Goal: Task Accomplishment & Management: Manage account settings

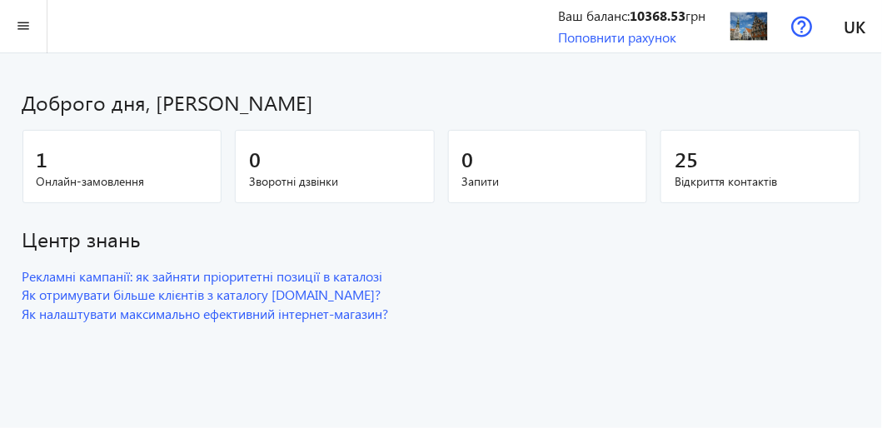
click at [137, 176] on span "Онлайн-замовлення" at bounding box center [123, 181] width 172 height 17
click at [27, 28] on mat-icon "menu" at bounding box center [23, 26] width 21 height 21
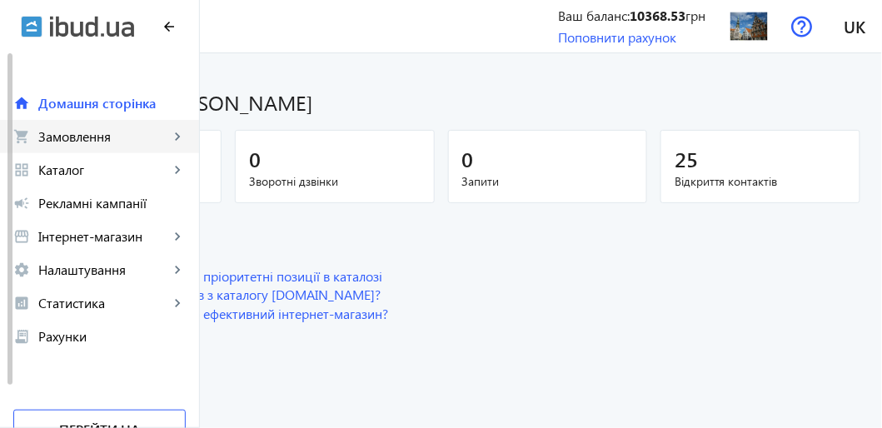
click at [79, 136] on span "Замовлення" at bounding box center [103, 136] width 131 height 17
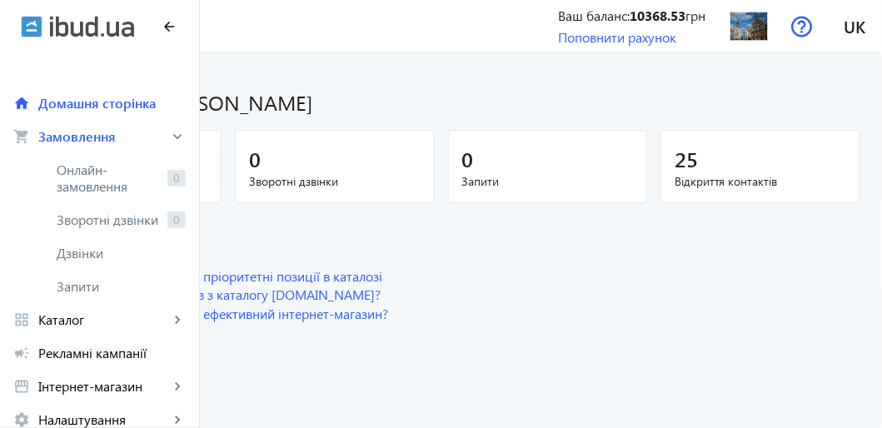
click at [326, 76] on div at bounding box center [441, 214] width 882 height 428
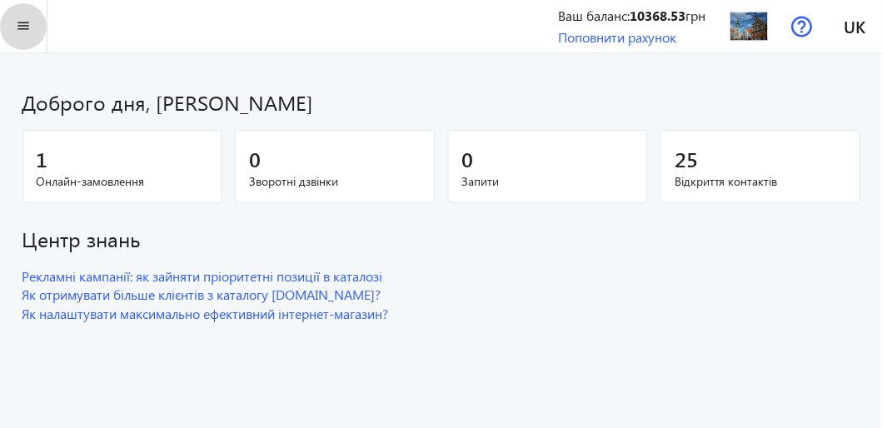
click at [23, 25] on mat-icon "menu" at bounding box center [23, 26] width 21 height 21
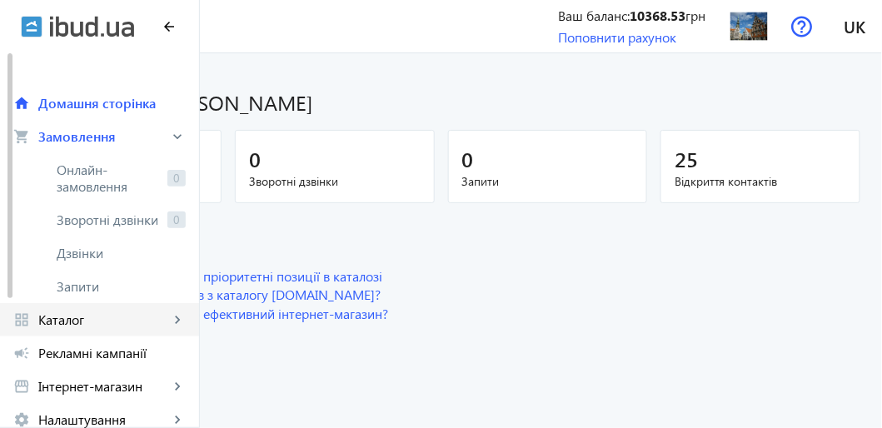
click at [98, 318] on span "Каталог" at bounding box center [103, 319] width 131 height 17
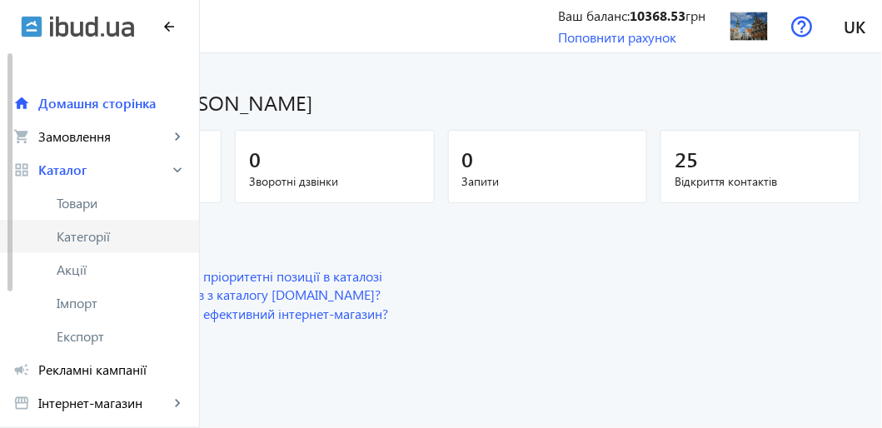
click at [91, 235] on span "Категорії" at bounding box center [121, 236] width 129 height 17
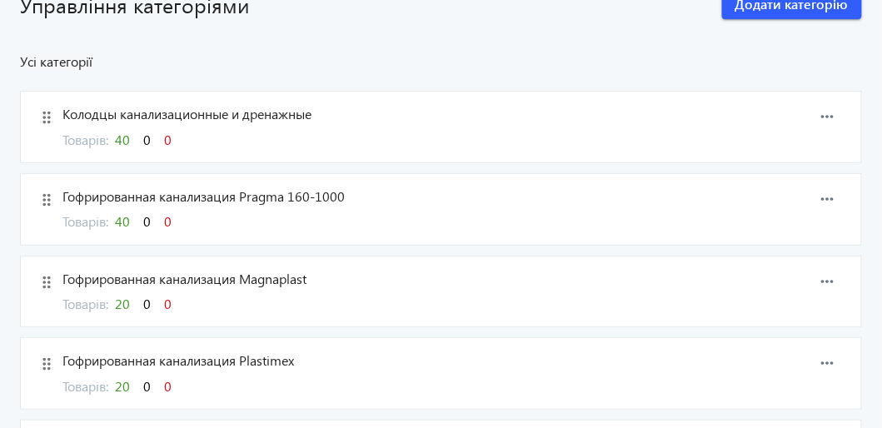
scroll to position [166, 0]
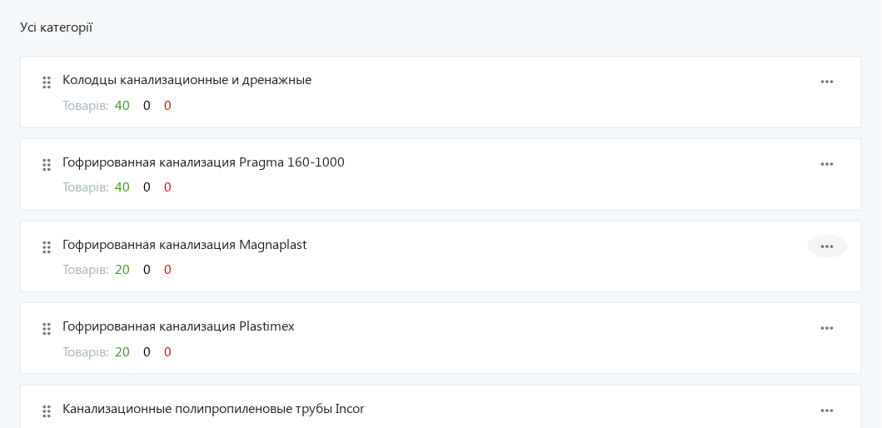
click at [822, 242] on mat-icon "more_horiz" at bounding box center [827, 246] width 25 height 25
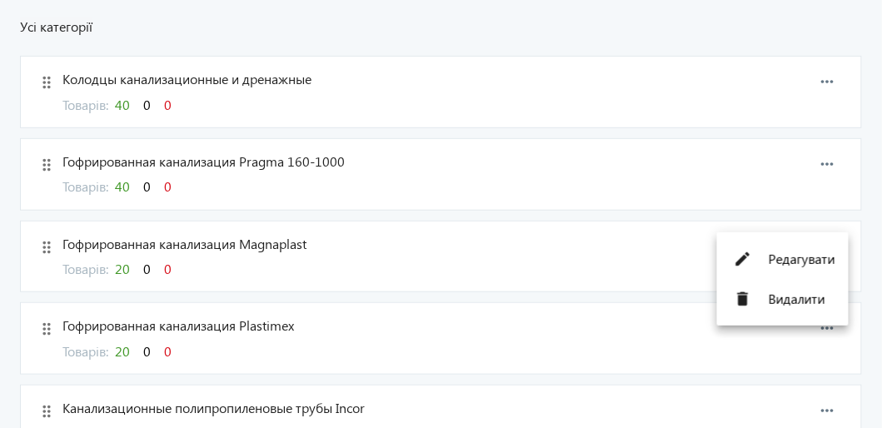
click at [669, 249] on div at bounding box center [441, 214] width 882 height 428
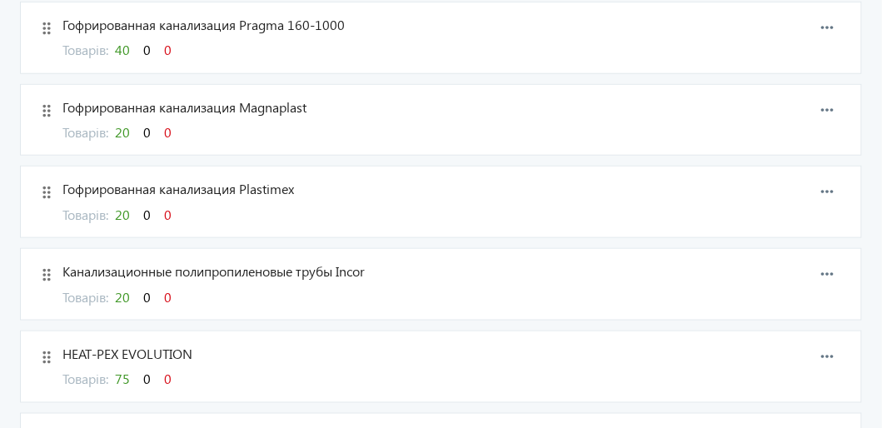
scroll to position [333, 0]
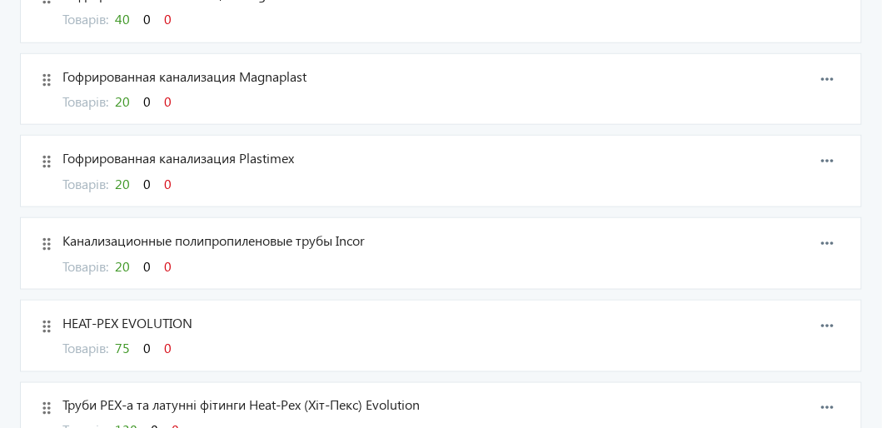
click at [42, 249] on mat-icon "drag_indicator" at bounding box center [46, 243] width 25 height 25
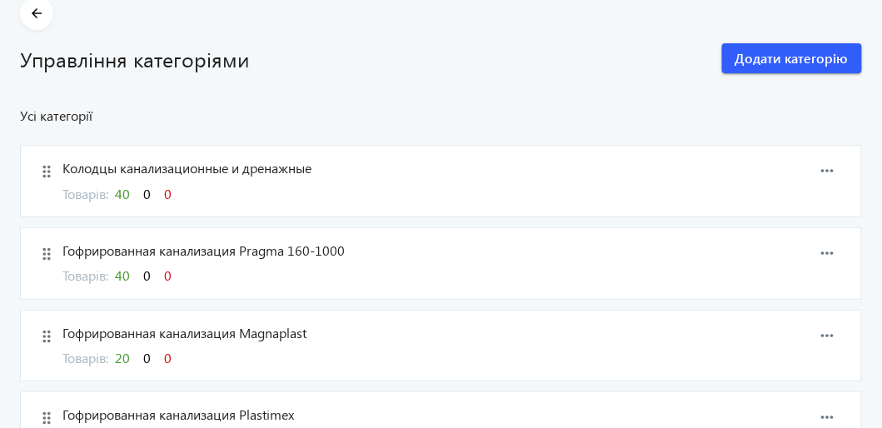
scroll to position [166, 0]
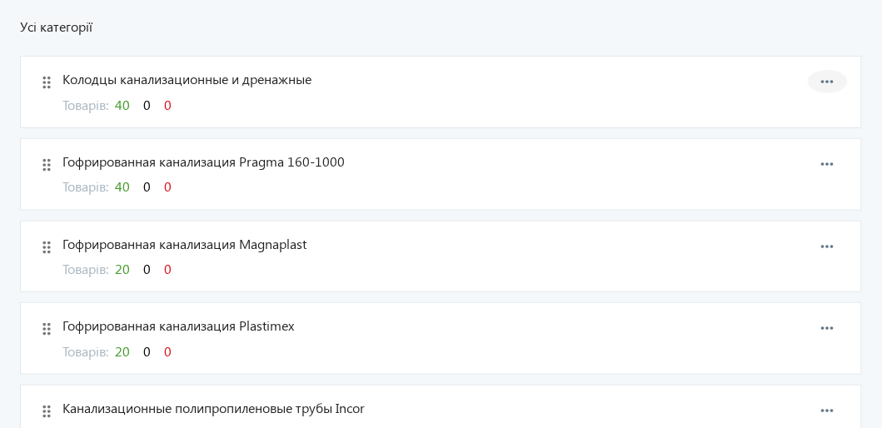
click at [839, 83] on mat-icon "more_horiz" at bounding box center [827, 81] width 25 height 25
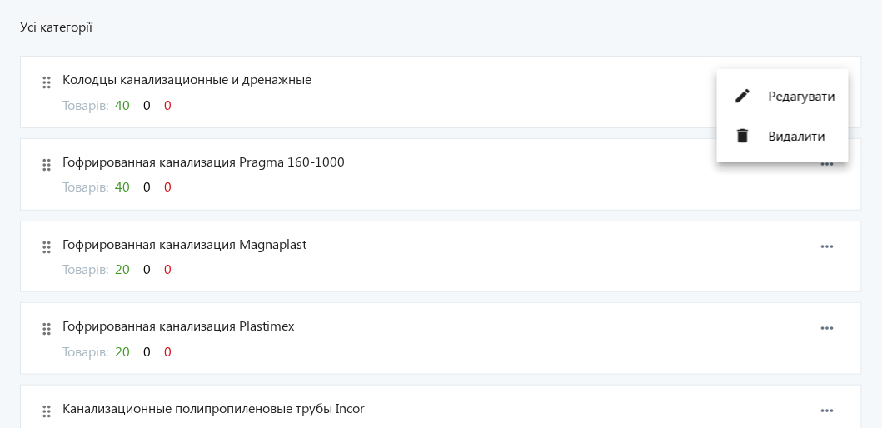
click at [839, 83] on div "edit Редагувати delete Видалити" at bounding box center [783, 115] width 132 height 93
click at [633, 39] on div at bounding box center [441, 214] width 882 height 428
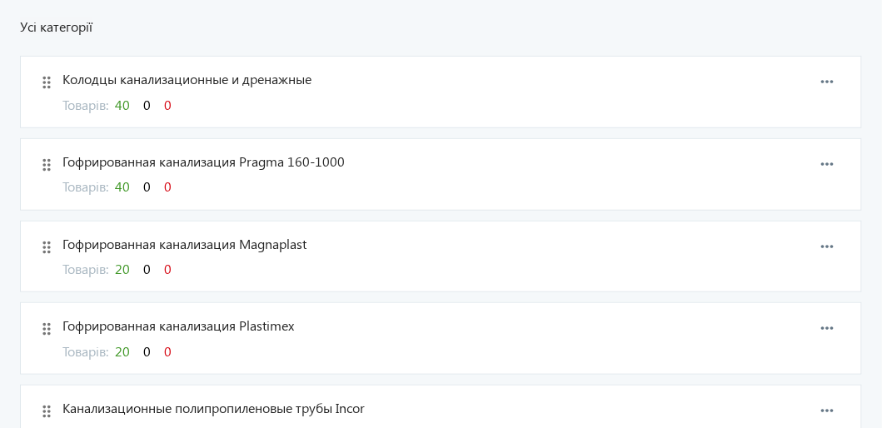
drag, startPoint x: 126, startPoint y: 105, endPoint x: 188, endPoint y: 35, distance: 93.8
click at [130, 106] on span "40" at bounding box center [122, 104] width 15 height 17
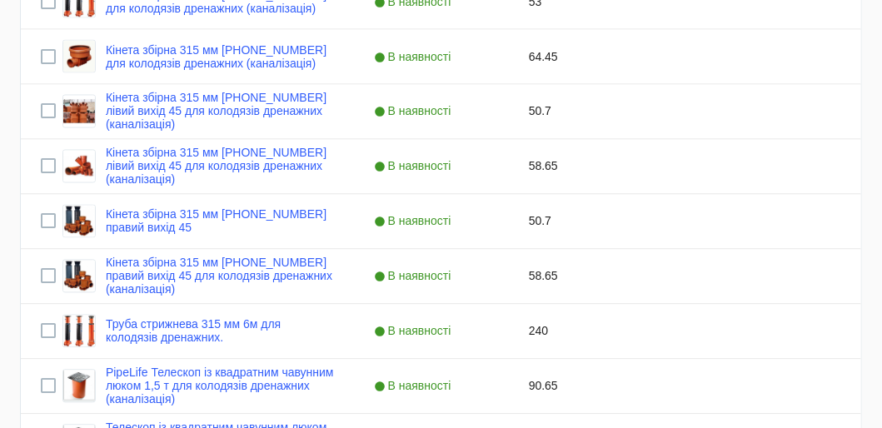
scroll to position [281, 0]
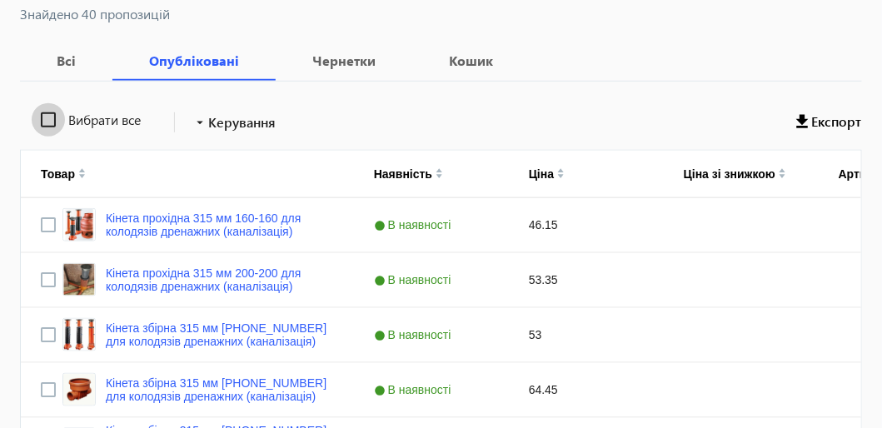
click at [52, 122] on input "Вибрати все" at bounding box center [48, 119] width 33 height 33
checkbox input "true"
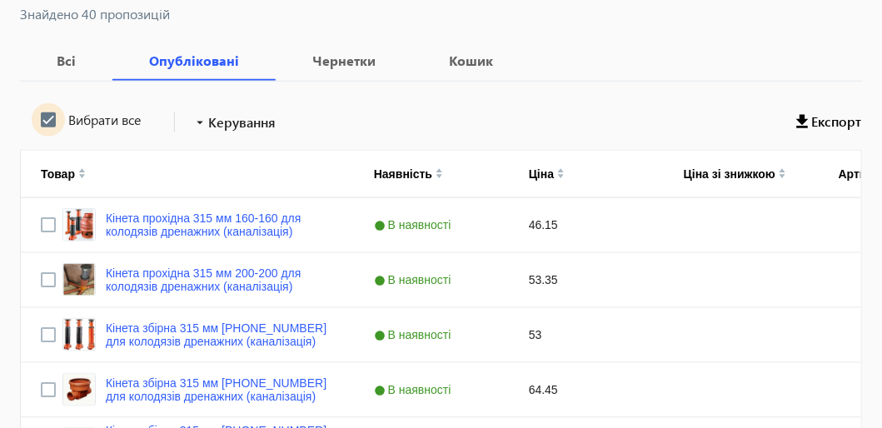
checkbox input "true"
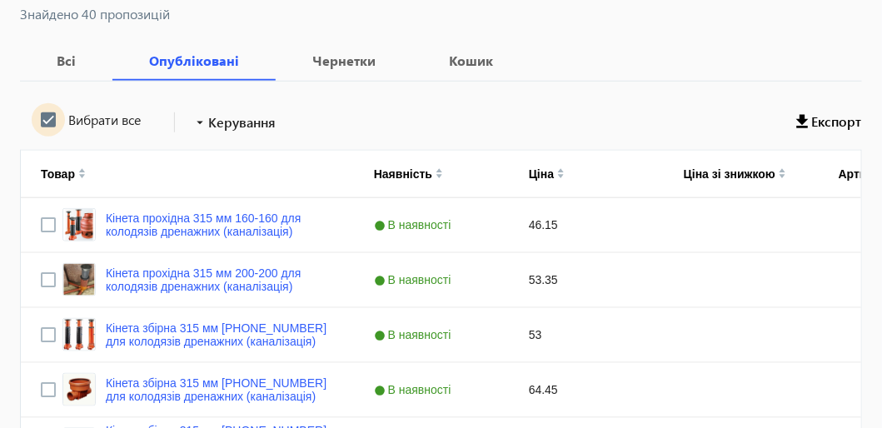
checkbox input "true"
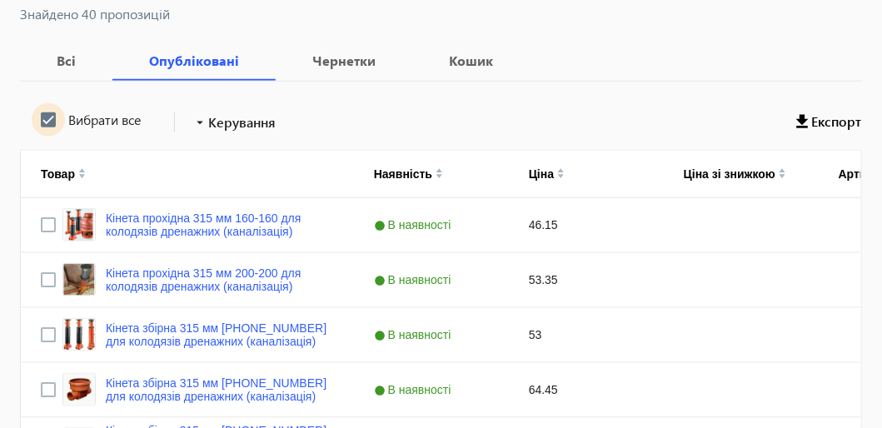
checkbox input "true"
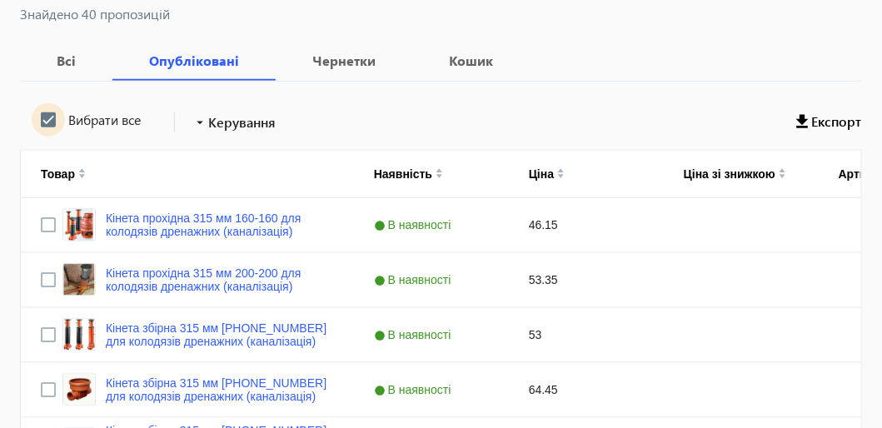
checkbox input "true"
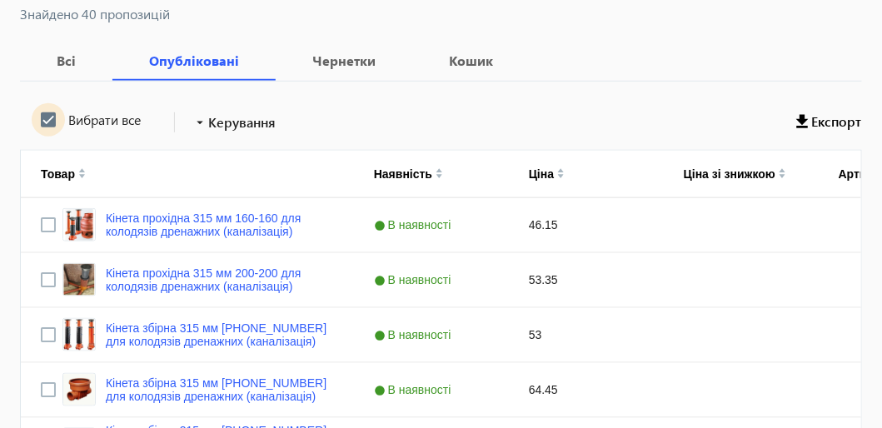
checkbox input "true"
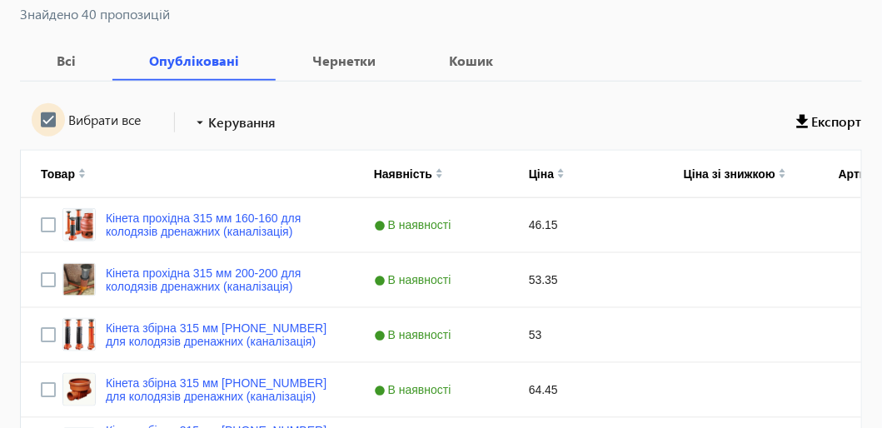
checkbox input "true"
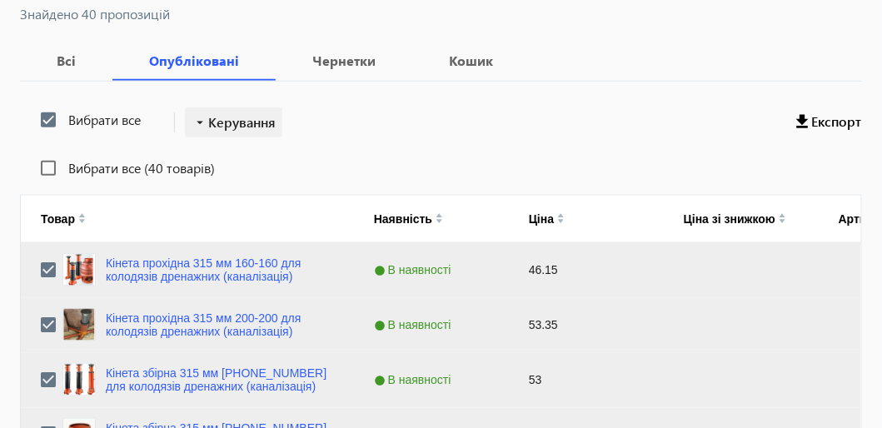
click at [238, 122] on span "Керування" at bounding box center [241, 122] width 67 height 20
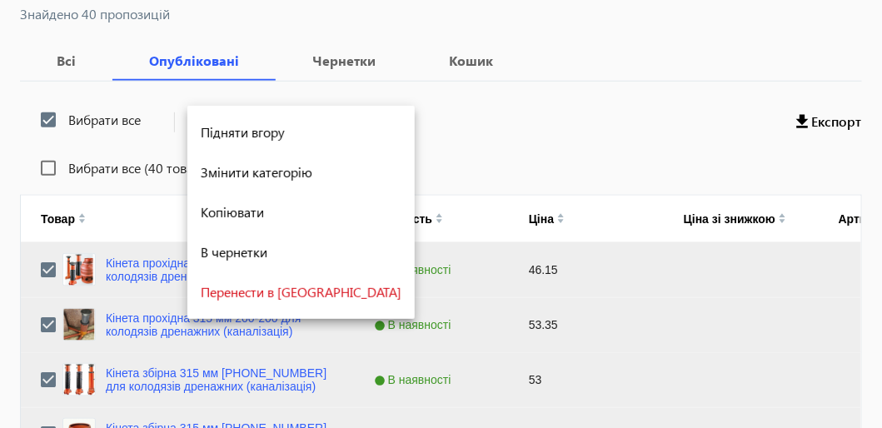
click at [47, 118] on div at bounding box center [441, 214] width 882 height 428
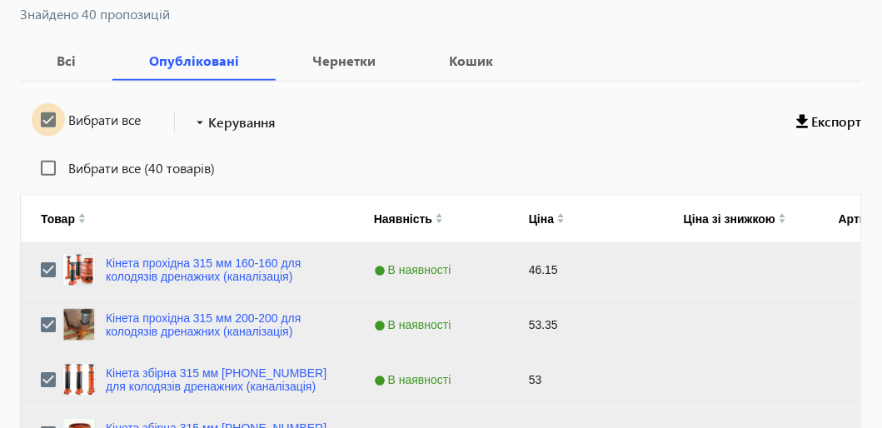
click at [47, 118] on input "Вибрати все" at bounding box center [48, 119] width 33 height 33
checkbox input "false"
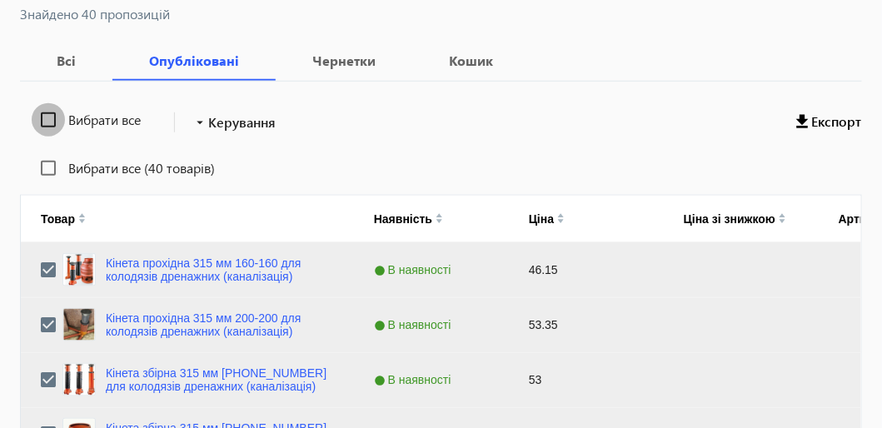
checkbox input "false"
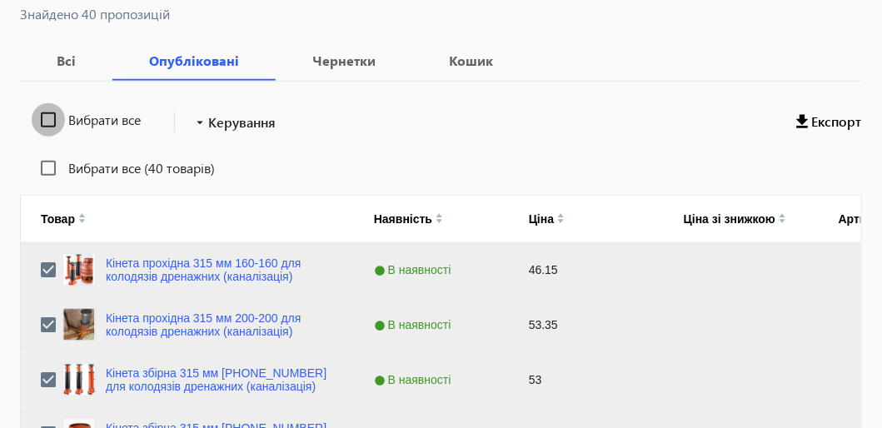
checkbox input "false"
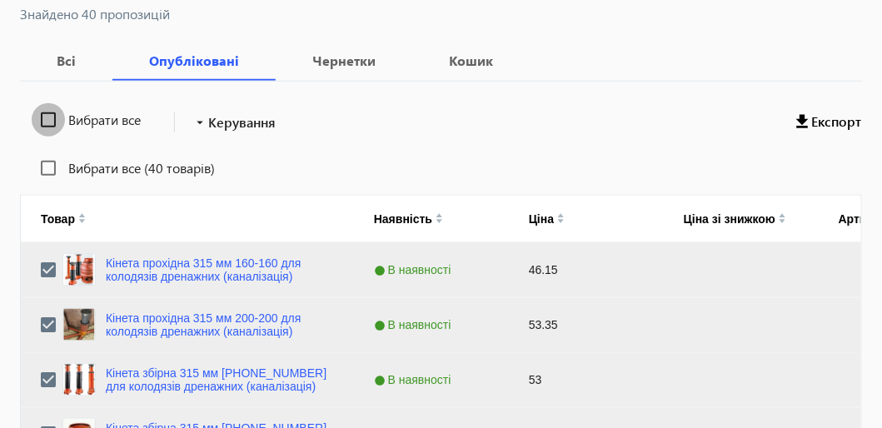
checkbox input "false"
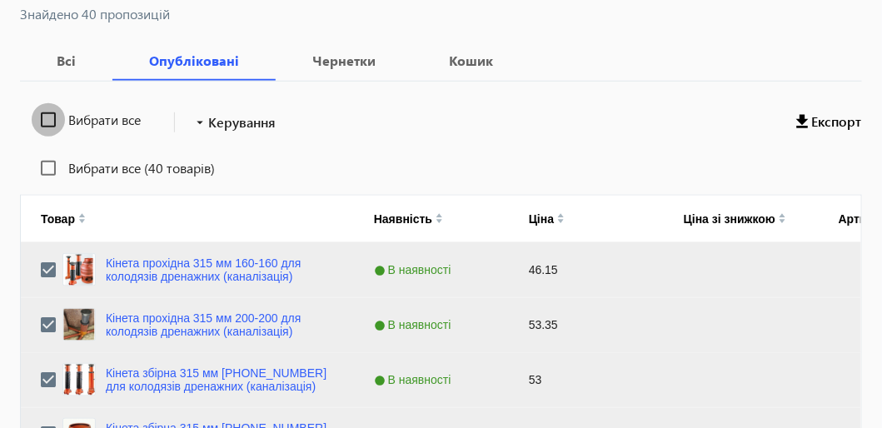
checkbox input "false"
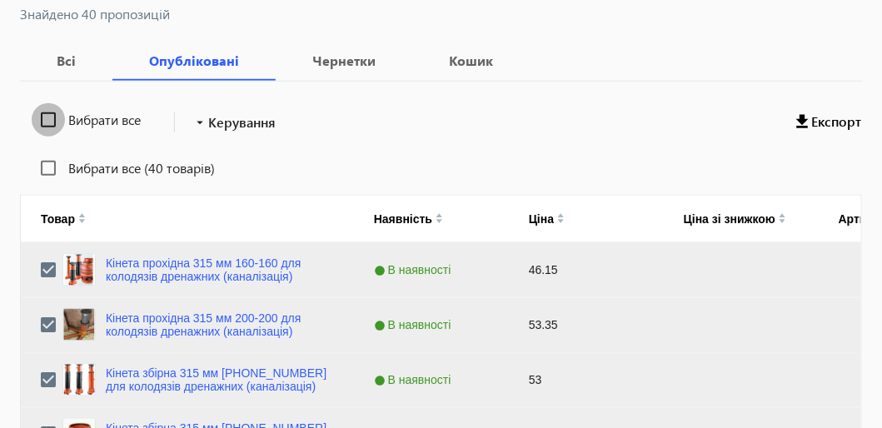
checkbox input "false"
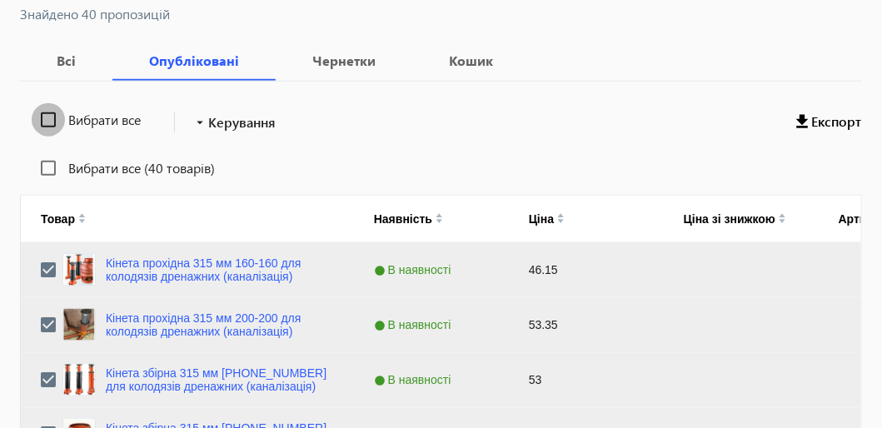
checkbox input "false"
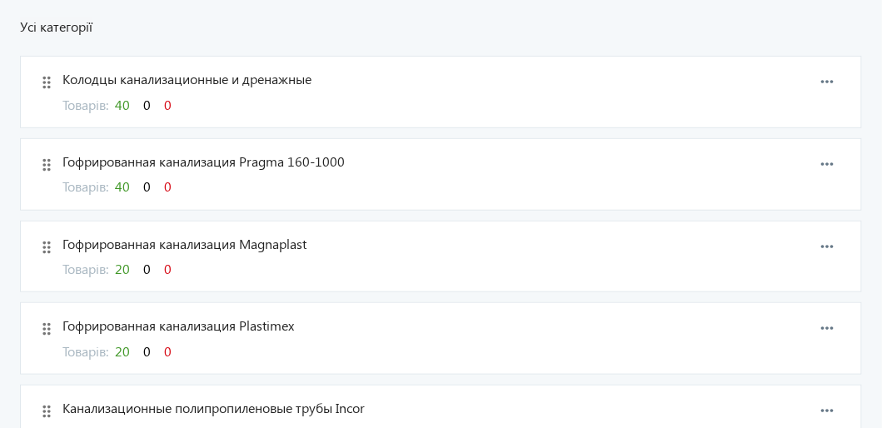
scroll to position [249, 0]
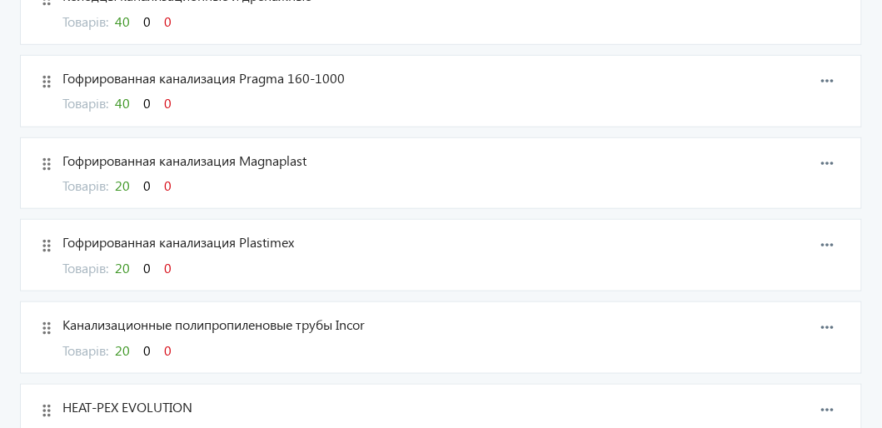
drag, startPoint x: 128, startPoint y: 182, endPoint x: 2, endPoint y: 171, distance: 127.1
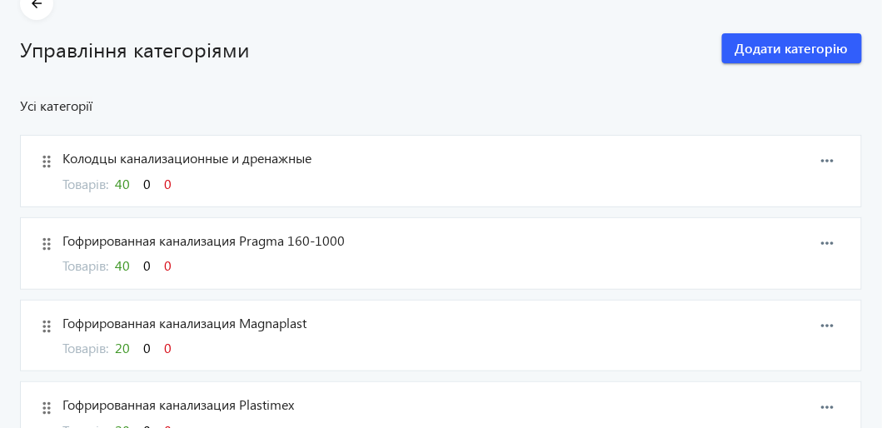
scroll to position [0, 0]
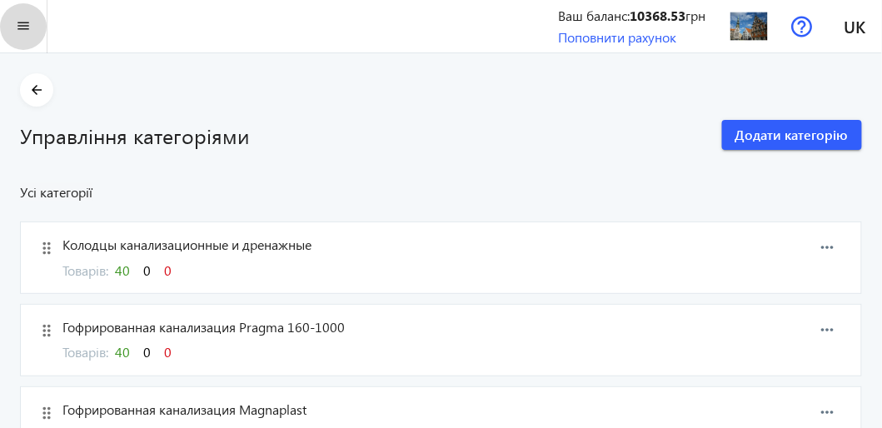
click at [19, 25] on mat-icon "menu" at bounding box center [23, 26] width 21 height 21
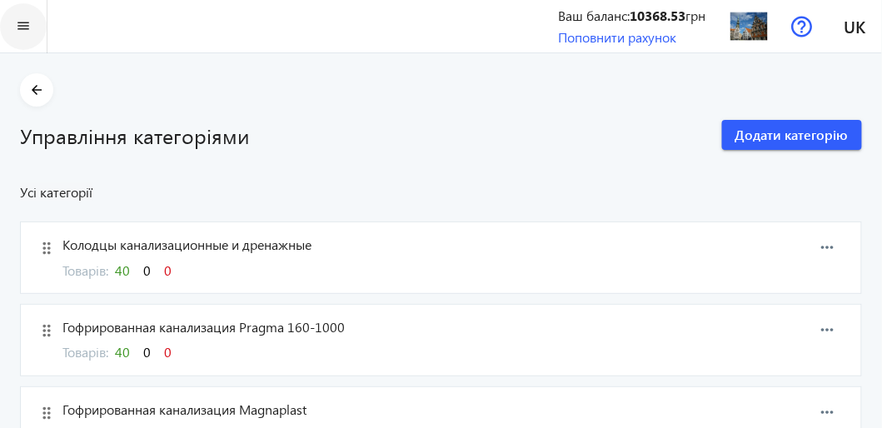
click at [23, 22] on mat-icon "menu" at bounding box center [23, 26] width 21 height 21
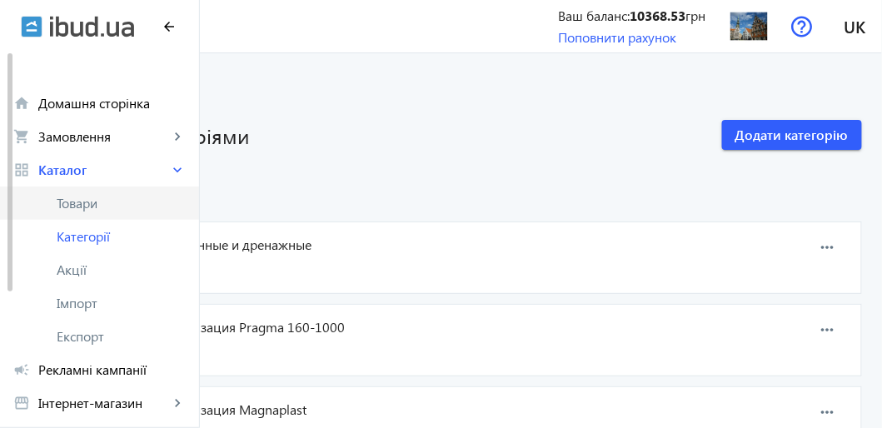
click at [80, 201] on span "Товари" at bounding box center [121, 203] width 129 height 17
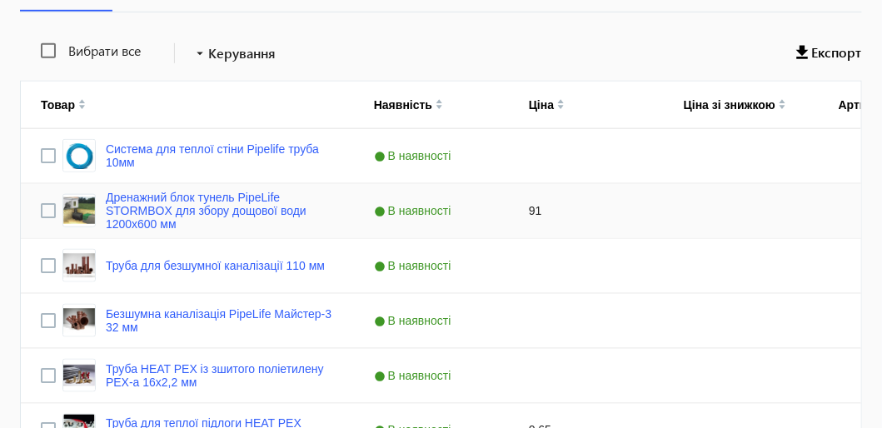
scroll to position [83, 0]
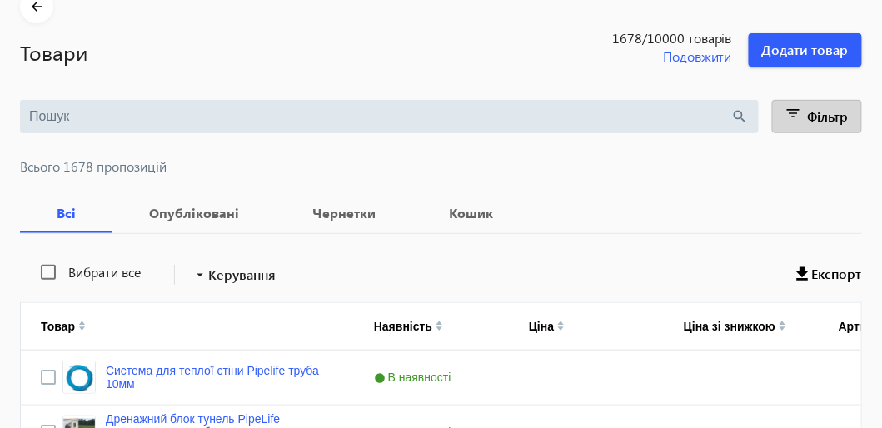
click at [822, 114] on span "Фільтр" at bounding box center [828, 115] width 41 height 17
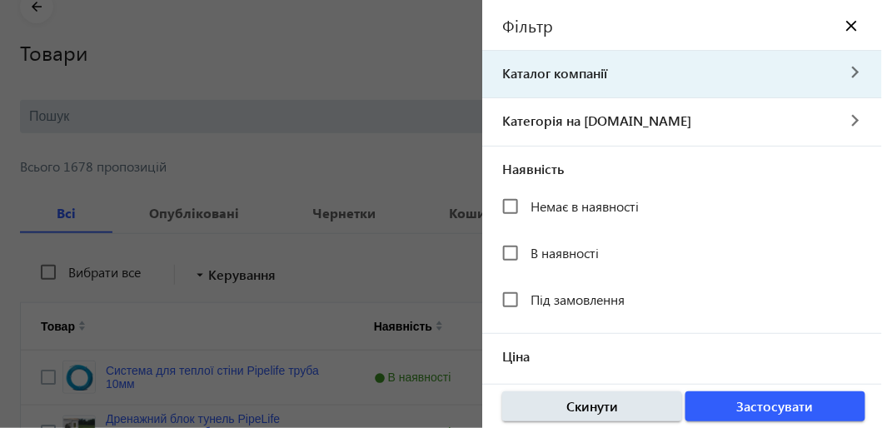
click at [610, 76] on span "Каталог компанії" at bounding box center [658, 73] width 353 height 18
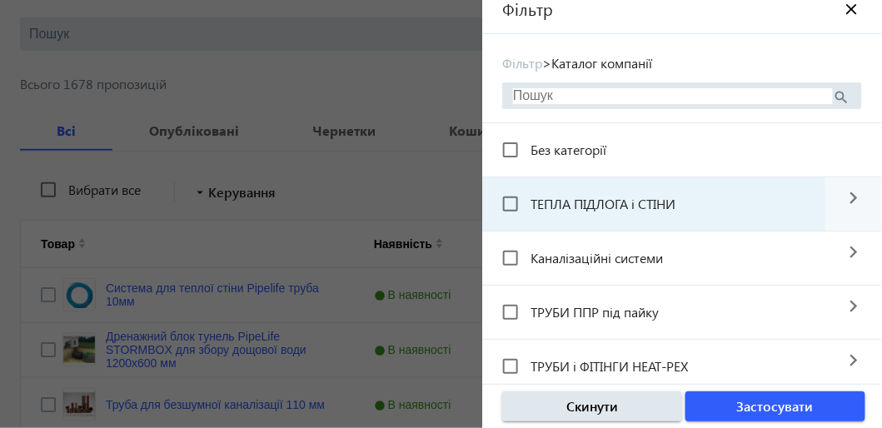
scroll to position [0, 0]
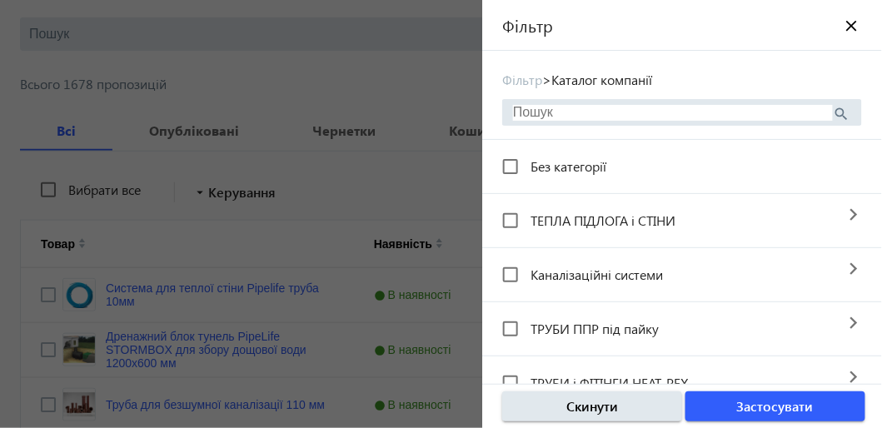
click at [580, 110] on input "search" at bounding box center [673, 112] width 320 height 15
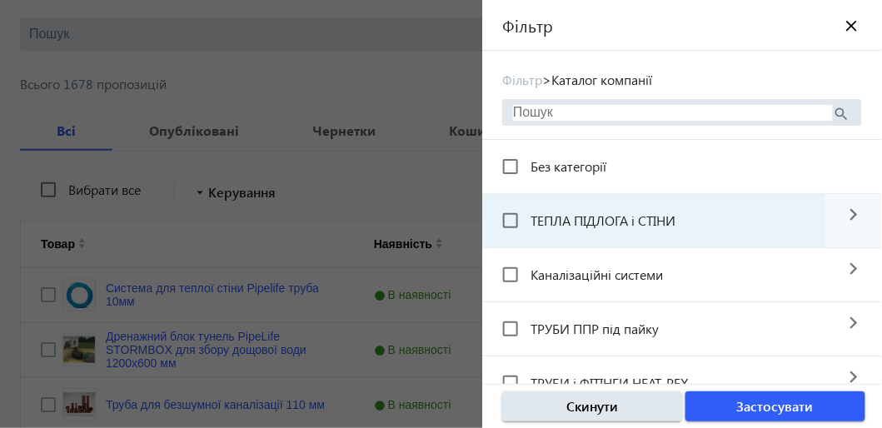
click at [652, 218] on span "ТЕПЛА ПІДЛОГА і СТІНИ" at bounding box center [602, 219] width 145 height 17
click at [527, 218] on input "ТЕПЛА ПІДЛОГА і СТІНИ" at bounding box center [510, 220] width 33 height 33
click at [652, 218] on span "ТЕПЛА ПІДЛОГА і СТІНИ" at bounding box center [602, 219] width 145 height 17
click at [527, 218] on input "ТЕПЛА ПІДЛОГА і СТІНИ" at bounding box center [510, 220] width 33 height 33
click at [516, 218] on input "ТЕПЛА ПІДЛОГА і СТІНИ" at bounding box center [510, 220] width 33 height 33
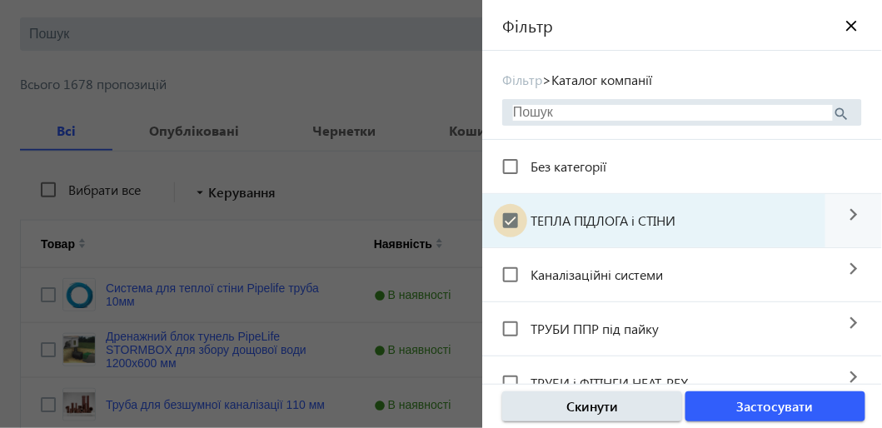
checkbox input "true"
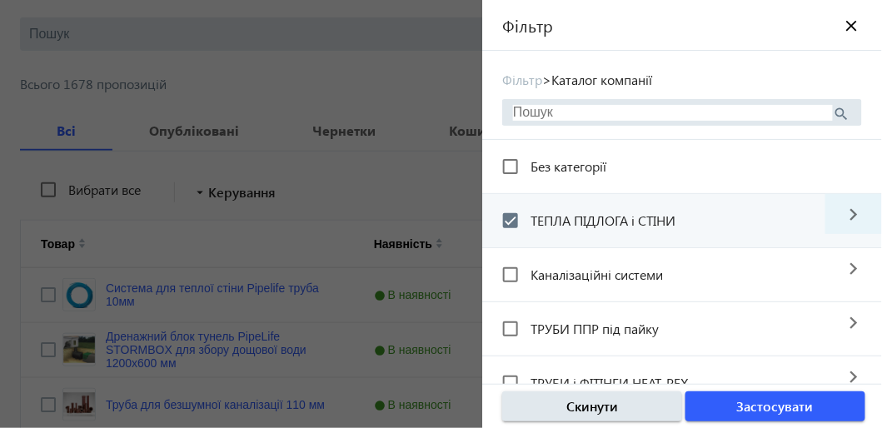
click at [843, 212] on mat-icon "navigate_next" at bounding box center [853, 214] width 57 height 40
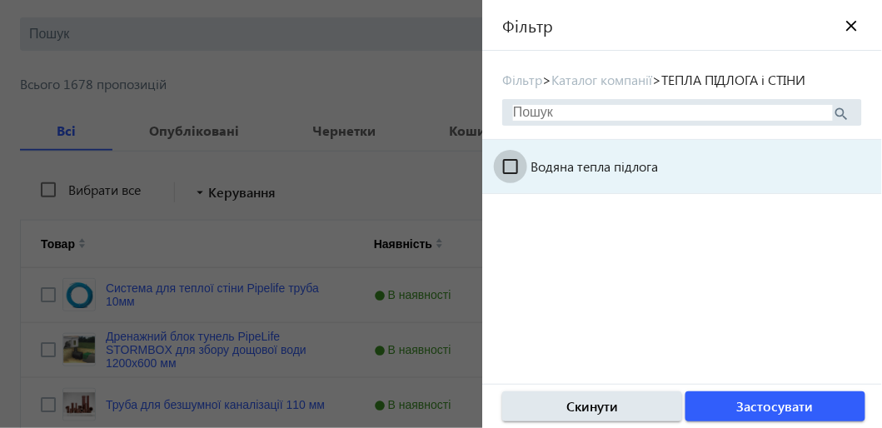
click at [510, 167] on input "Водяна тепла підлога" at bounding box center [510, 166] width 33 height 33
checkbox input "true"
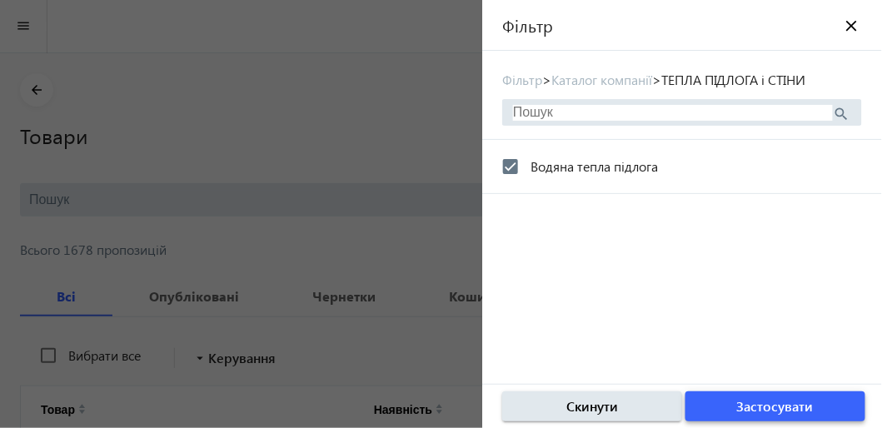
click at [765, 415] on span "Застосувати" at bounding box center [775, 406] width 77 height 18
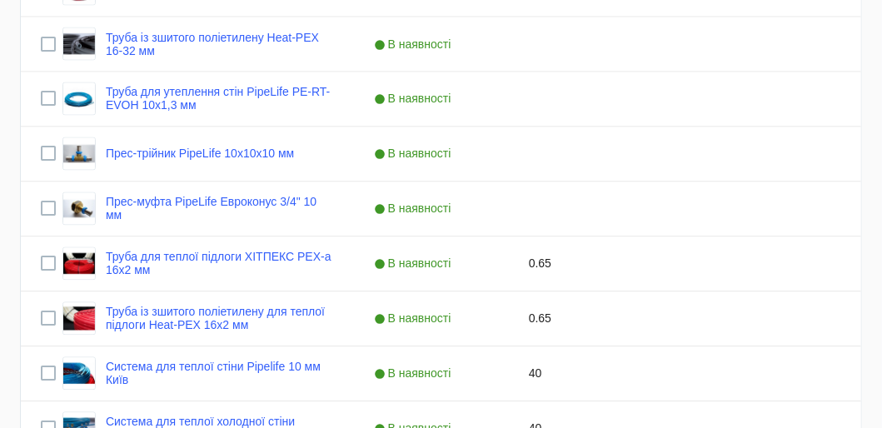
scroll to position [710, 0]
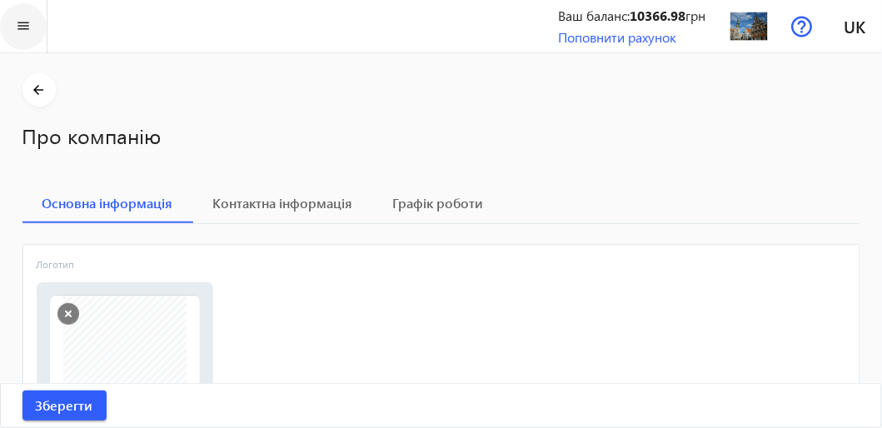
click at [17, 27] on mat-icon "menu" at bounding box center [23, 26] width 21 height 21
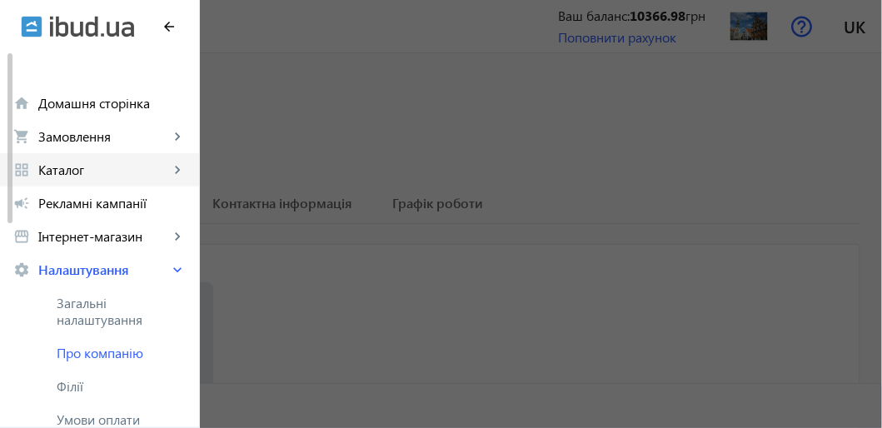
click at [71, 172] on span "Каталог" at bounding box center [103, 170] width 131 height 17
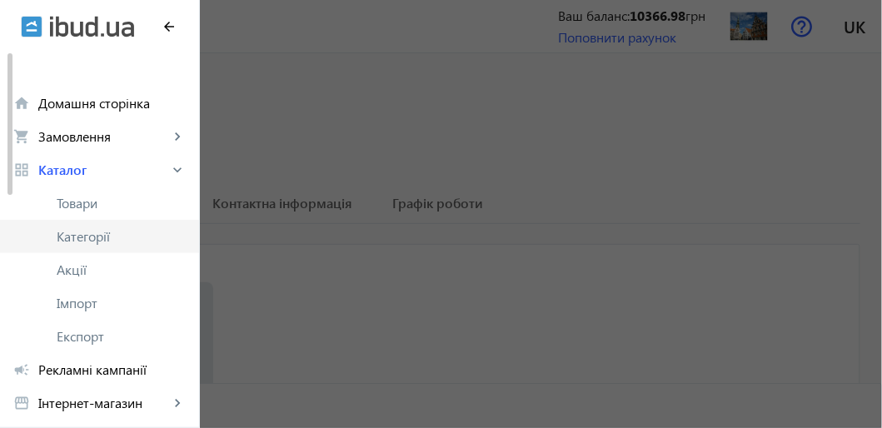
click at [87, 242] on span "Категорії" at bounding box center [121, 236] width 129 height 17
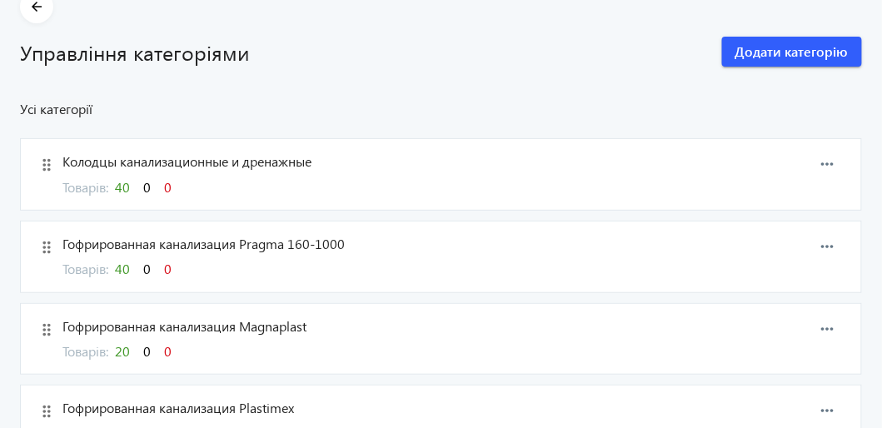
scroll to position [166, 0]
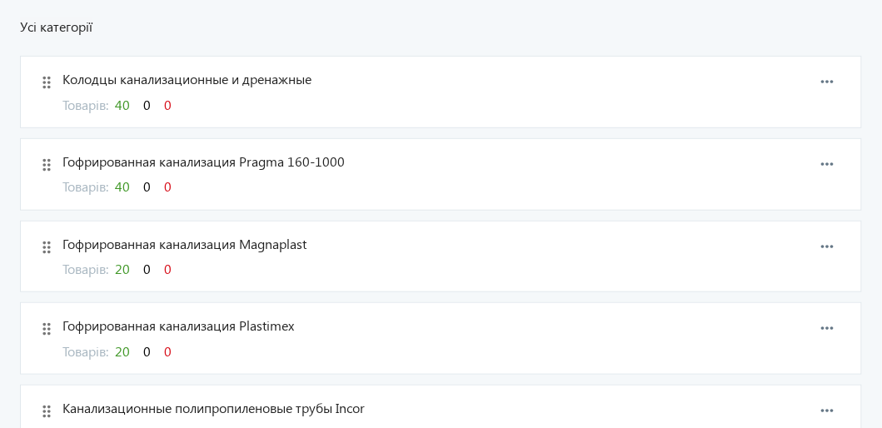
drag, startPoint x: 131, startPoint y: 266, endPoint x: 584, endPoint y: 72, distance: 493.2
click at [584, 72] on span "Колодцы канализационные и дренажные" at bounding box center [386, 79] width 648 height 18
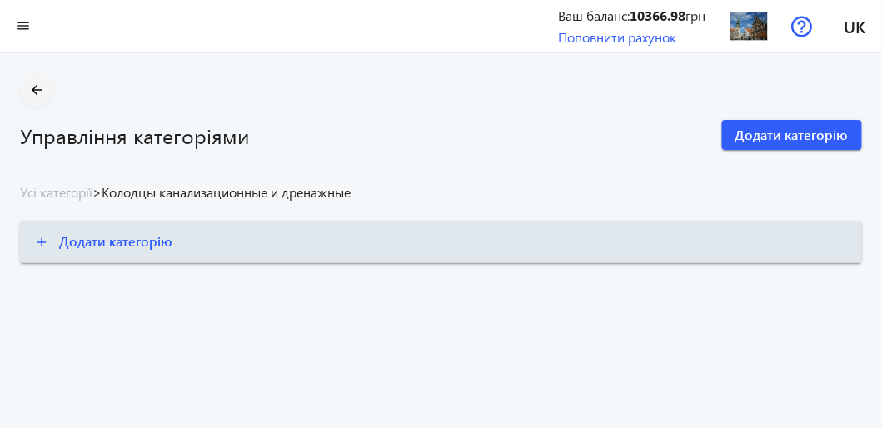
click at [34, 91] on mat-icon "arrow_back" at bounding box center [37, 90] width 21 height 21
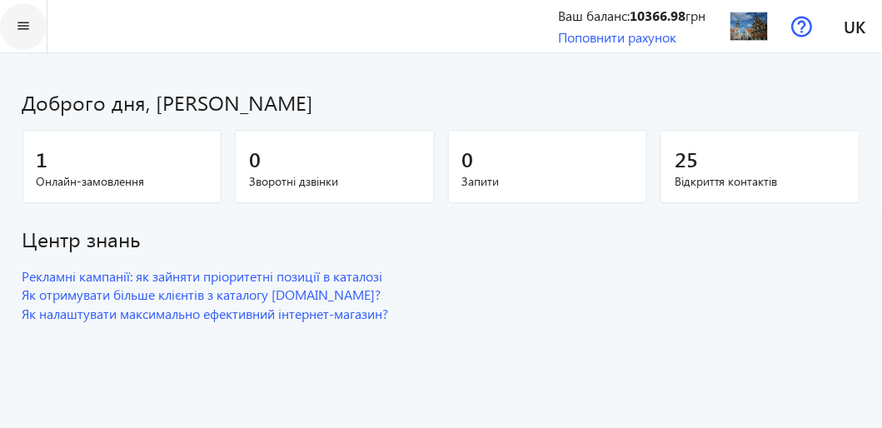
click at [27, 27] on mat-icon "menu" at bounding box center [23, 26] width 21 height 21
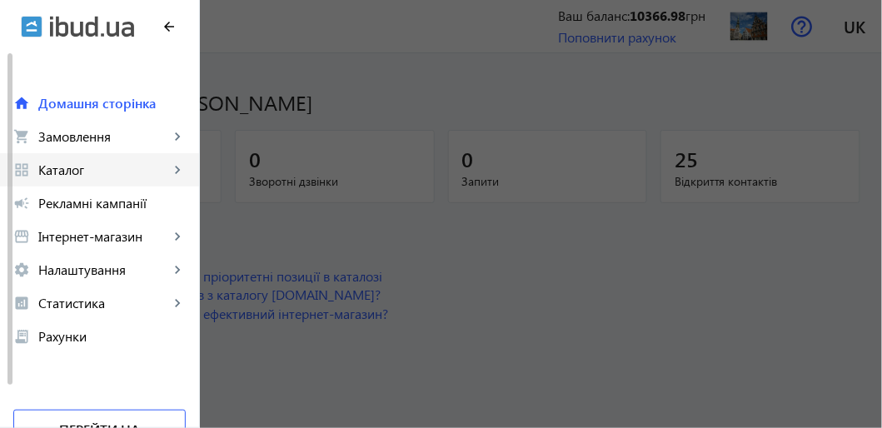
click at [72, 168] on span "Каталог" at bounding box center [103, 170] width 131 height 17
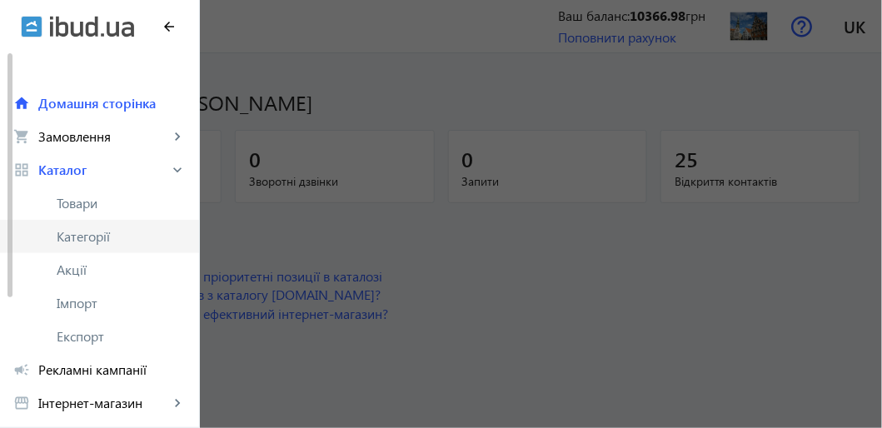
click at [83, 231] on span "Категорії" at bounding box center [121, 236] width 129 height 17
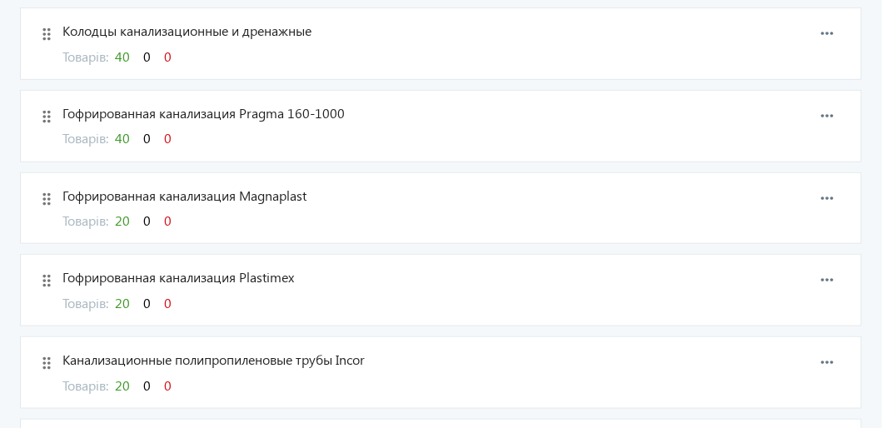
scroll to position [249, 0]
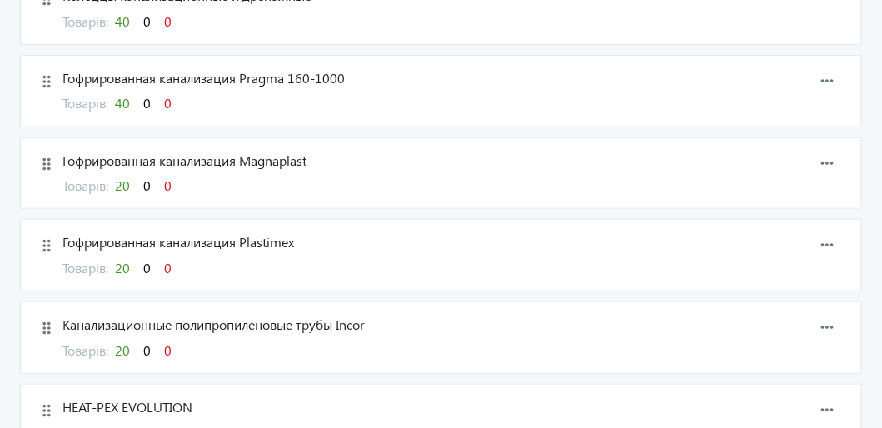
click at [127, 184] on span "20" at bounding box center [122, 185] width 15 height 17
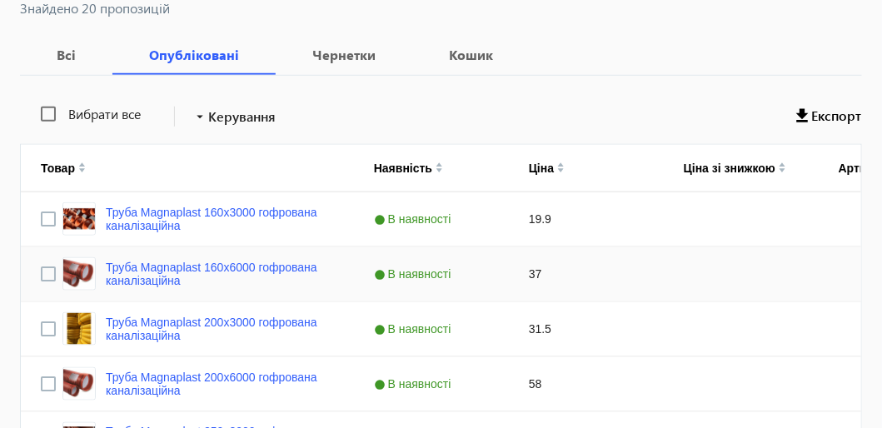
scroll to position [319, 0]
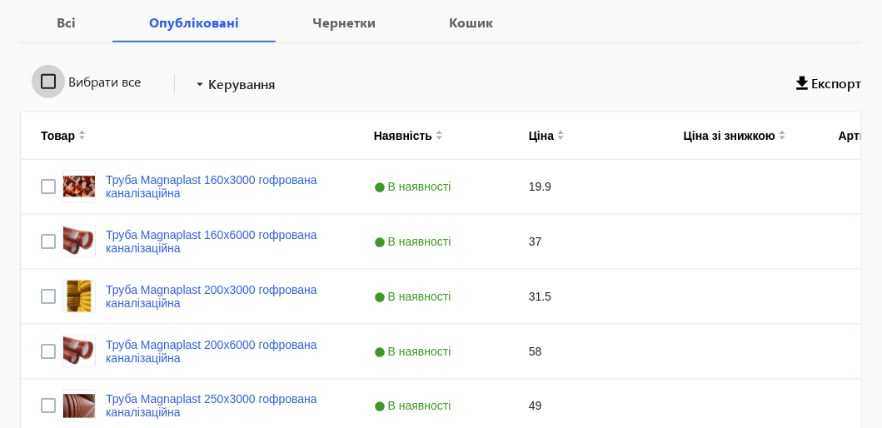
click at [47, 80] on input "Вибрати все" at bounding box center [48, 81] width 33 height 33
checkbox input "true"
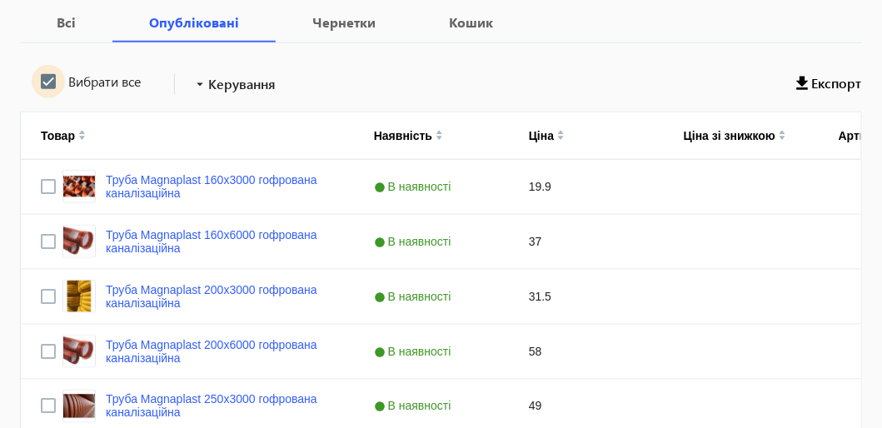
checkbox input "true"
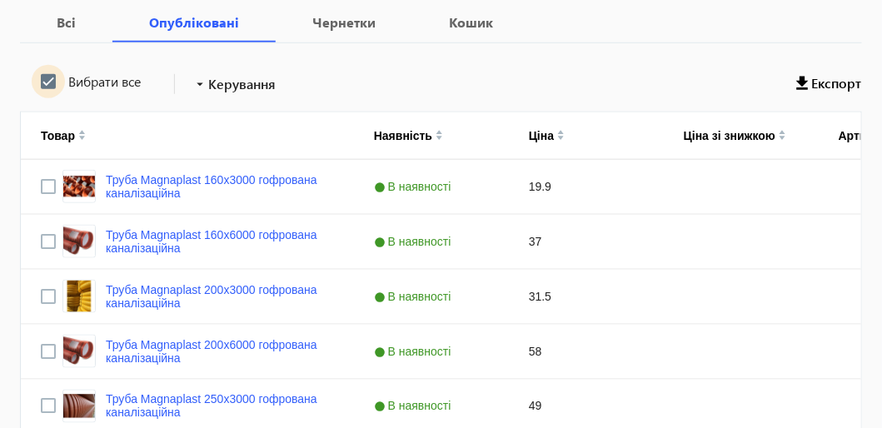
checkbox input "true"
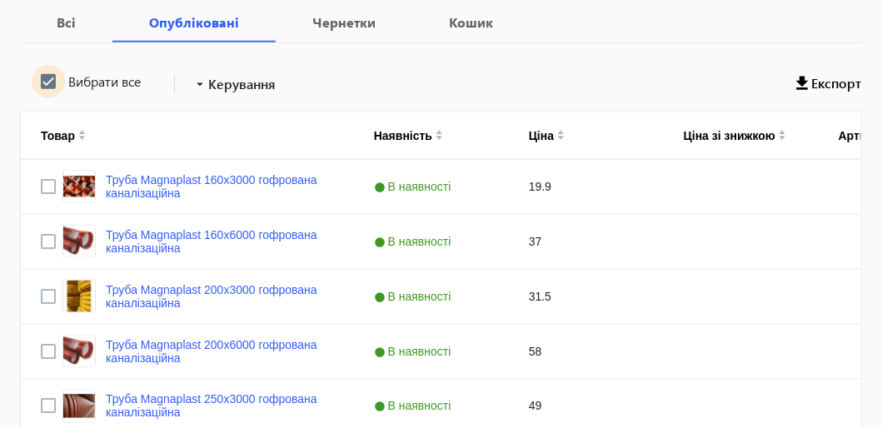
checkbox input "true"
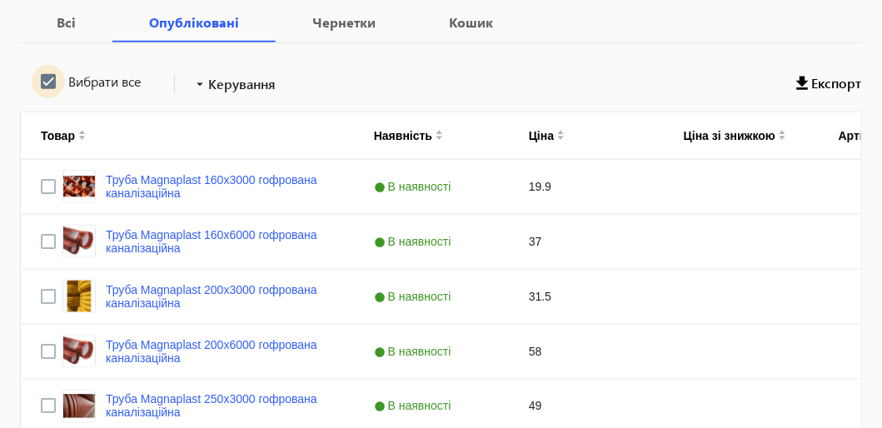
checkbox input "true"
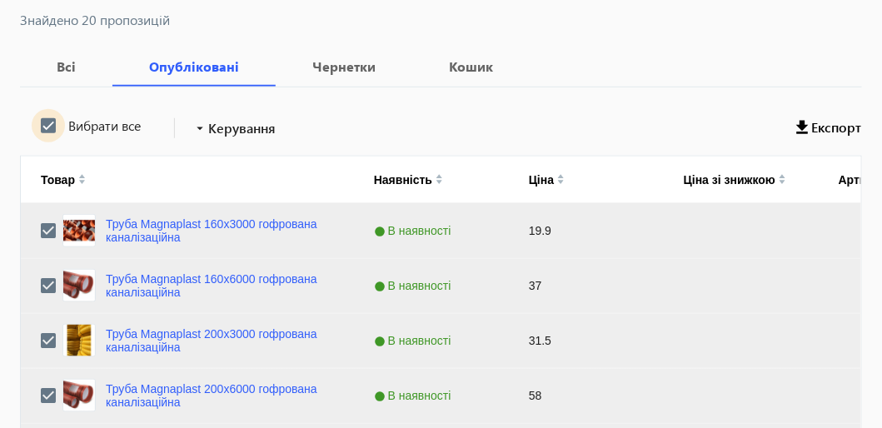
scroll to position [236, 0]
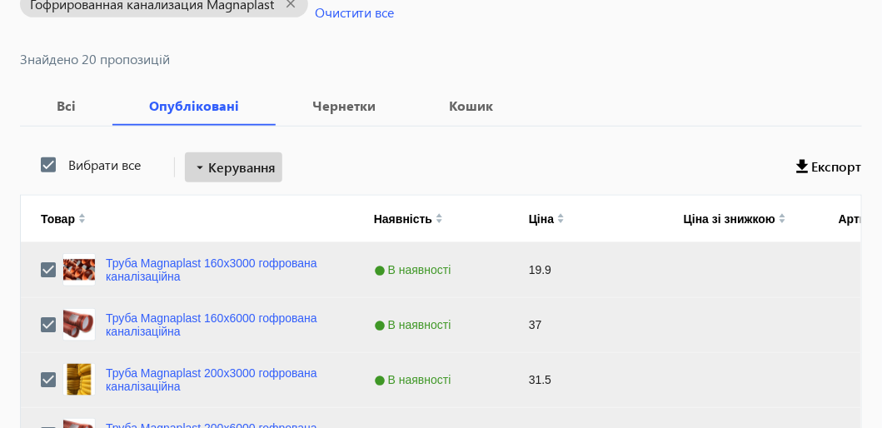
click at [242, 159] on span "Керування" at bounding box center [241, 167] width 67 height 20
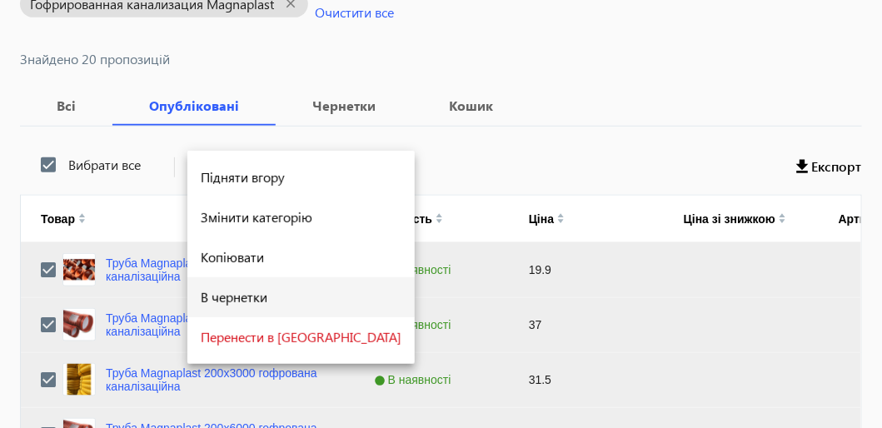
click at [251, 299] on span "В чернетки" at bounding box center [301, 297] width 201 height 13
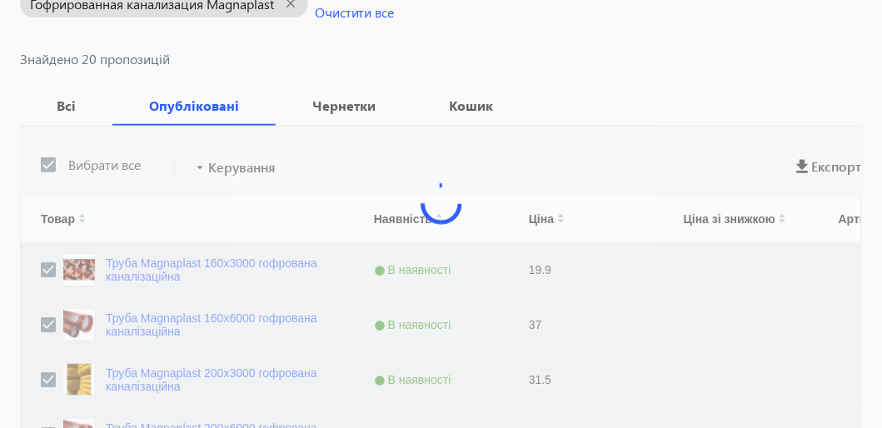
scroll to position [102, 0]
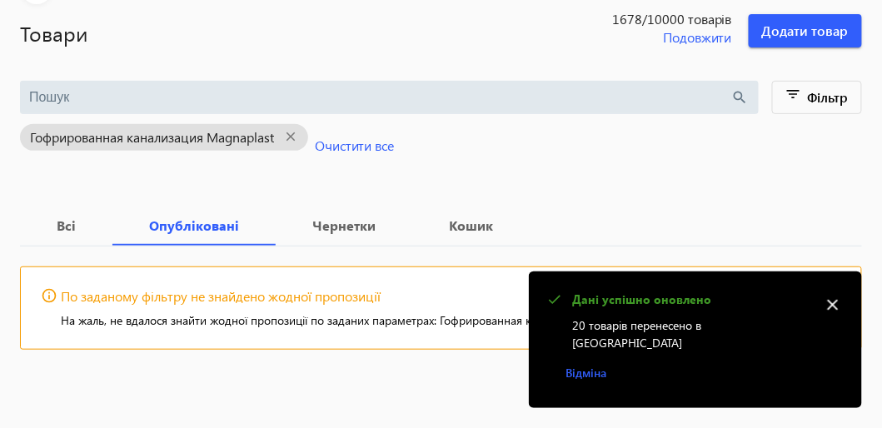
click at [833, 317] on mat-icon "close" at bounding box center [832, 304] width 25 height 25
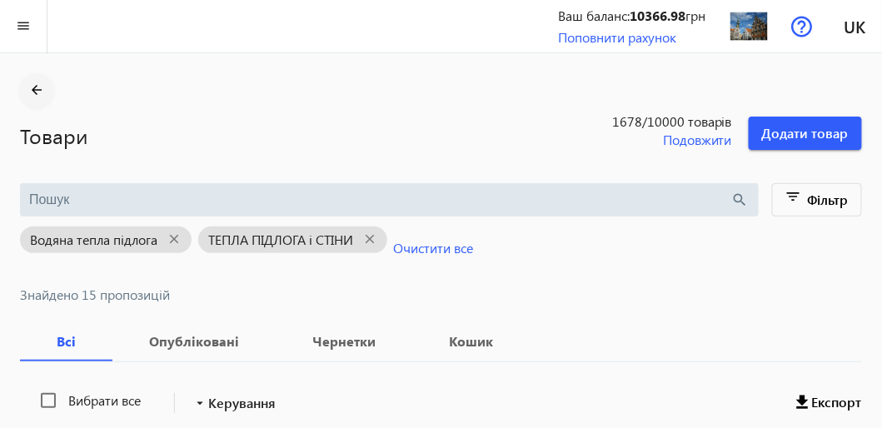
click at [35, 77] on span at bounding box center [36, 90] width 33 height 40
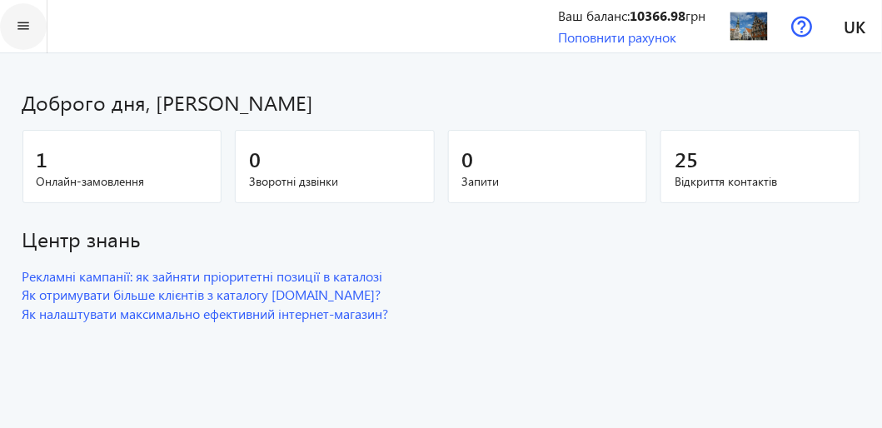
click at [27, 27] on mat-icon "menu" at bounding box center [23, 26] width 21 height 21
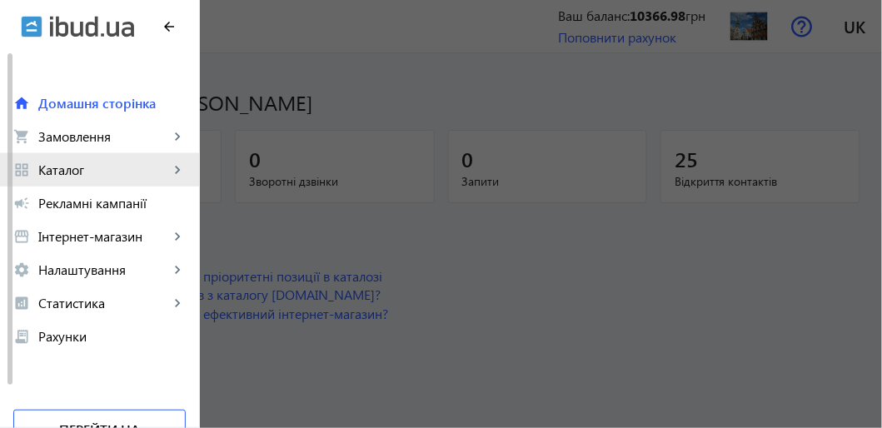
click at [67, 174] on span "Каталог" at bounding box center [103, 170] width 131 height 17
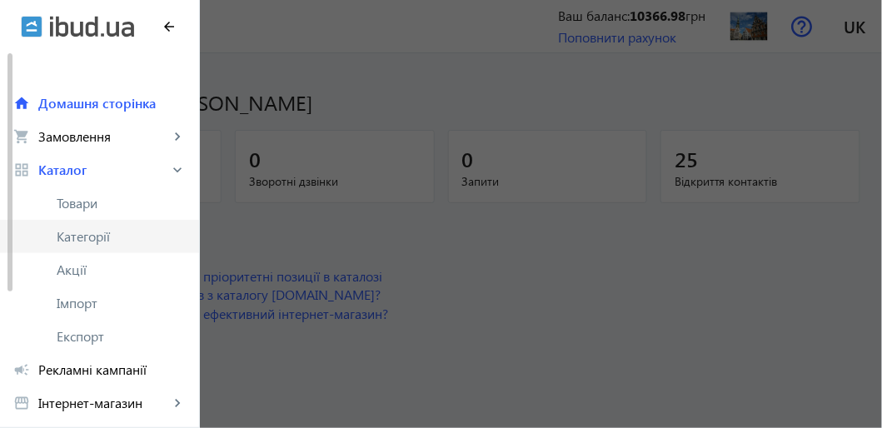
click at [87, 234] on span "Категорії" at bounding box center [121, 236] width 129 height 17
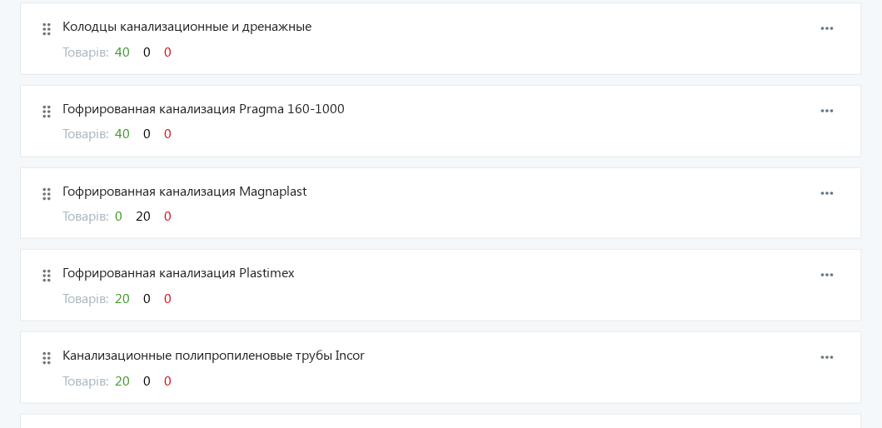
scroll to position [249, 0]
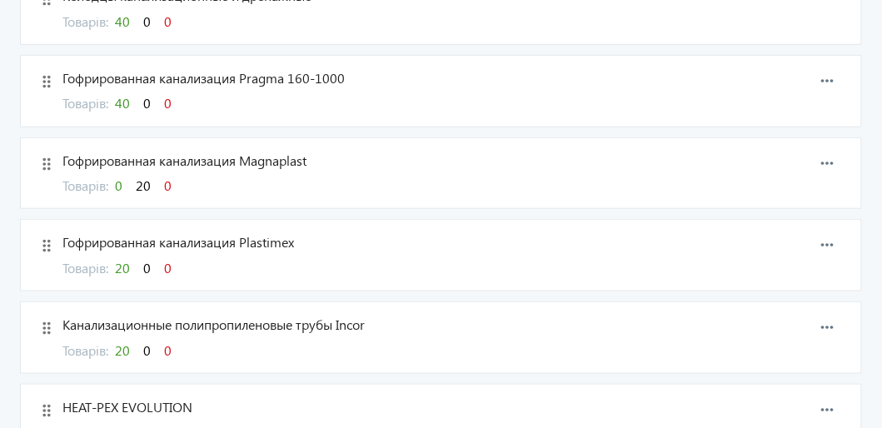
click at [148, 185] on span "20" at bounding box center [143, 185] width 15 height 17
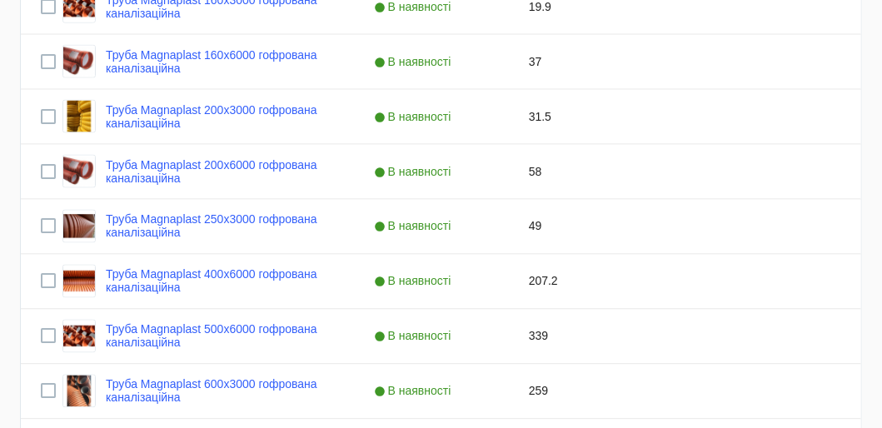
scroll to position [166, 0]
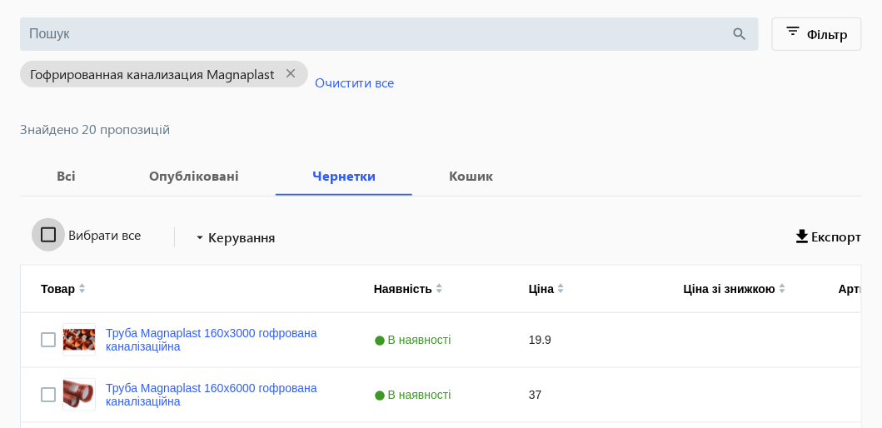
click at [49, 230] on input "Вибрати все" at bounding box center [48, 234] width 33 height 33
checkbox input "true"
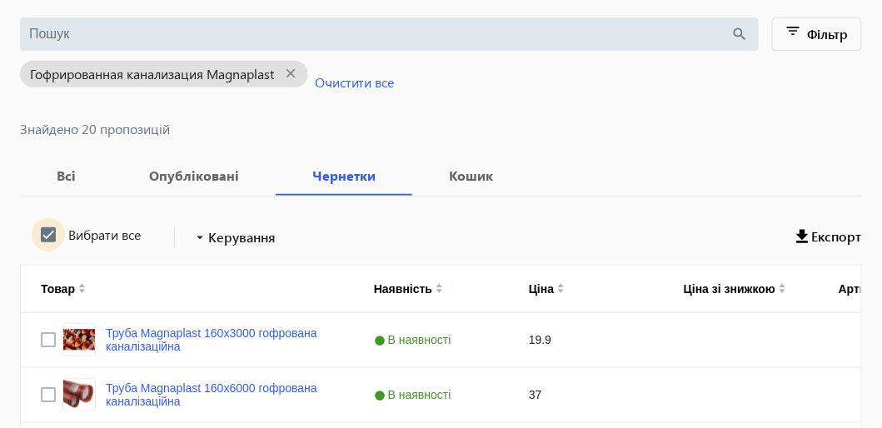
checkbox input "true"
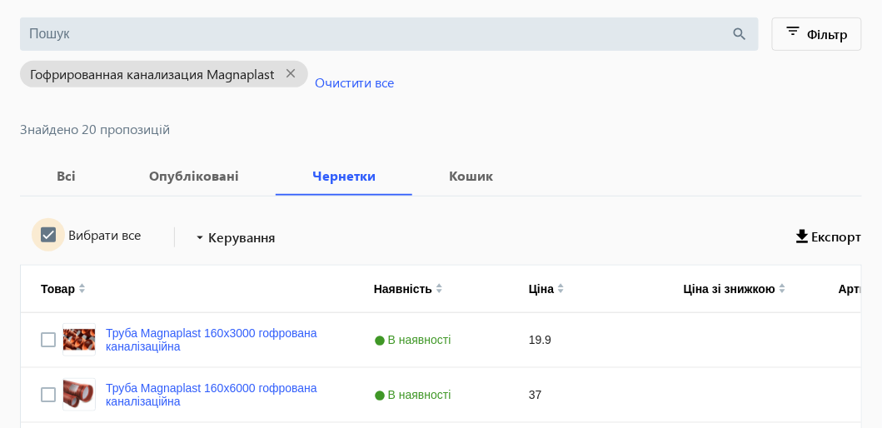
checkbox input "true"
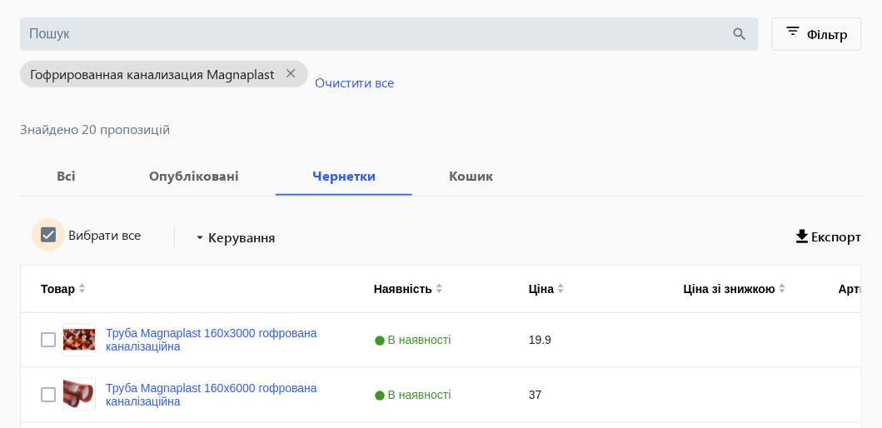
checkbox input "true"
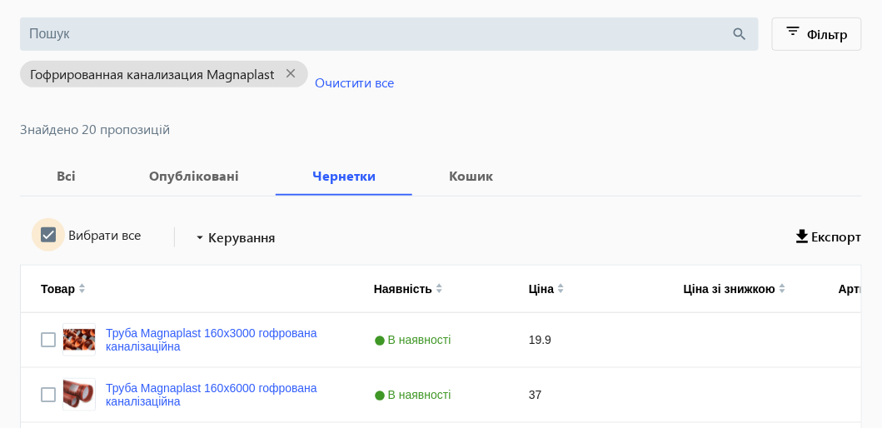
checkbox input "true"
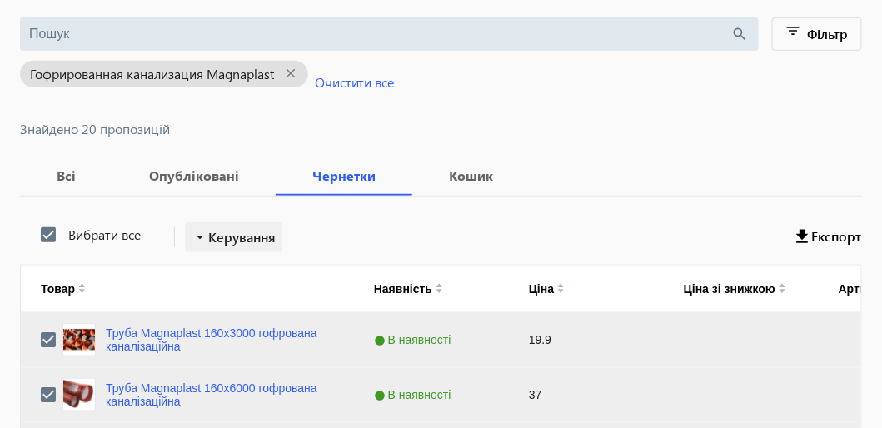
click at [241, 238] on span "Керування" at bounding box center [241, 237] width 67 height 20
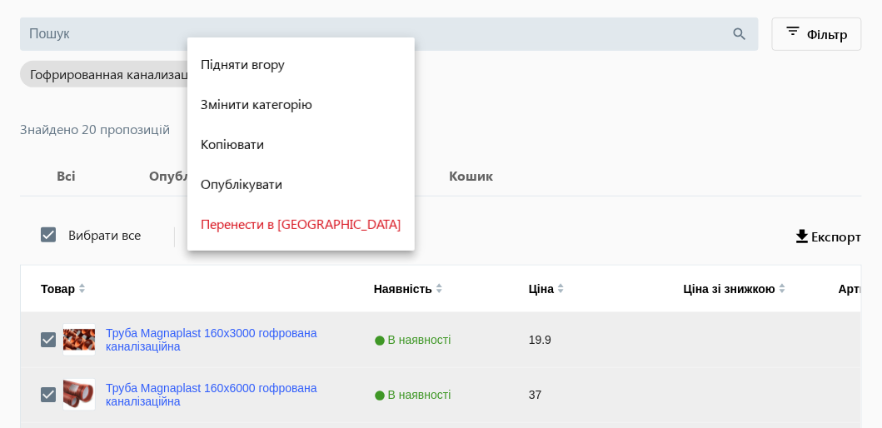
click at [425, 140] on div at bounding box center [441, 214] width 882 height 428
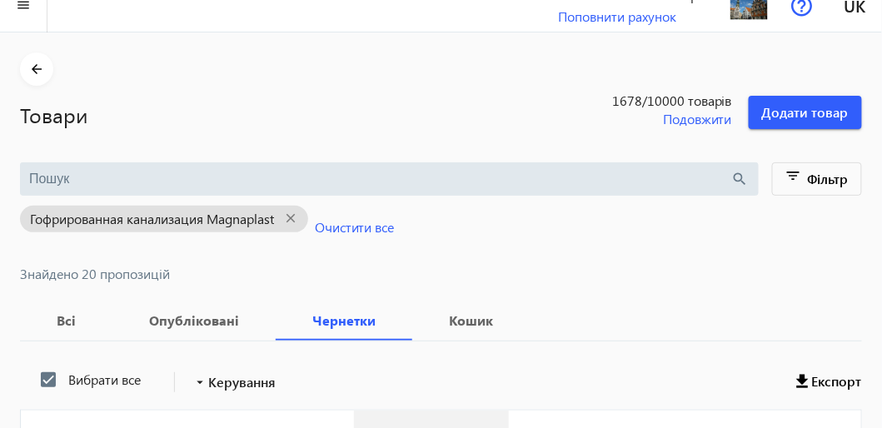
scroll to position [0, 0]
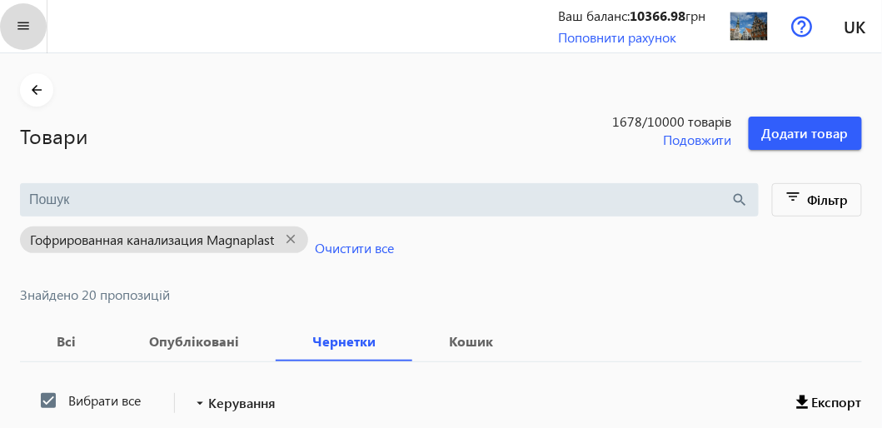
click at [21, 27] on mat-icon "menu" at bounding box center [23, 26] width 21 height 21
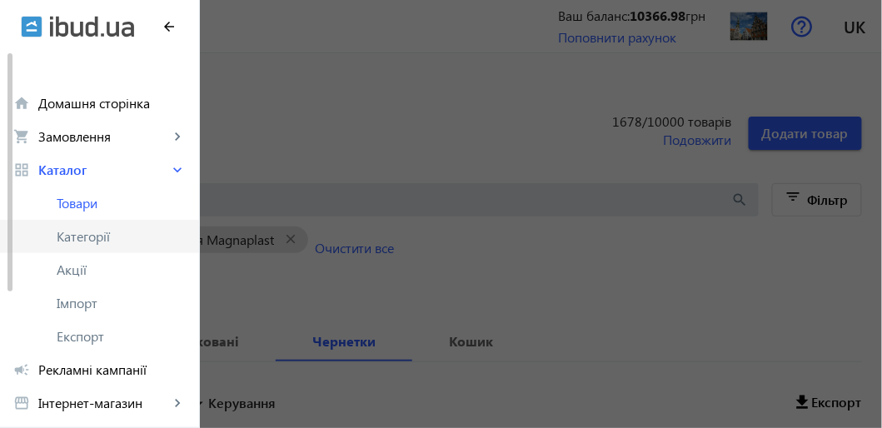
click at [82, 236] on span "Категорії" at bounding box center [121, 236] width 129 height 17
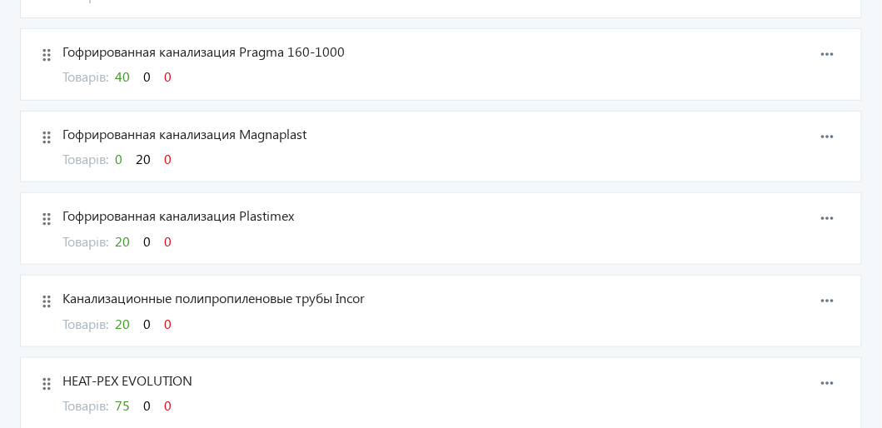
scroll to position [333, 0]
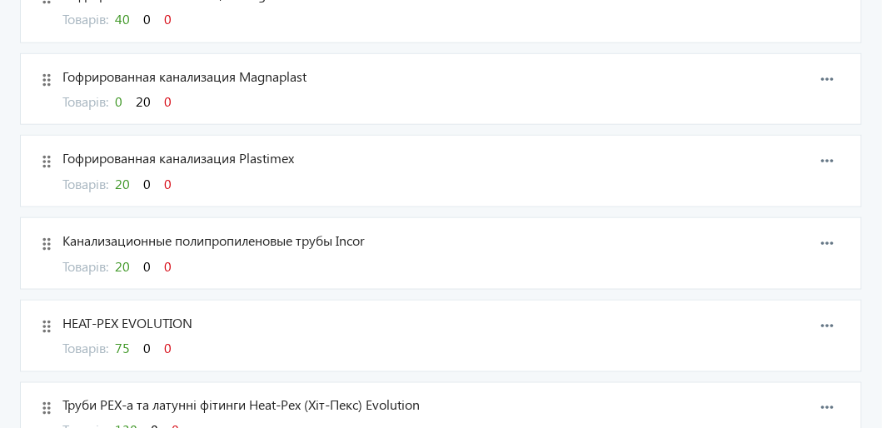
click at [128, 181] on span "20" at bounding box center [122, 183] width 15 height 17
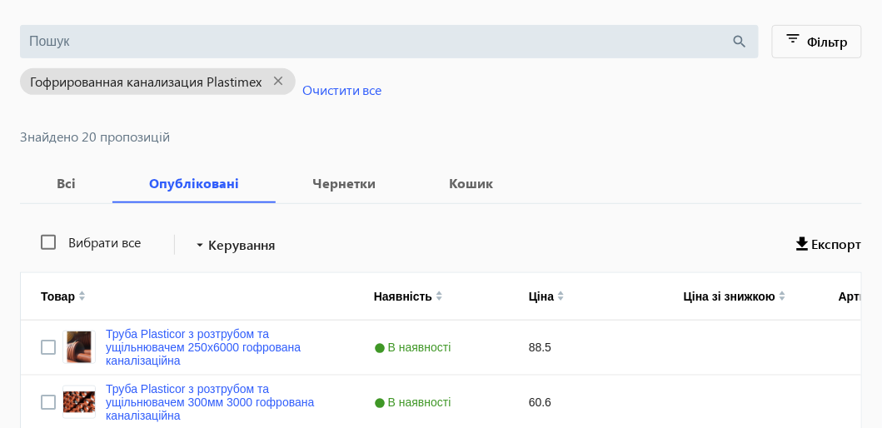
scroll to position [166, 0]
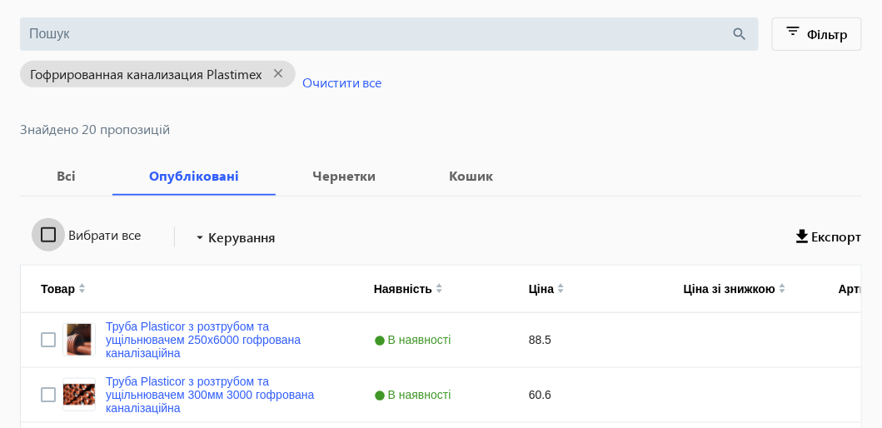
click at [47, 234] on input "Вибрати все" at bounding box center [48, 234] width 33 height 33
checkbox input "true"
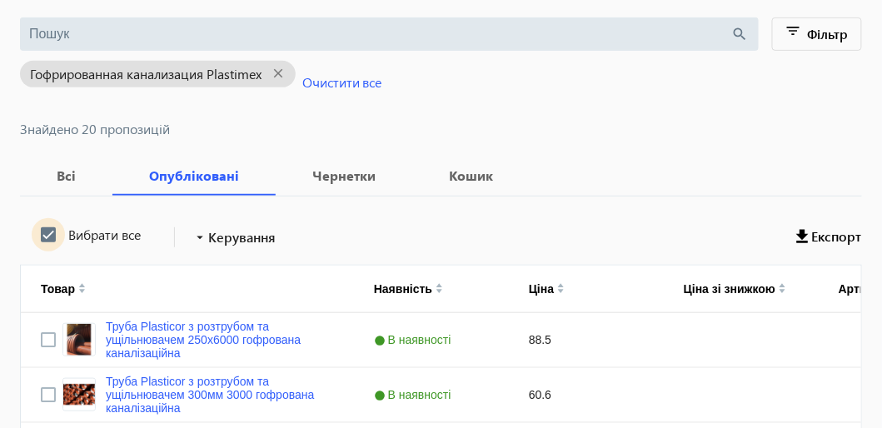
checkbox input "true"
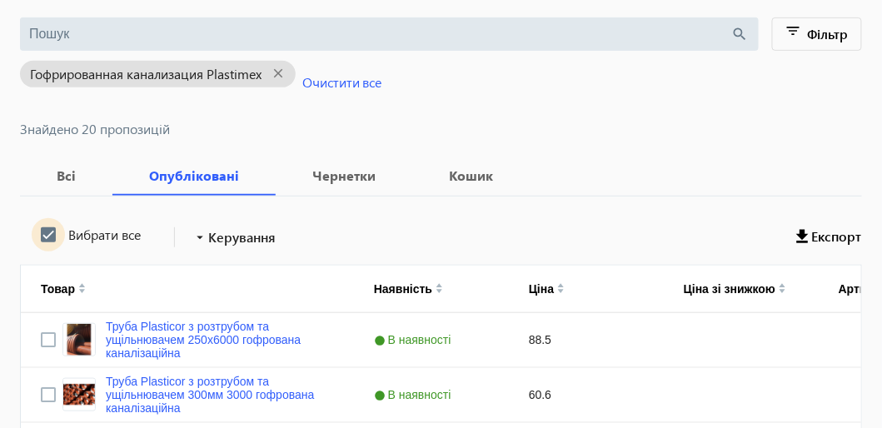
checkbox input "true"
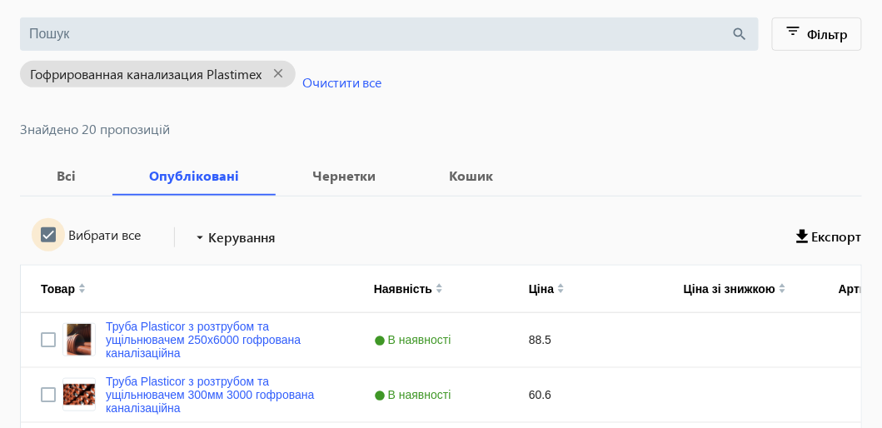
checkbox input "true"
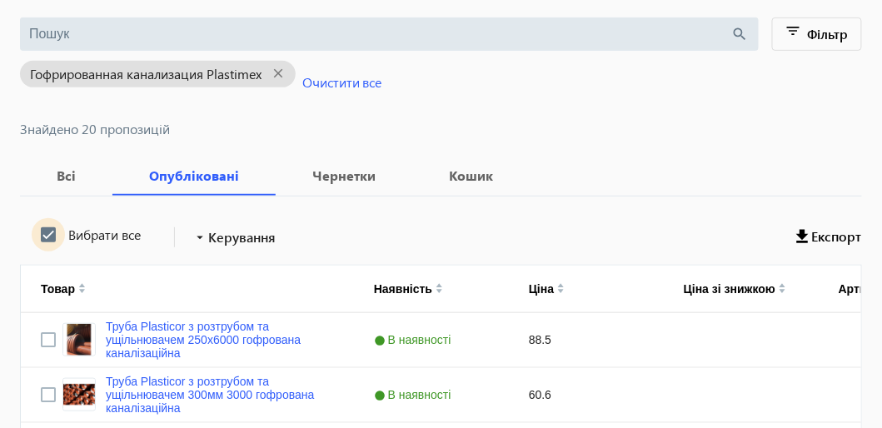
checkbox input "true"
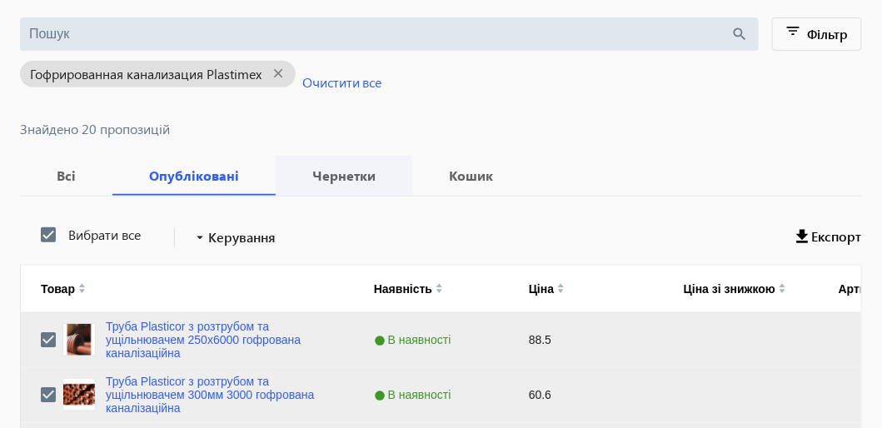
click at [361, 169] on b "Чернетки" at bounding box center [344, 175] width 97 height 13
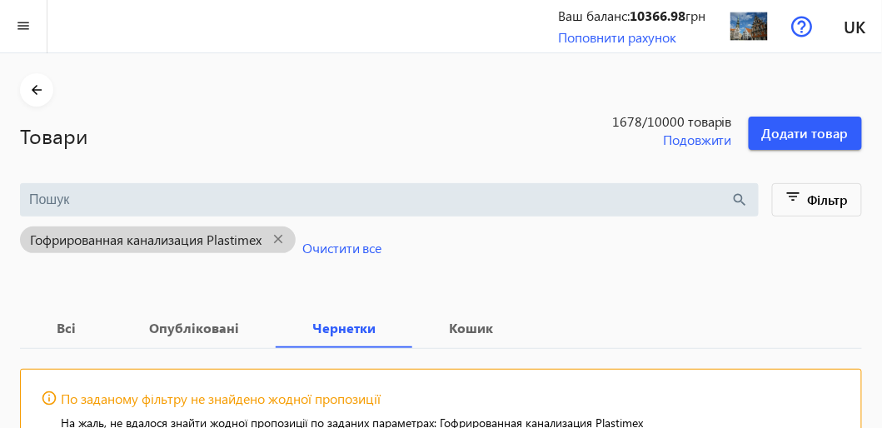
scroll to position [102, 0]
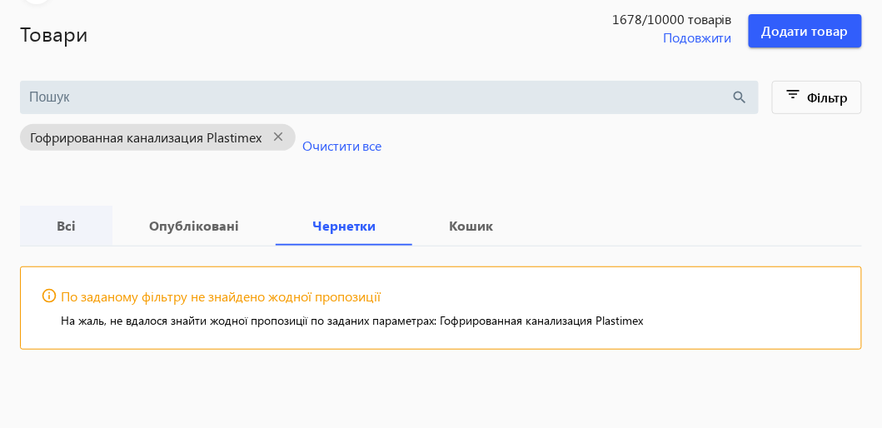
click at [42, 228] on b "Всі" at bounding box center [66, 225] width 52 height 13
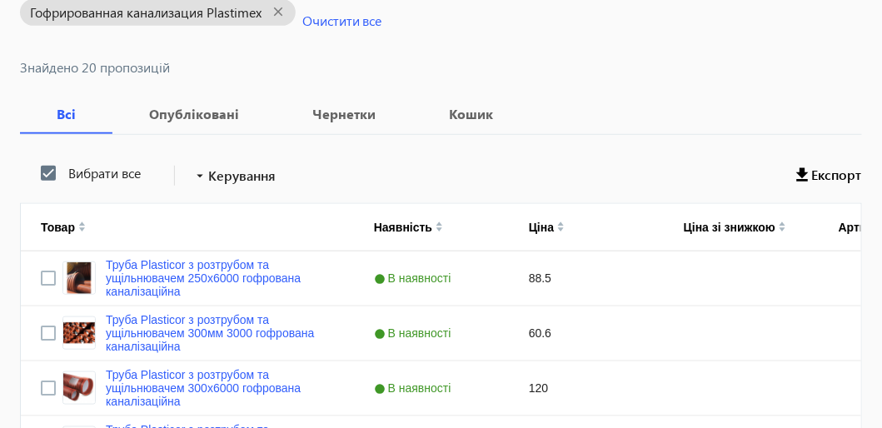
scroll to position [249, 0]
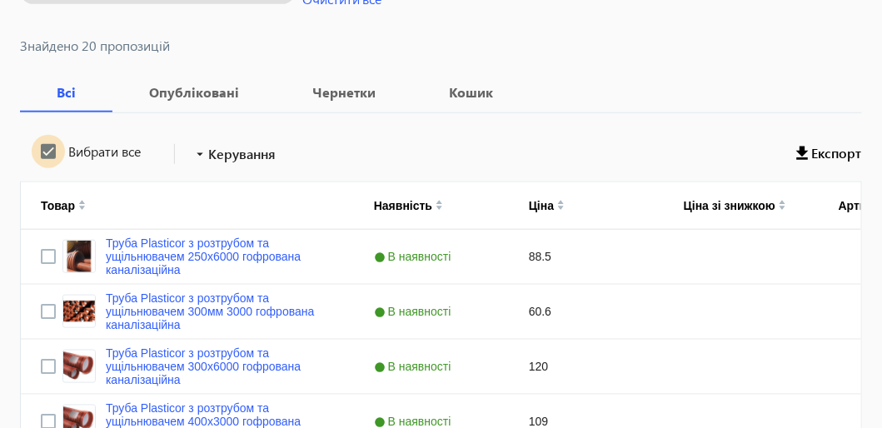
click at [47, 148] on input "Вибрати все" at bounding box center [48, 151] width 33 height 33
checkbox input "true"
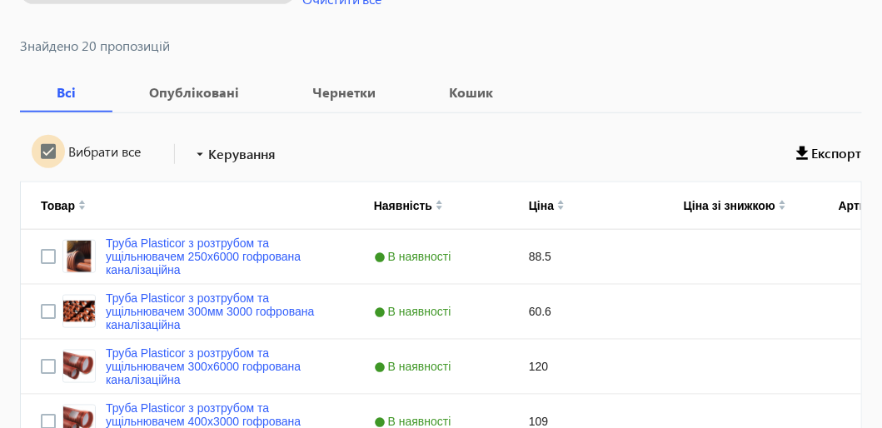
checkbox input "true"
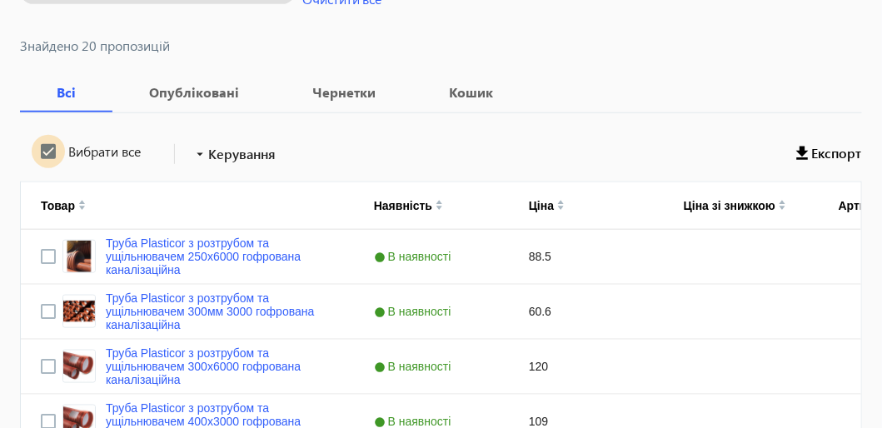
checkbox input "true"
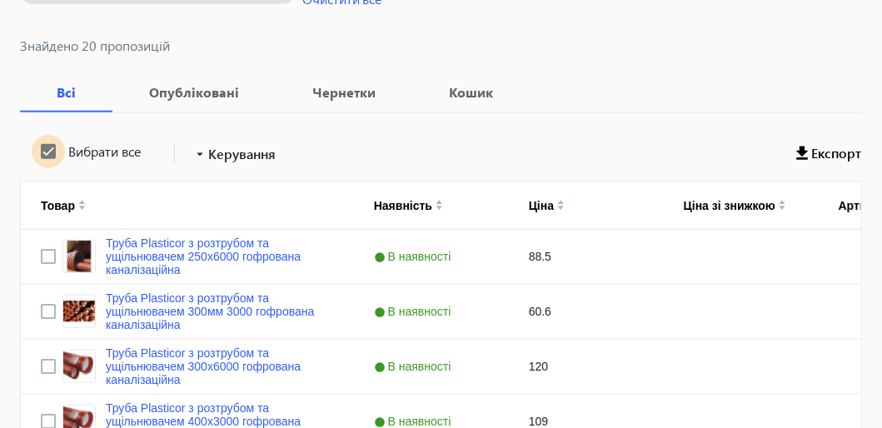
checkbox input "true"
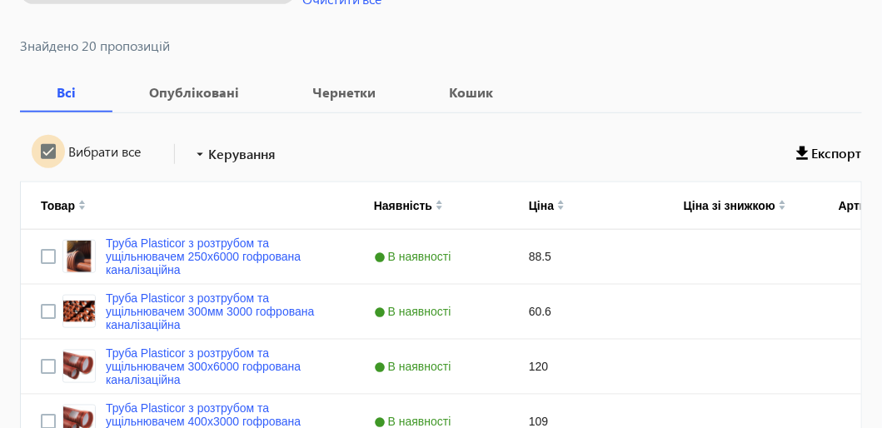
checkbox input "true"
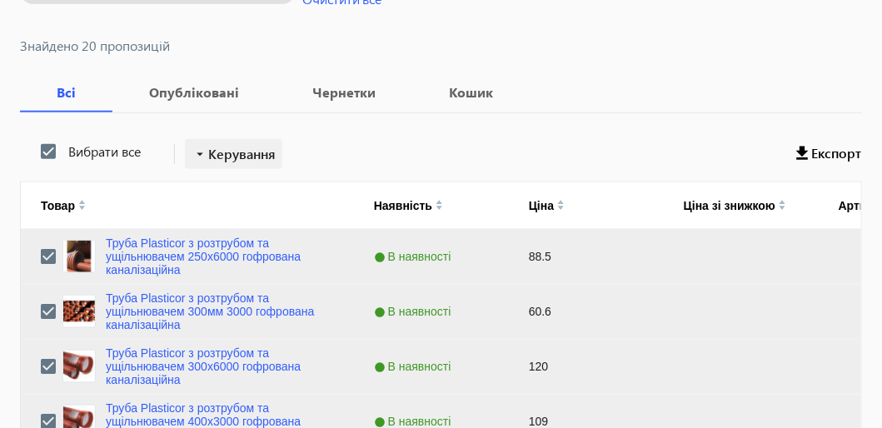
click at [229, 155] on span "Керування" at bounding box center [241, 154] width 67 height 20
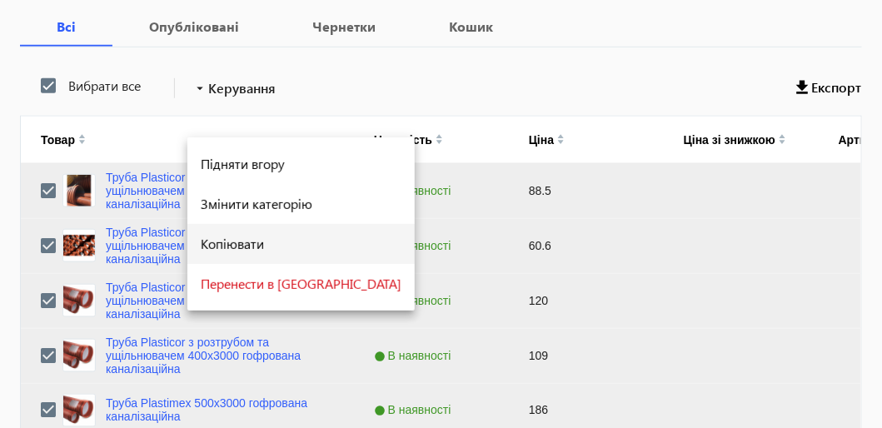
scroll to position [333, 0]
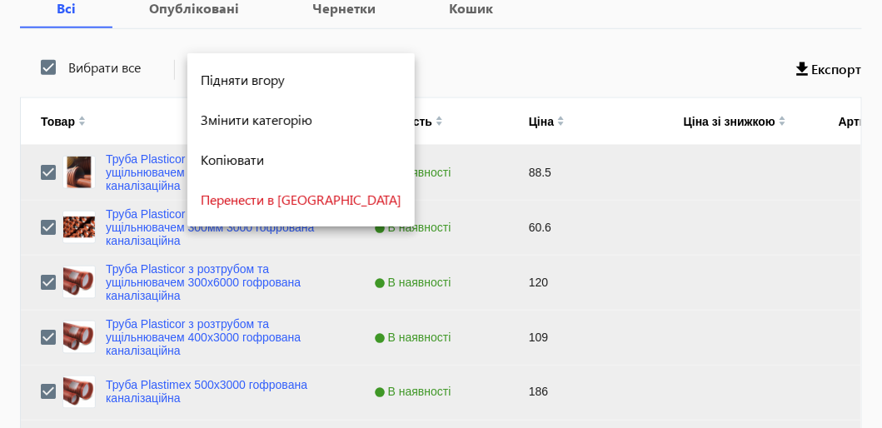
click at [408, 69] on div at bounding box center [441, 214] width 882 height 428
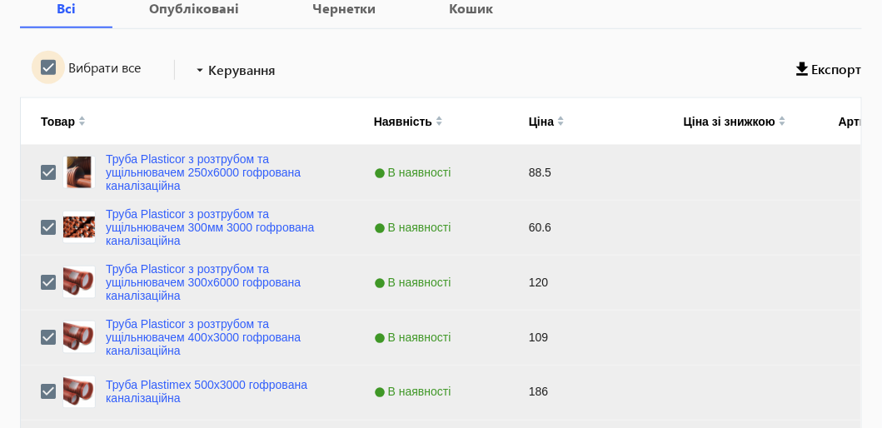
click at [47, 66] on input "Вибрати все" at bounding box center [48, 67] width 33 height 33
checkbox input "false"
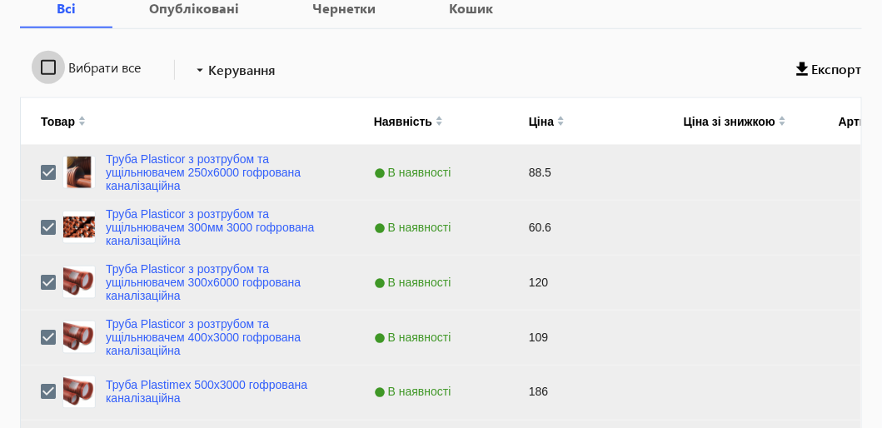
checkbox input "false"
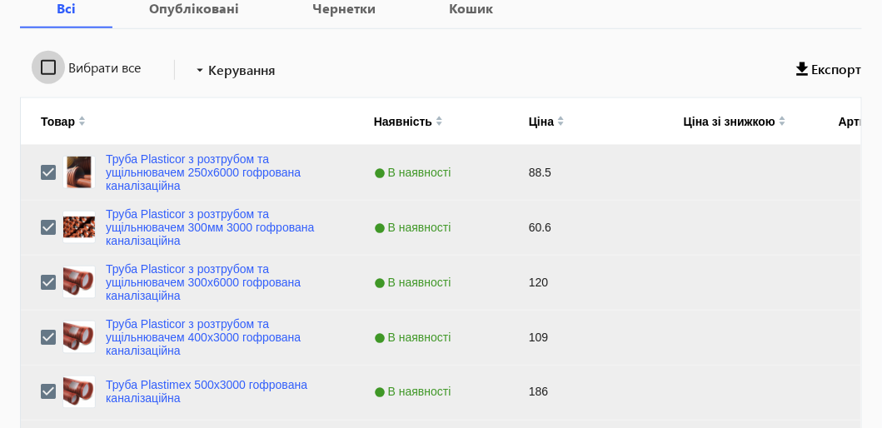
checkbox input "false"
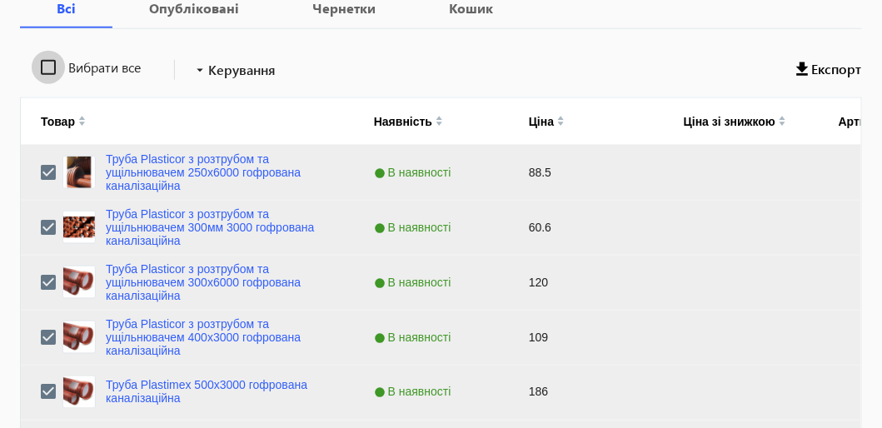
checkbox input "false"
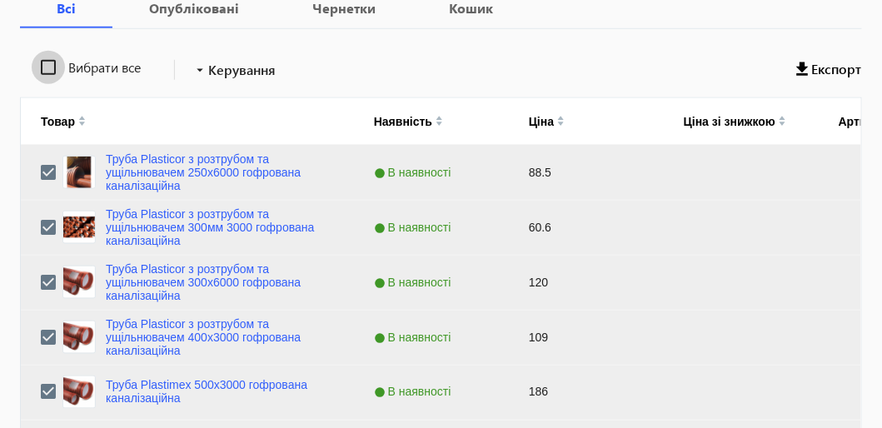
checkbox input "false"
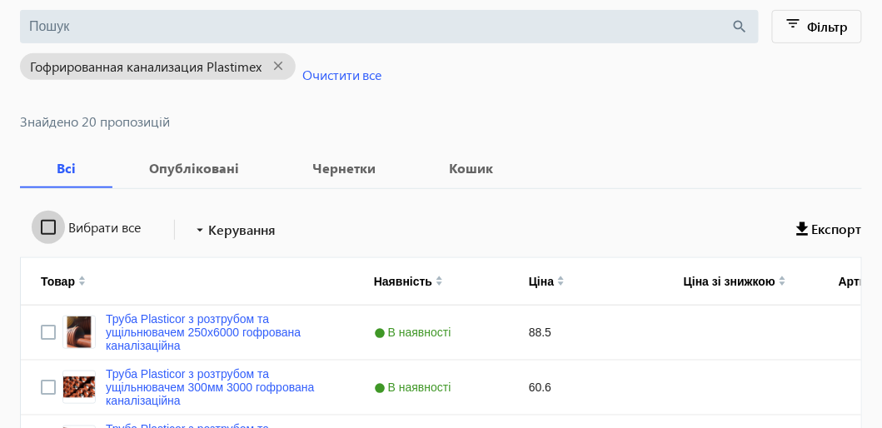
scroll to position [83, 0]
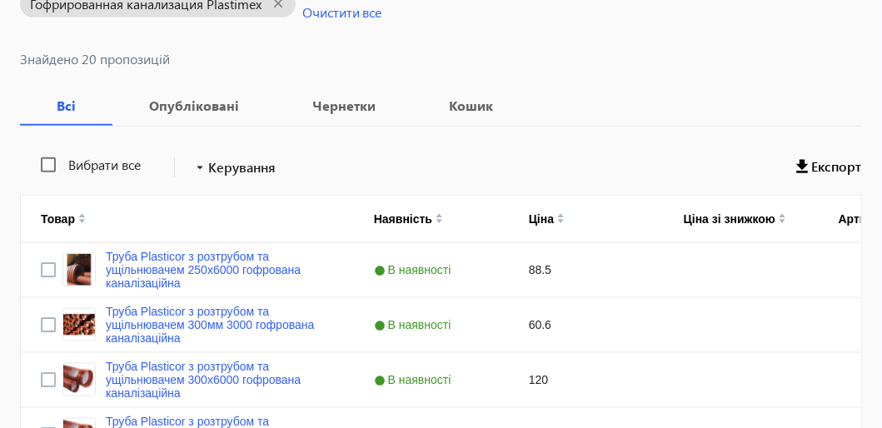
scroll to position [249, 0]
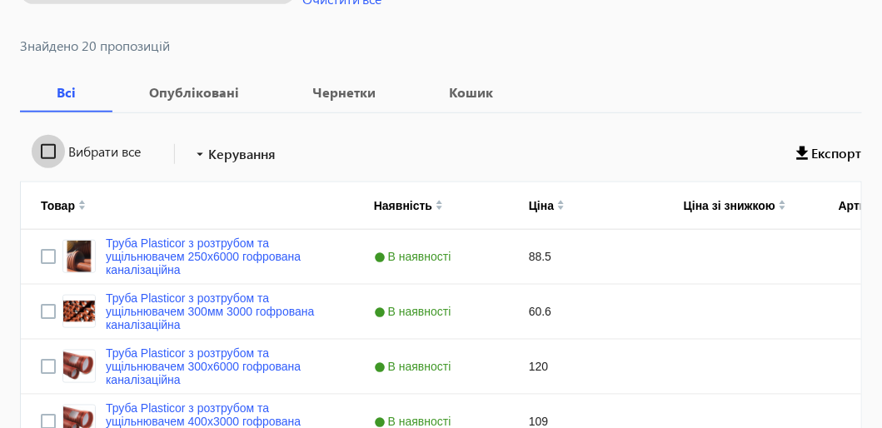
click at [50, 154] on input "Вибрати все" at bounding box center [48, 151] width 33 height 33
checkbox input "true"
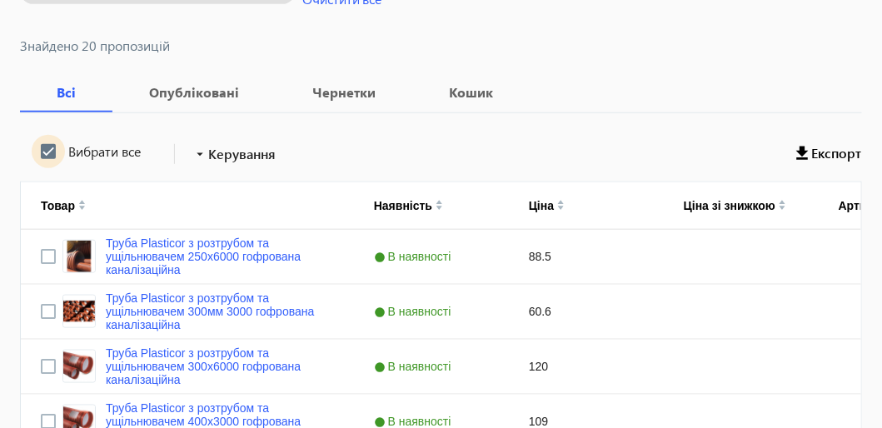
checkbox input "true"
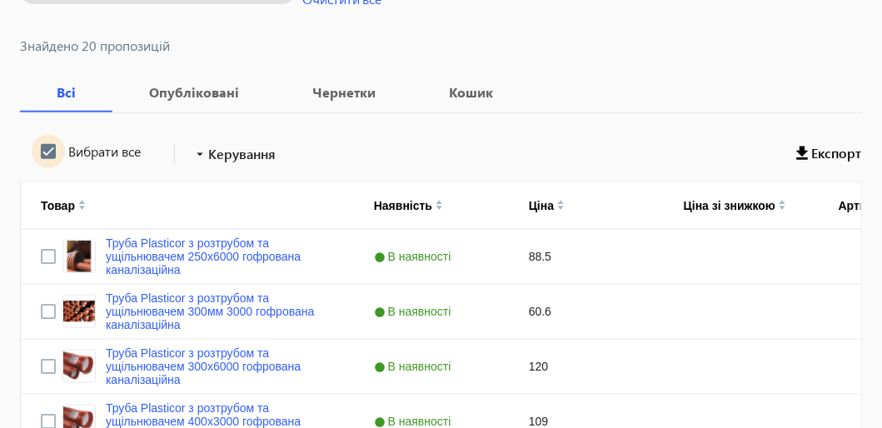
checkbox input "true"
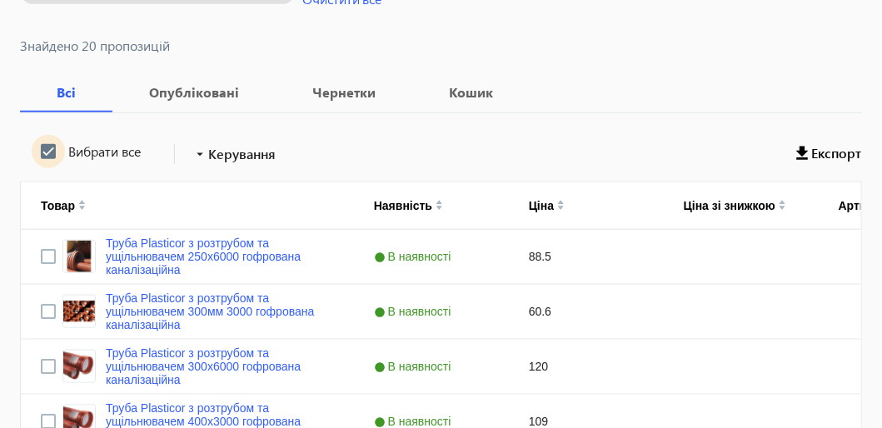
checkbox input "true"
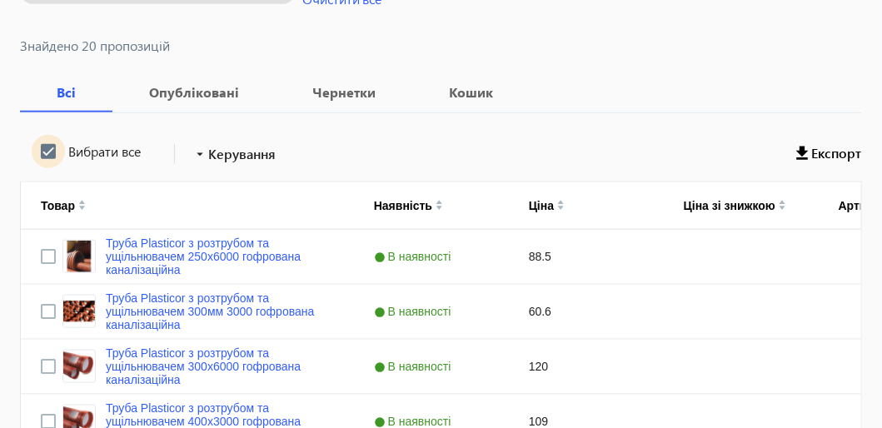
checkbox input "true"
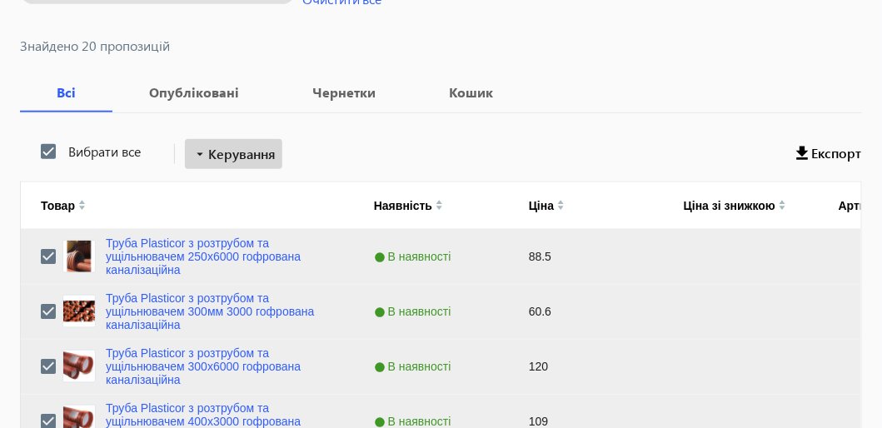
click at [231, 157] on span "Керування" at bounding box center [241, 154] width 67 height 20
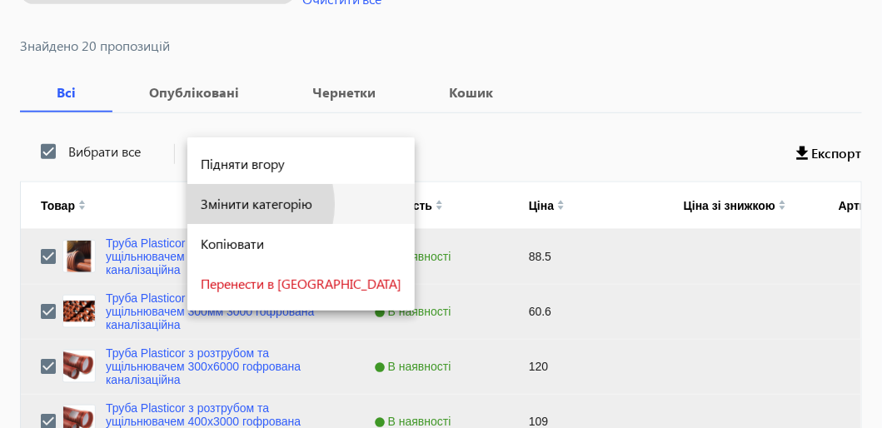
click at [231, 204] on div "Змінити категорію" at bounding box center [301, 203] width 201 height 13
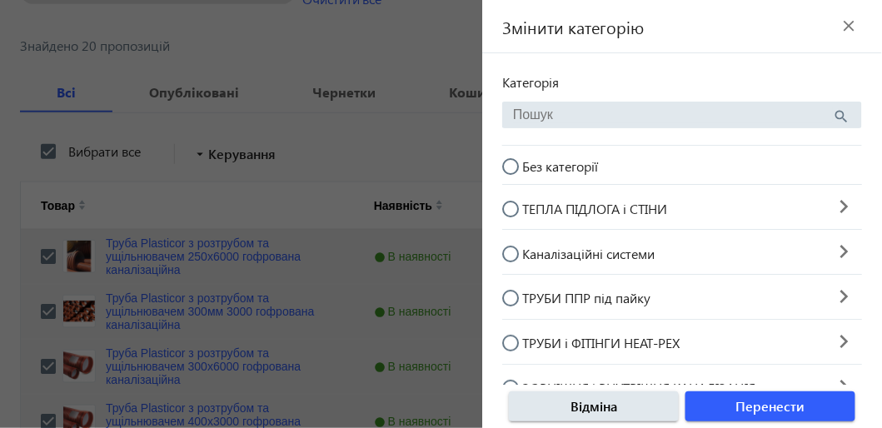
click at [851, 22] on mat-icon "close" at bounding box center [849, 25] width 25 height 25
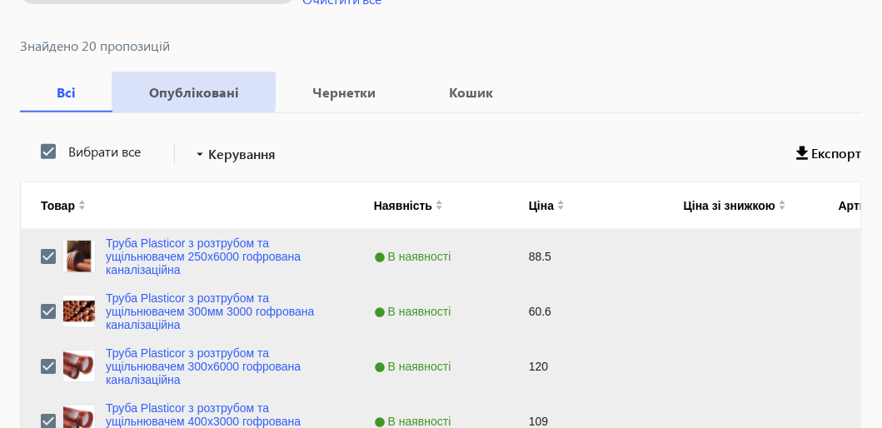
click at [193, 89] on b "Опубліковані" at bounding box center [193, 92] width 123 height 13
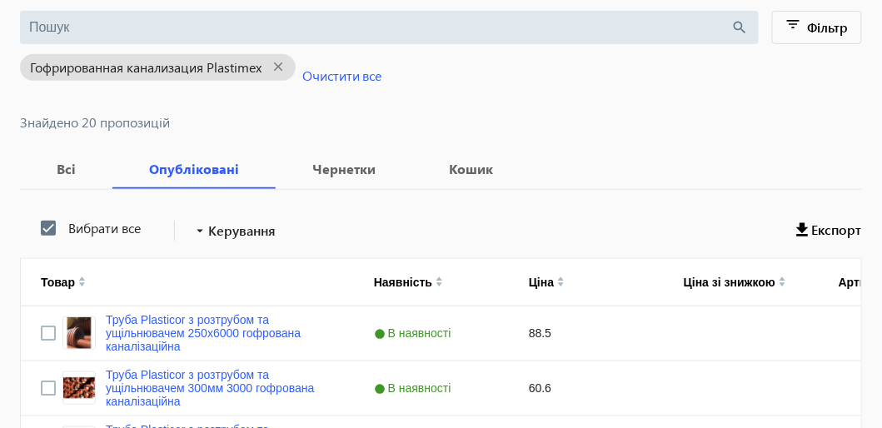
scroll to position [166, 0]
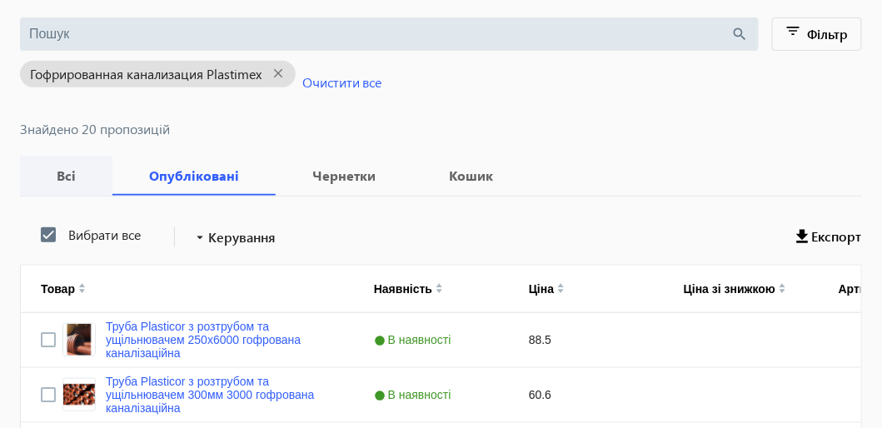
click at [59, 174] on b "Всі" at bounding box center [66, 175] width 52 height 13
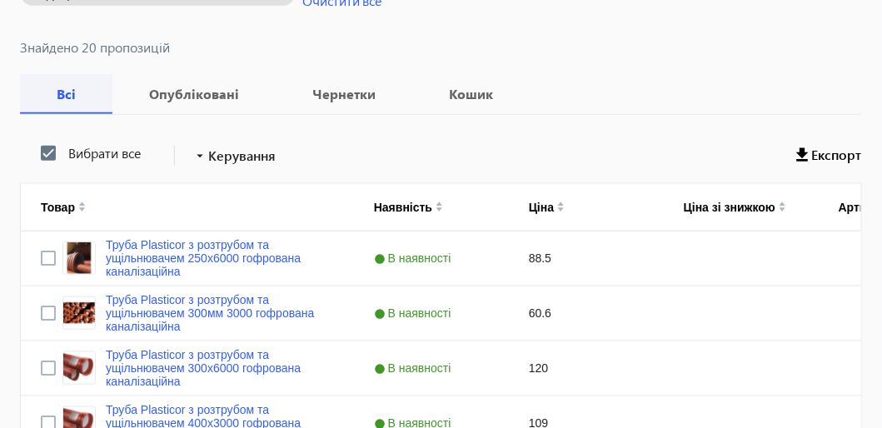
scroll to position [250, 0]
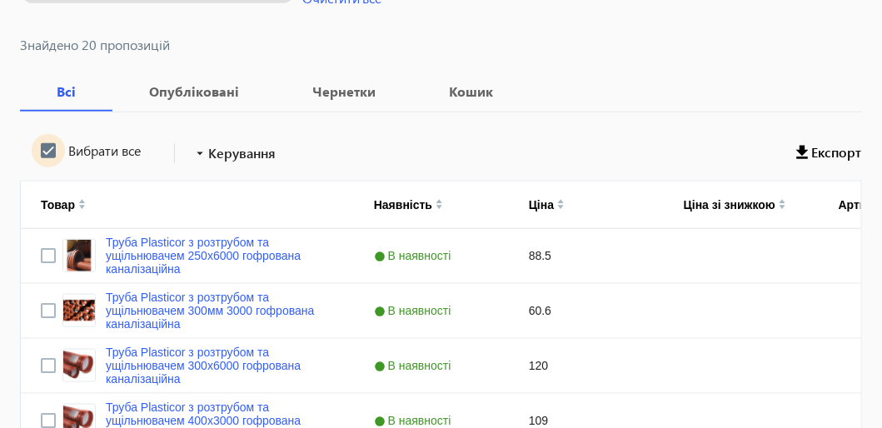
click at [52, 152] on input "Вибрати все" at bounding box center [48, 150] width 33 height 33
checkbox input "true"
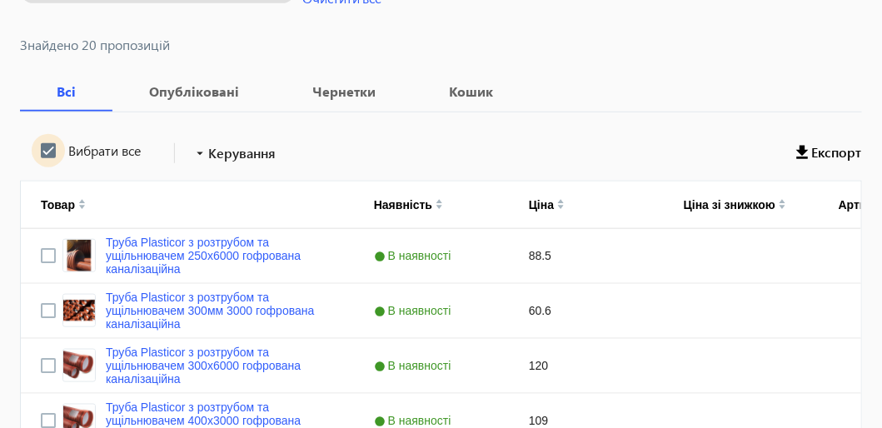
checkbox input "true"
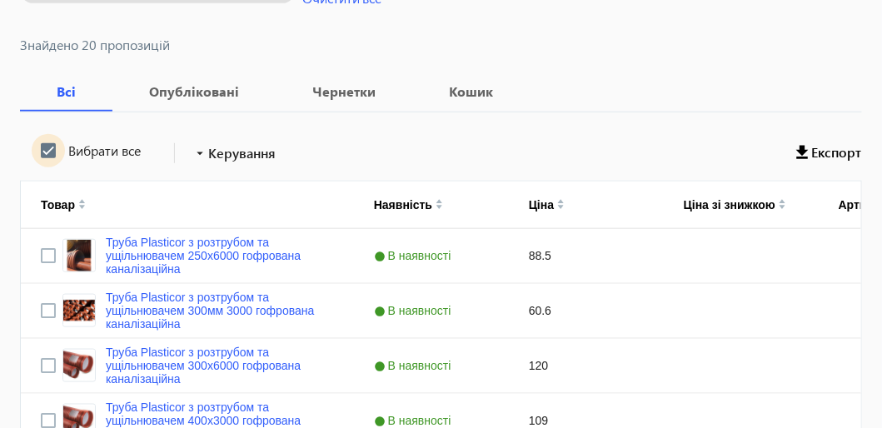
checkbox input "true"
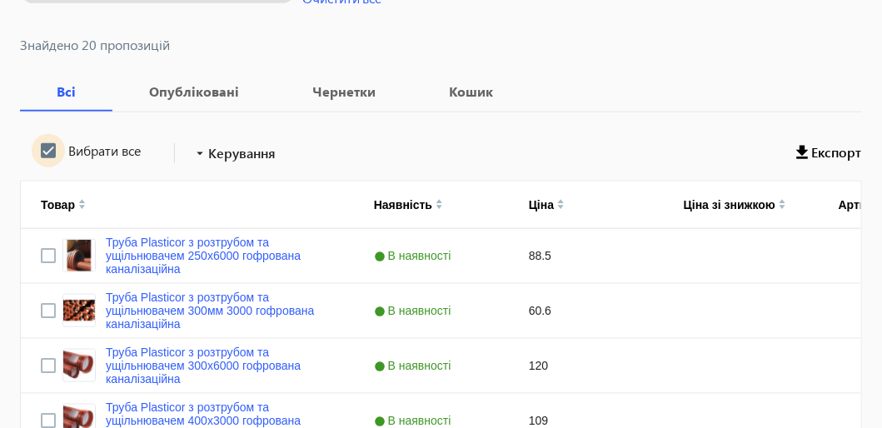
checkbox input "true"
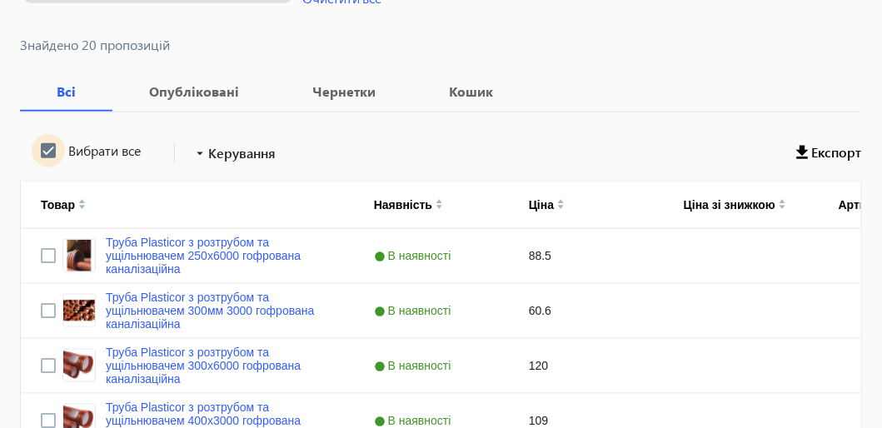
checkbox input "true"
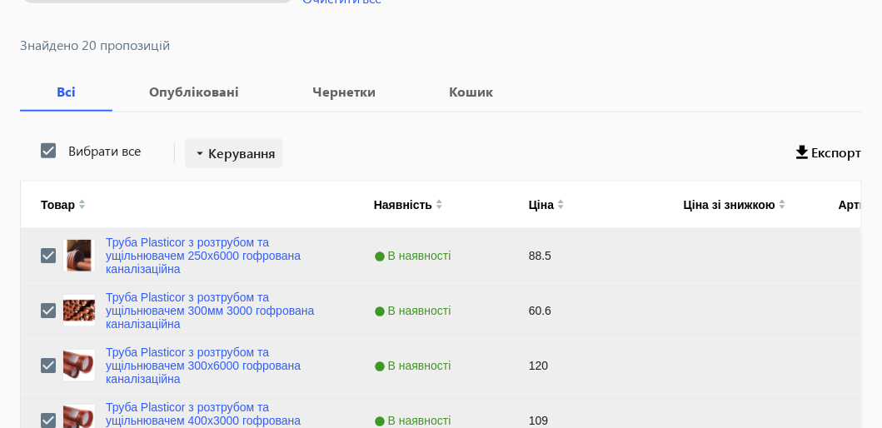
click at [252, 149] on span "Керування" at bounding box center [241, 153] width 67 height 20
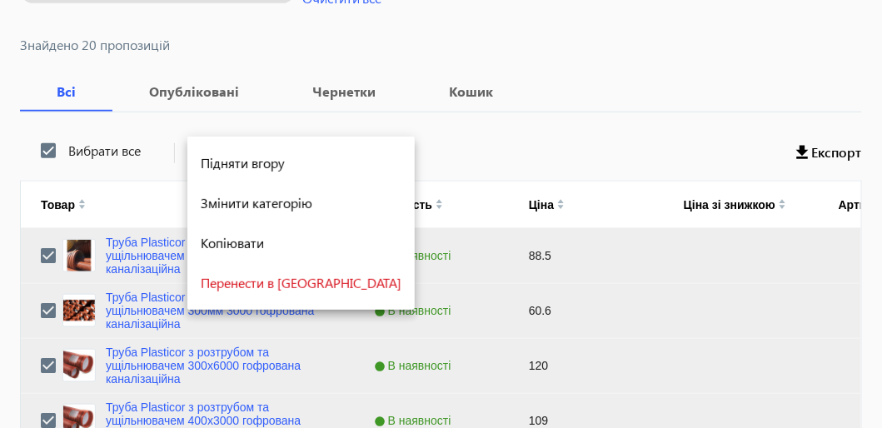
click at [376, 149] on div at bounding box center [441, 214] width 882 height 428
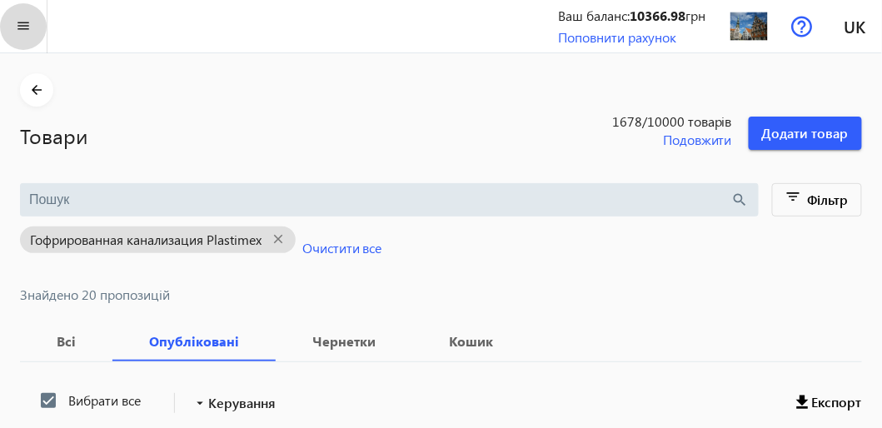
click at [23, 32] on mat-icon "menu" at bounding box center [23, 26] width 21 height 21
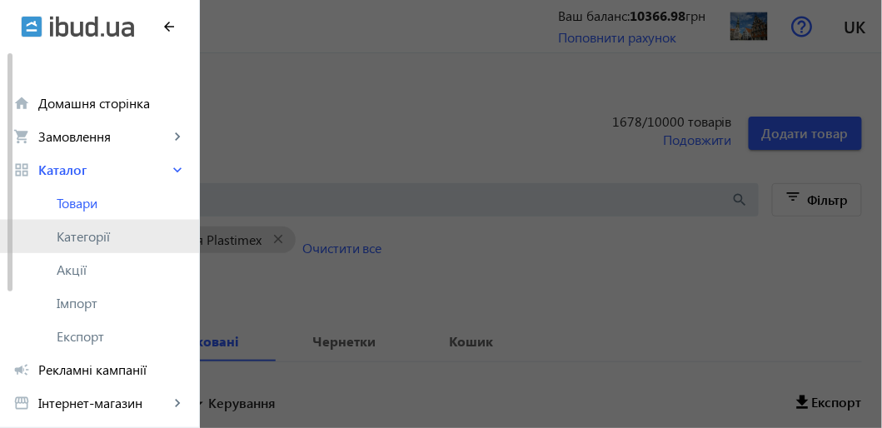
click at [73, 243] on span "Категорії" at bounding box center [121, 236] width 129 height 17
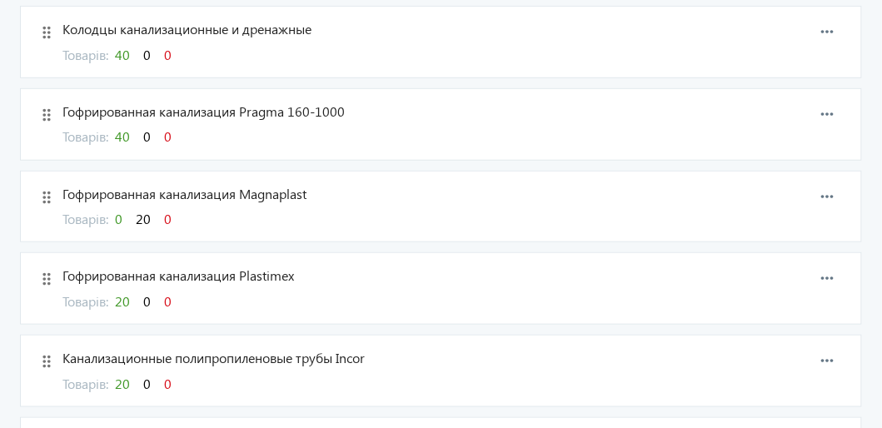
scroll to position [333, 0]
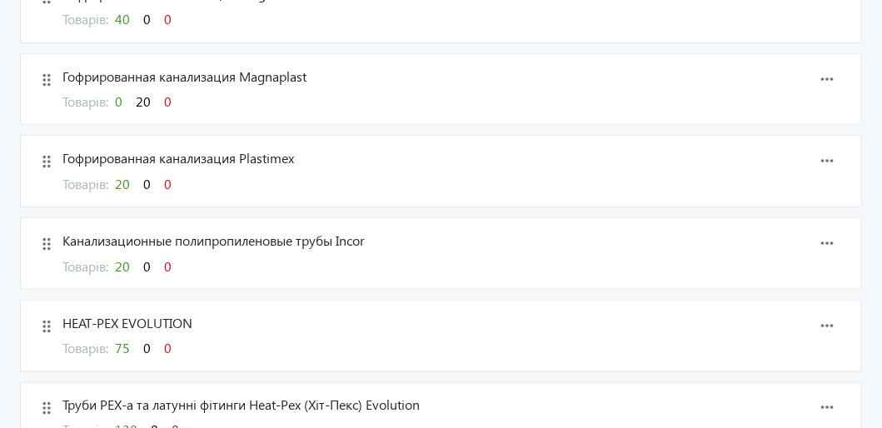
click at [130, 180] on span "20" at bounding box center [122, 183] width 15 height 17
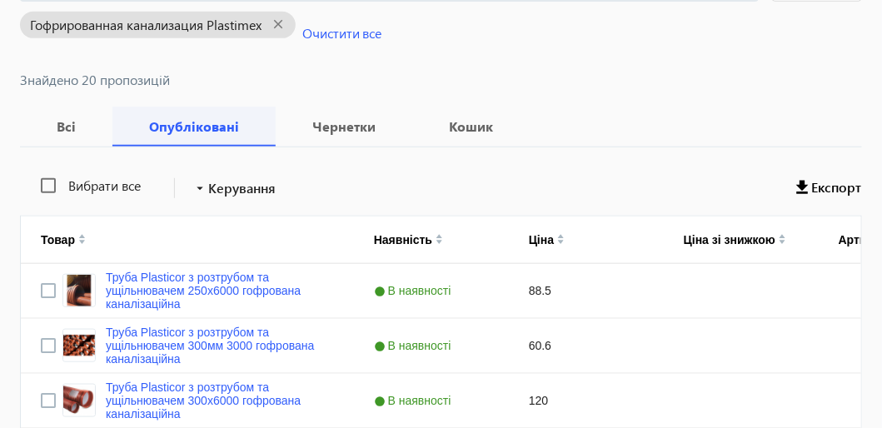
scroll to position [249, 0]
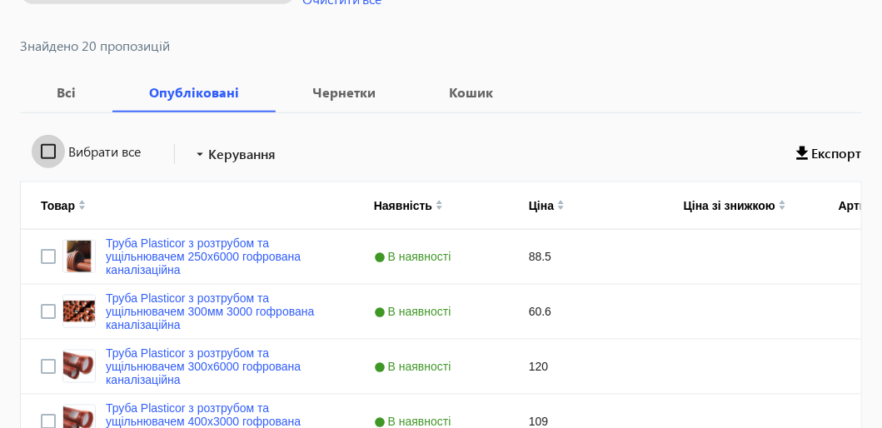
click at [47, 150] on input "Вибрати все" at bounding box center [48, 151] width 33 height 33
checkbox input "true"
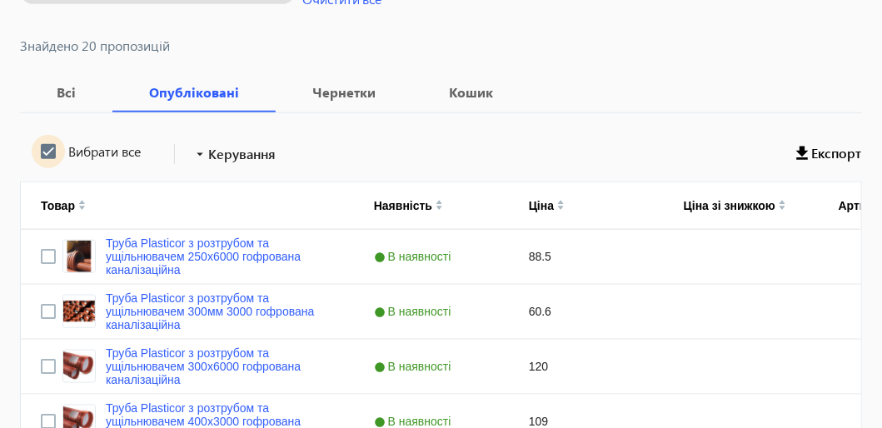
checkbox input "true"
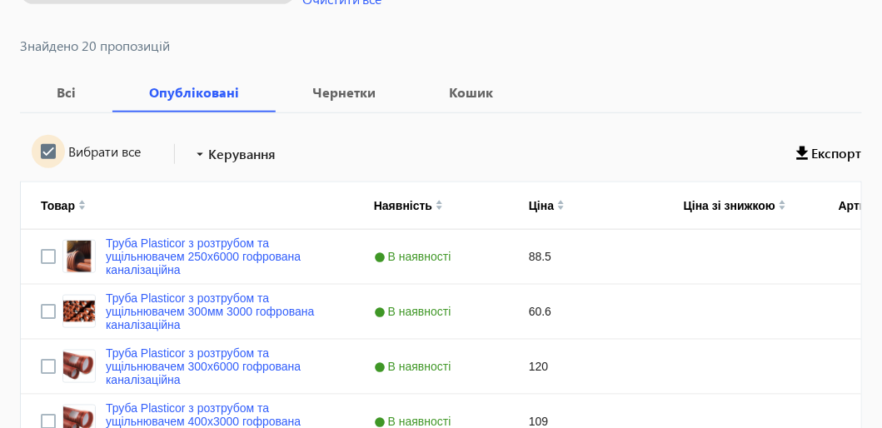
checkbox input "true"
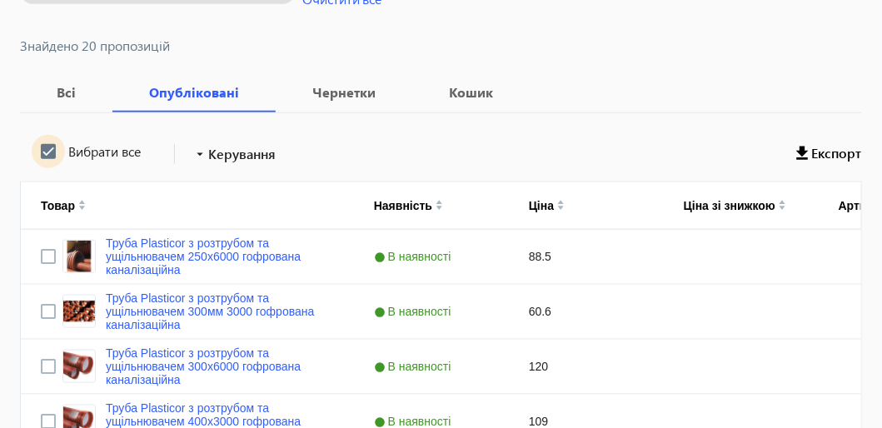
checkbox input "true"
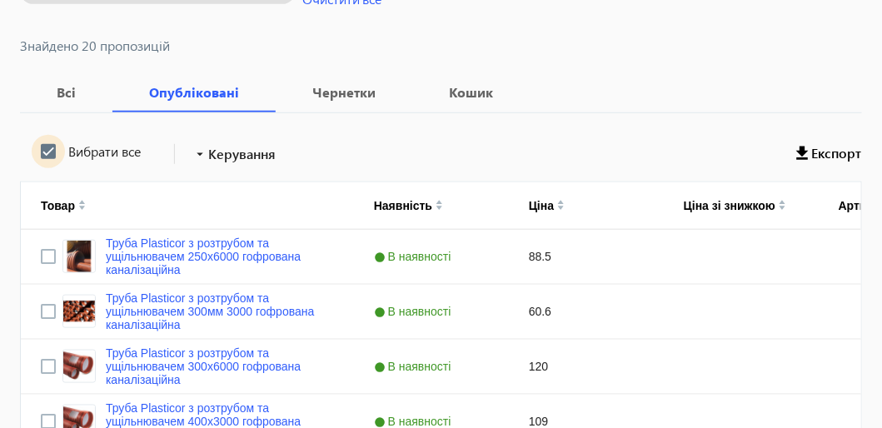
checkbox input "true"
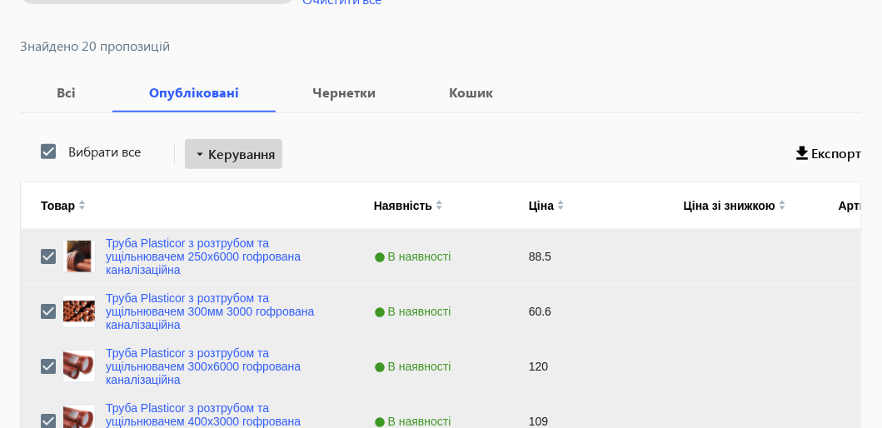
click at [239, 152] on span "Керування" at bounding box center [241, 154] width 67 height 20
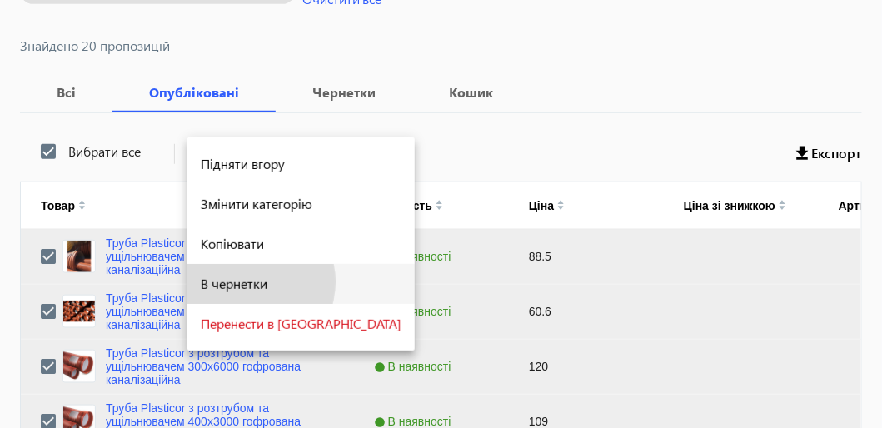
click at [242, 281] on span "В чернетки" at bounding box center [301, 283] width 201 height 13
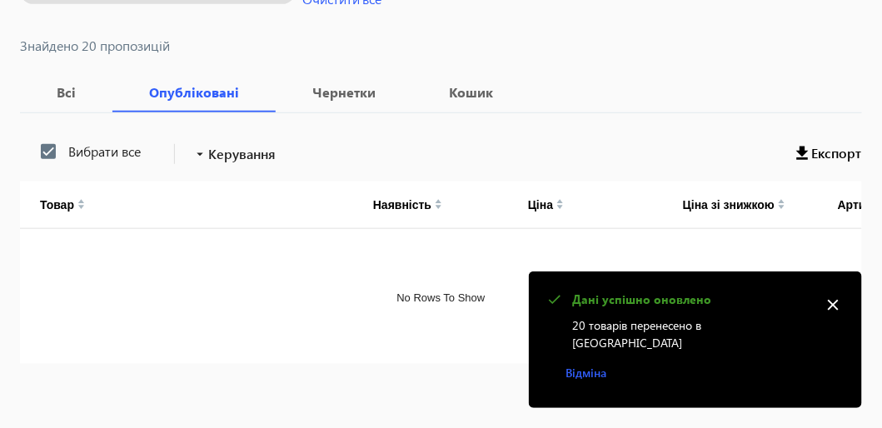
scroll to position [102, 0]
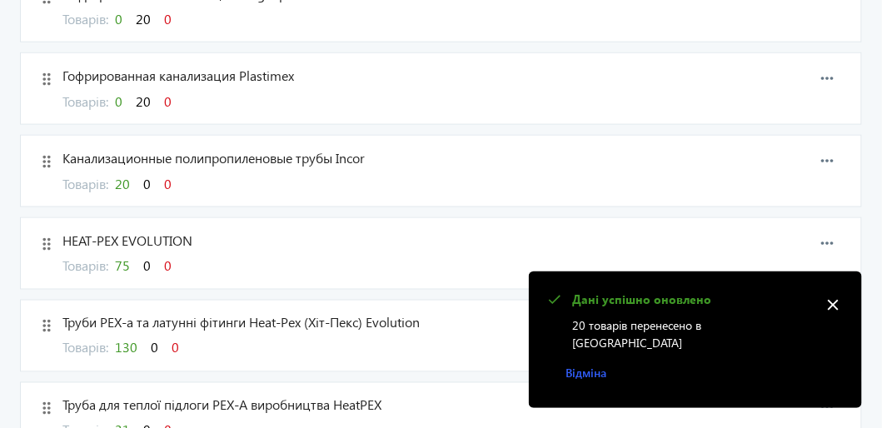
scroll to position [499, 0]
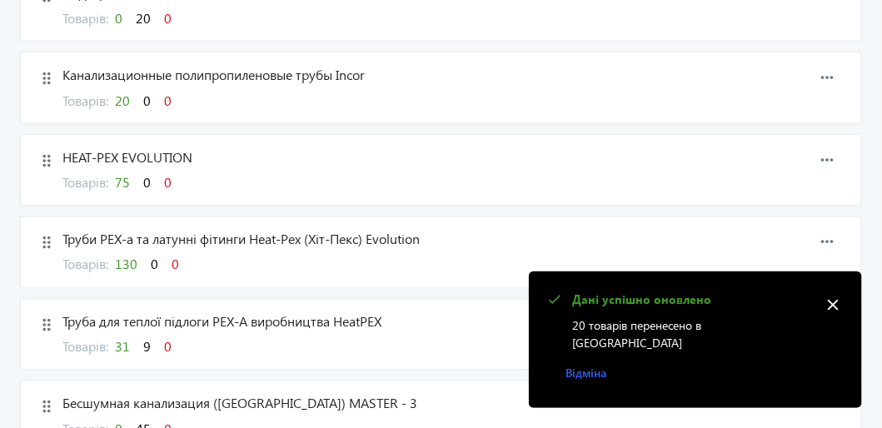
click at [127, 95] on span "20" at bounding box center [122, 100] width 15 height 17
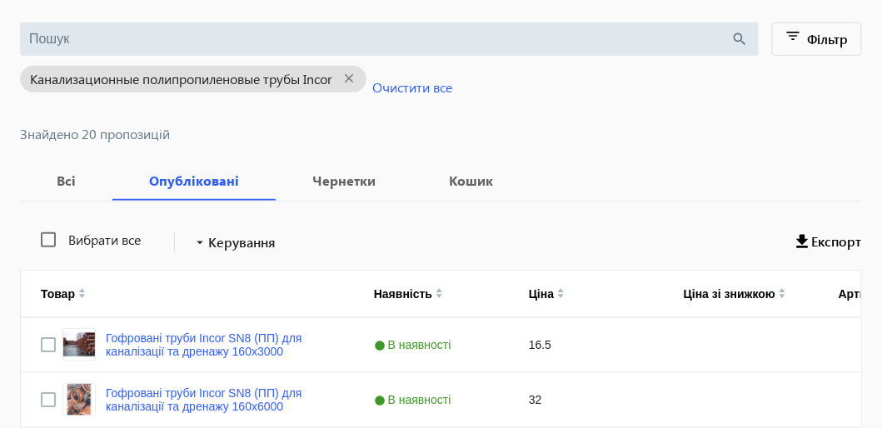
scroll to position [166, 0]
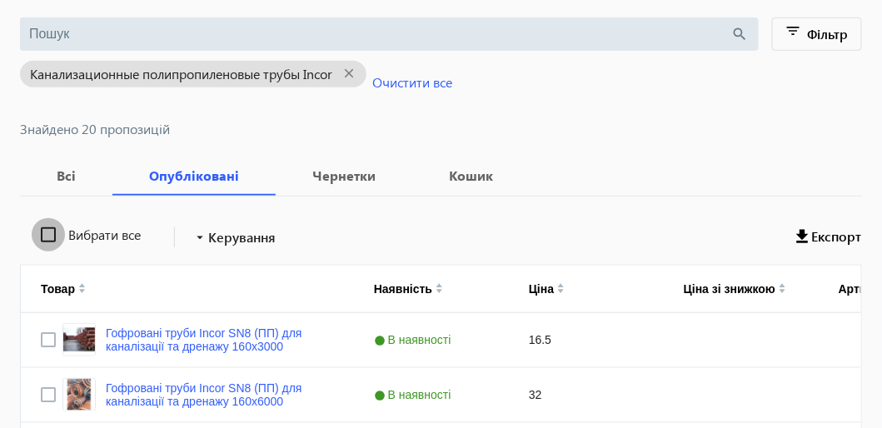
click at [45, 232] on input "Вибрати все" at bounding box center [48, 234] width 33 height 33
checkbox input "true"
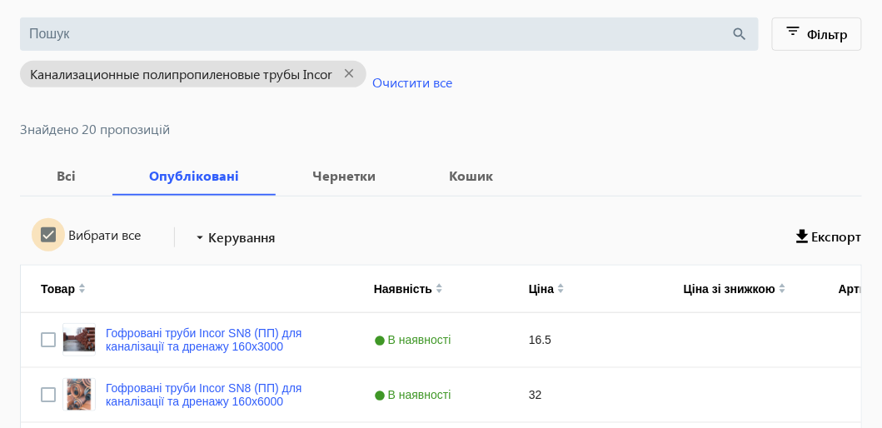
checkbox input "true"
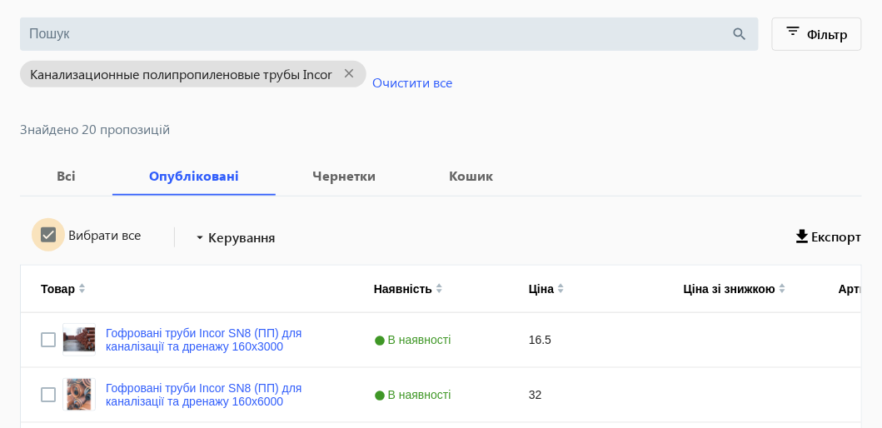
checkbox input "true"
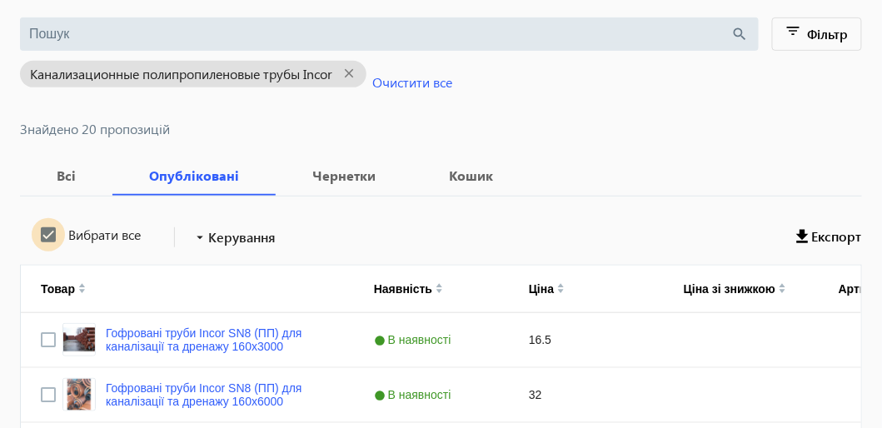
checkbox input "true"
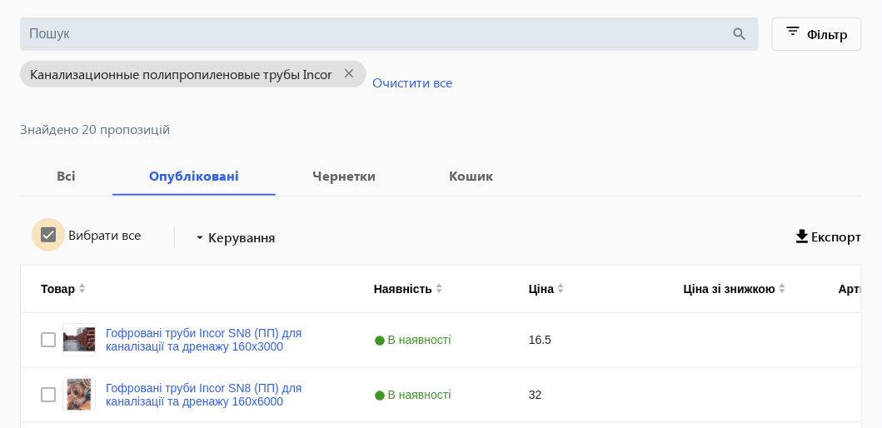
checkbox input "true"
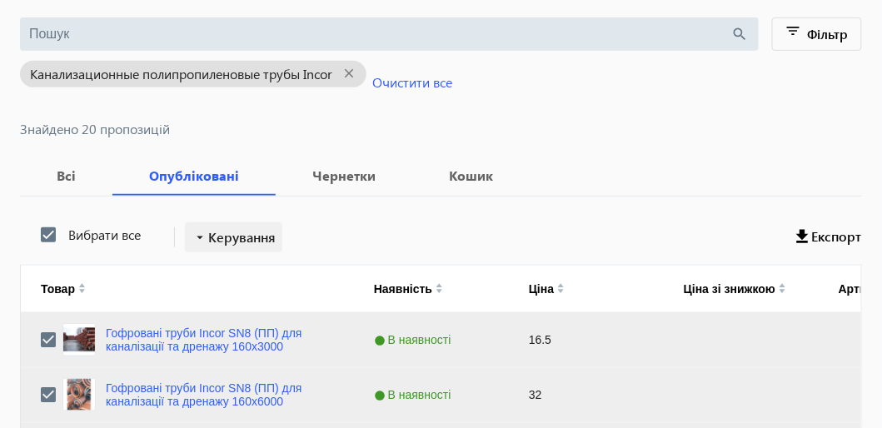
click at [257, 238] on span "Керування" at bounding box center [241, 237] width 67 height 20
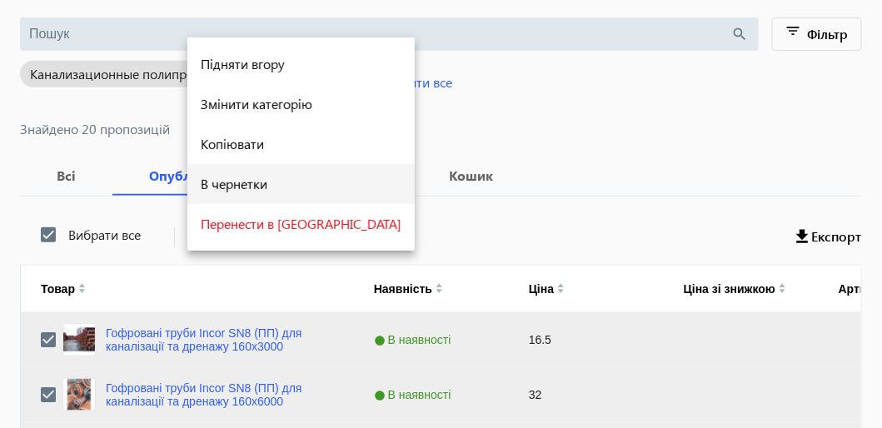
click at [248, 186] on span "В чернетки" at bounding box center [301, 183] width 201 height 13
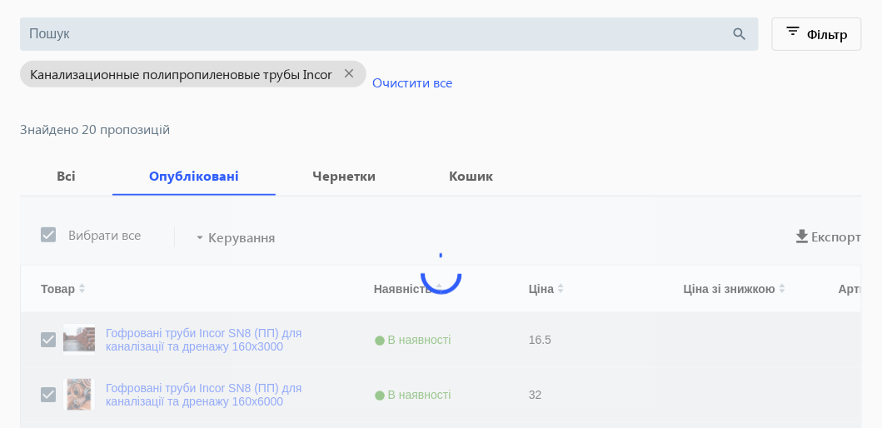
scroll to position [102, 0]
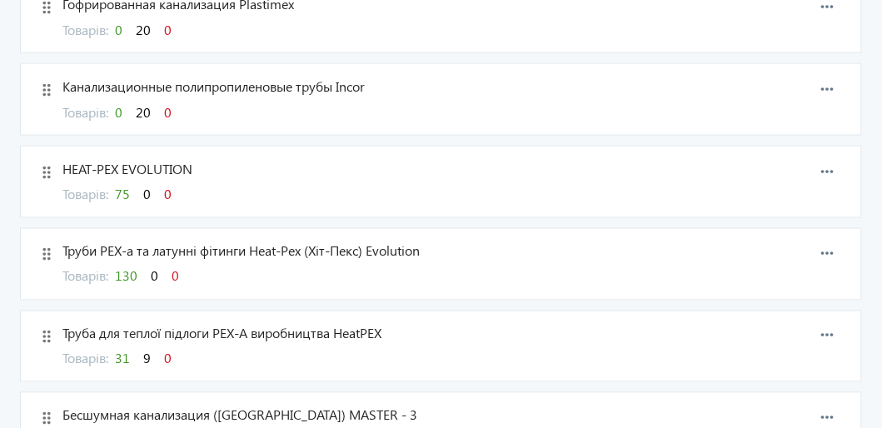
scroll to position [499, 0]
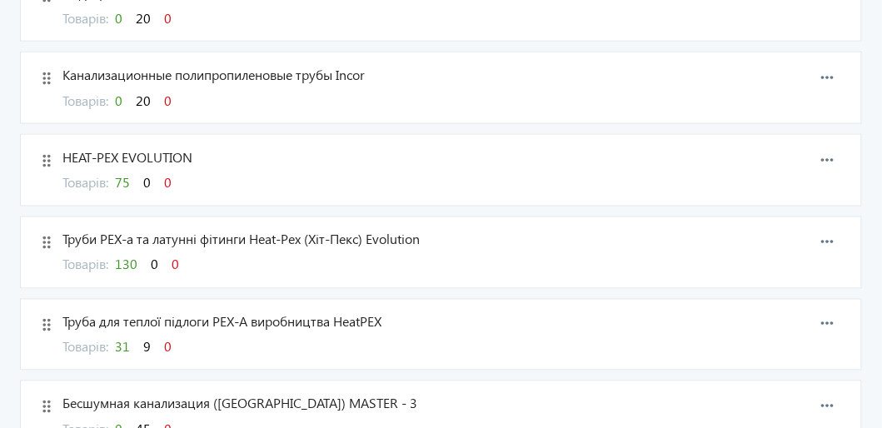
click at [120, 179] on span "Товарів: 75 0 0" at bounding box center [116, 181] width 109 height 17
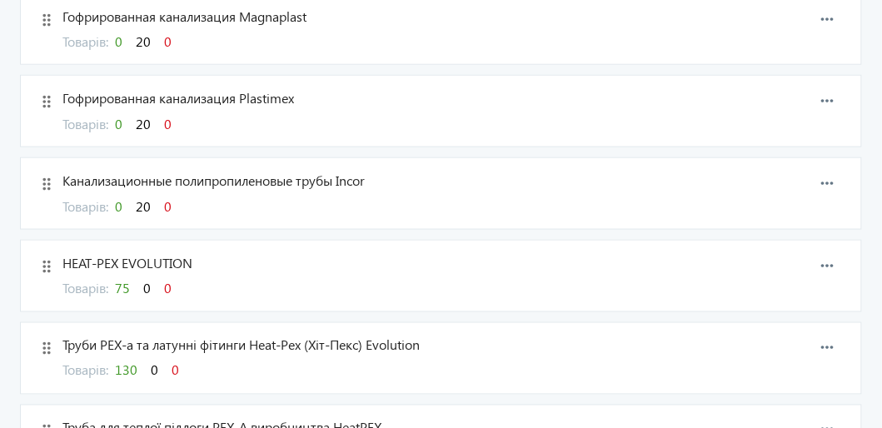
scroll to position [415, 0]
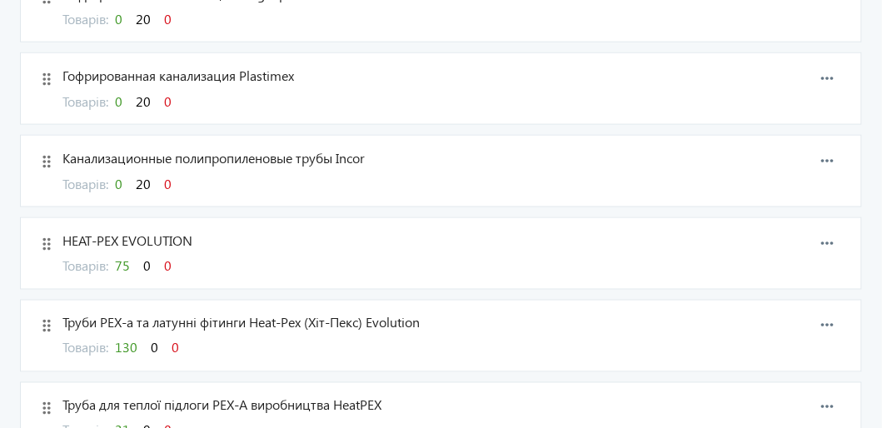
click at [130, 261] on span "75" at bounding box center [122, 264] width 15 height 17
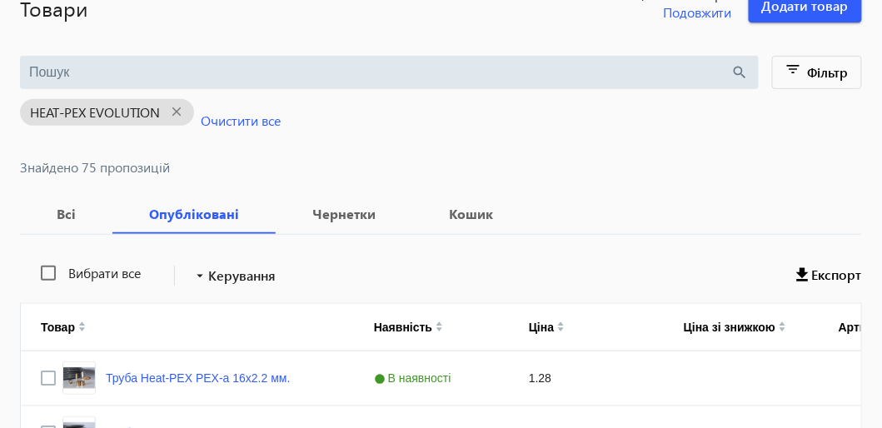
scroll to position [249, 0]
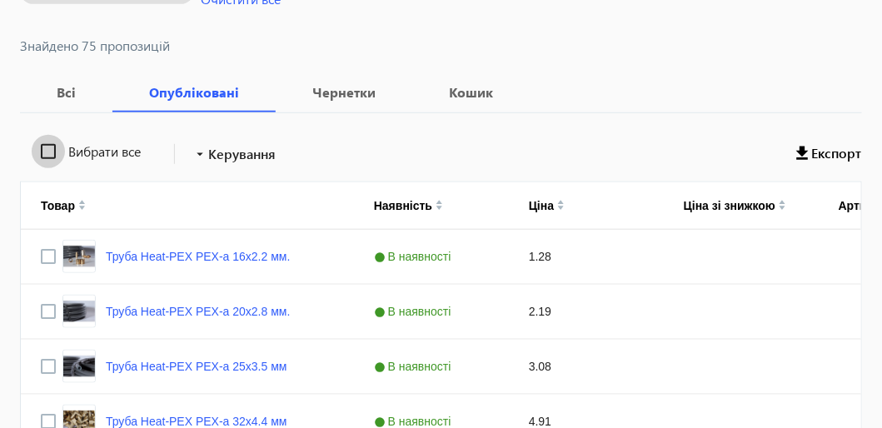
click at [48, 148] on input "Вибрати все" at bounding box center [48, 151] width 33 height 33
checkbox input "true"
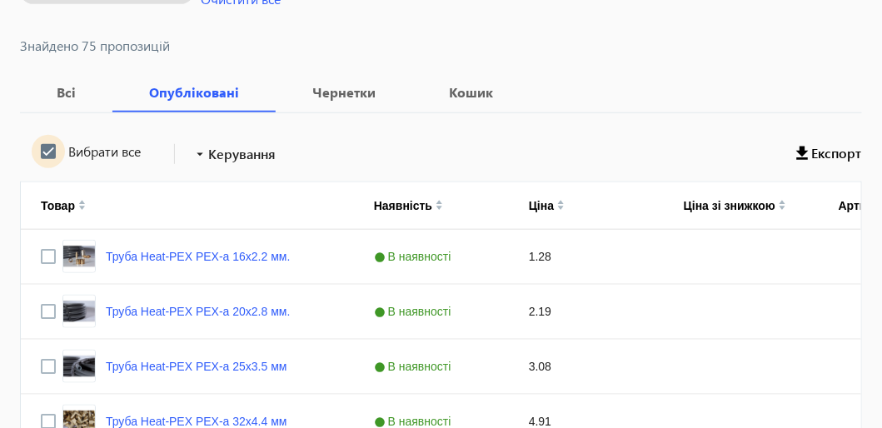
checkbox input "true"
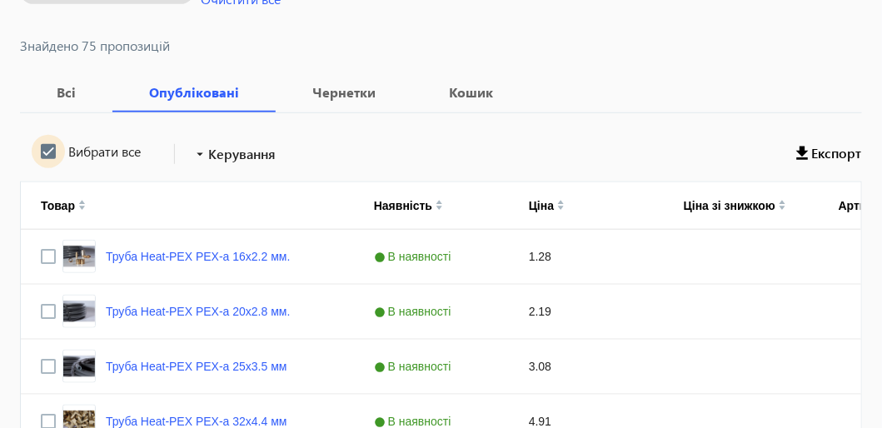
checkbox input "true"
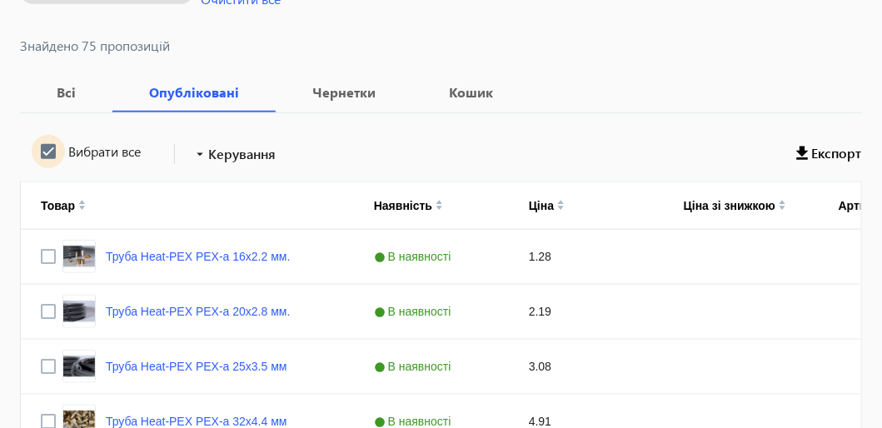
checkbox input "true"
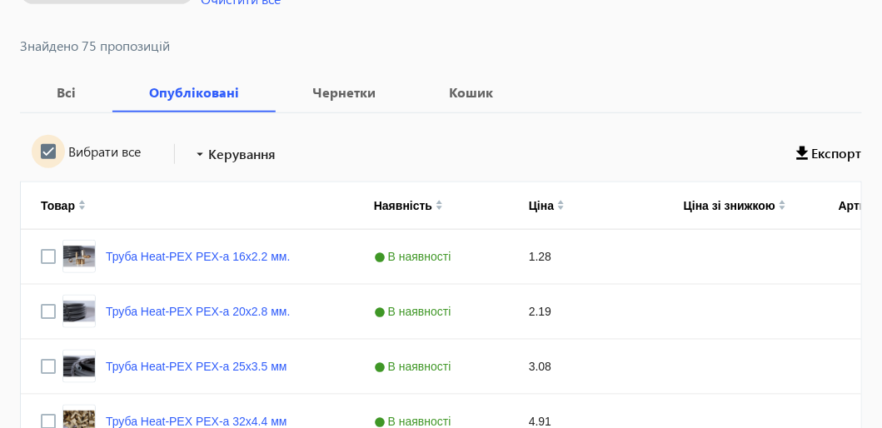
checkbox input "true"
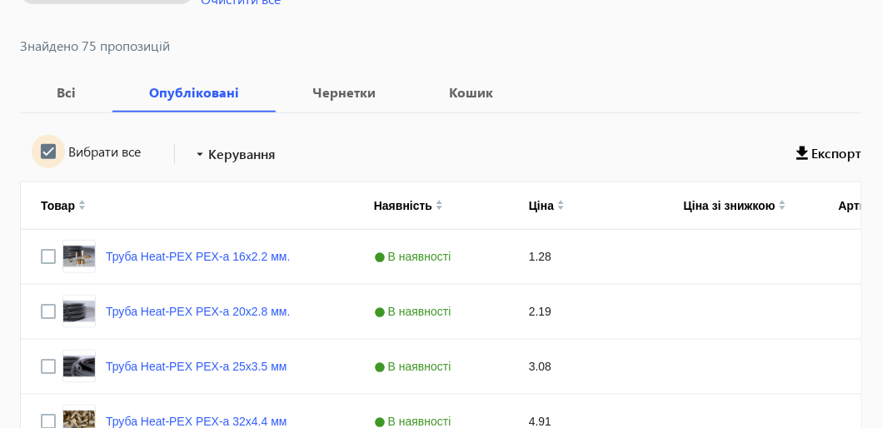
checkbox input "true"
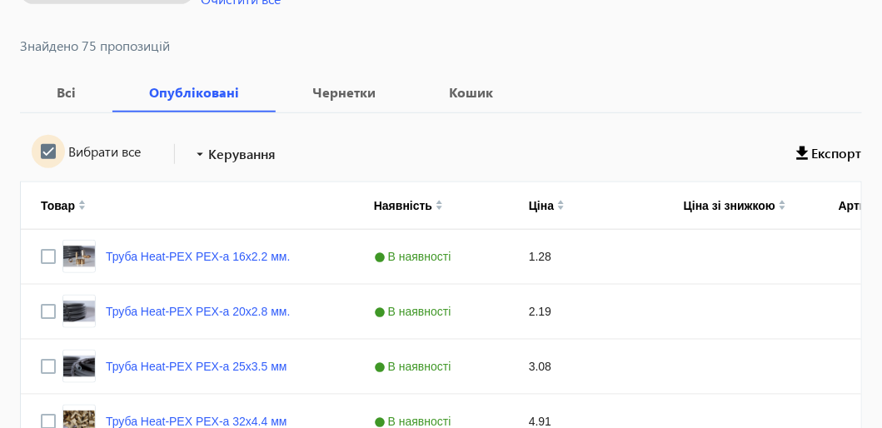
checkbox input "true"
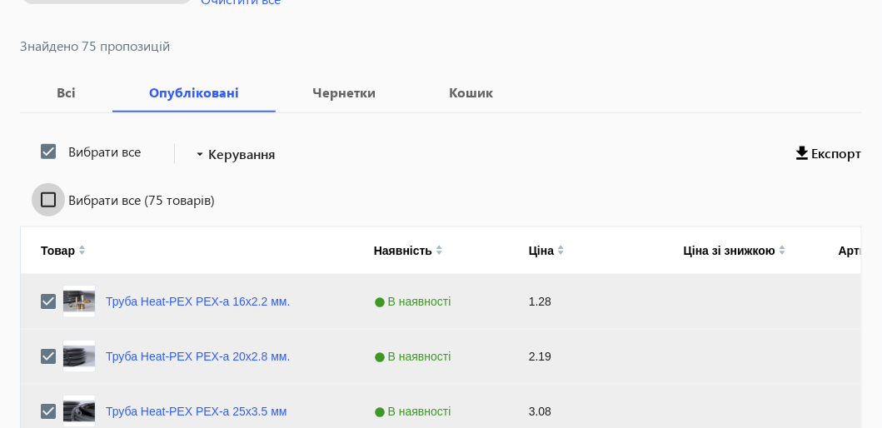
click at [50, 197] on input "Вибрати все (75 товарів)" at bounding box center [48, 199] width 33 height 33
checkbox input "true"
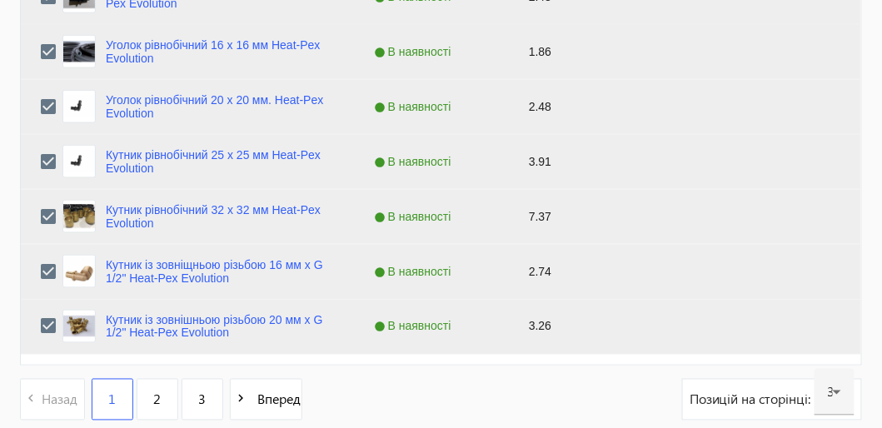
scroll to position [1901, 0]
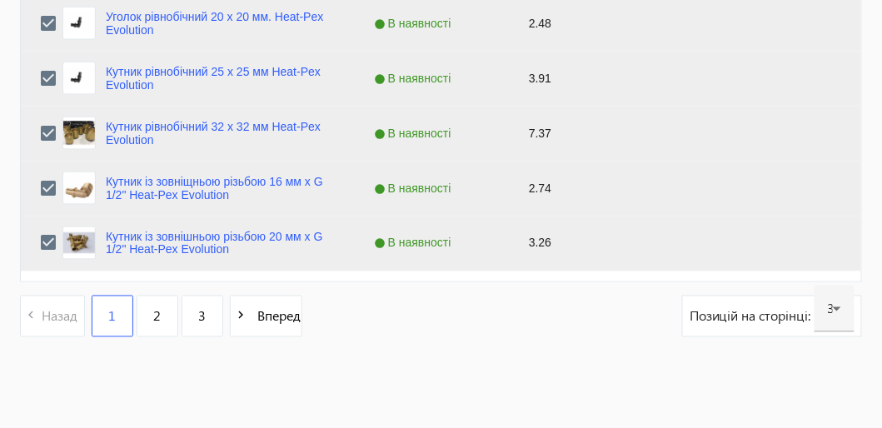
click at [784, 316] on span "Позицій на сторінці:" at bounding box center [751, 316] width 125 height 18
click at [838, 316] on div "30" at bounding box center [834, 309] width 13 height 47
click at [762, 191] on div at bounding box center [441, 214] width 882 height 428
click at [769, 321] on span "Позицій на сторінці:" at bounding box center [751, 316] width 125 height 18
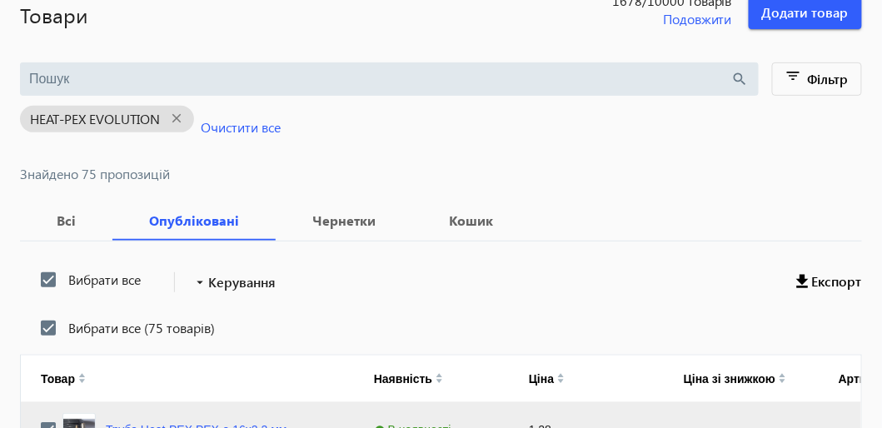
scroll to position [166, 0]
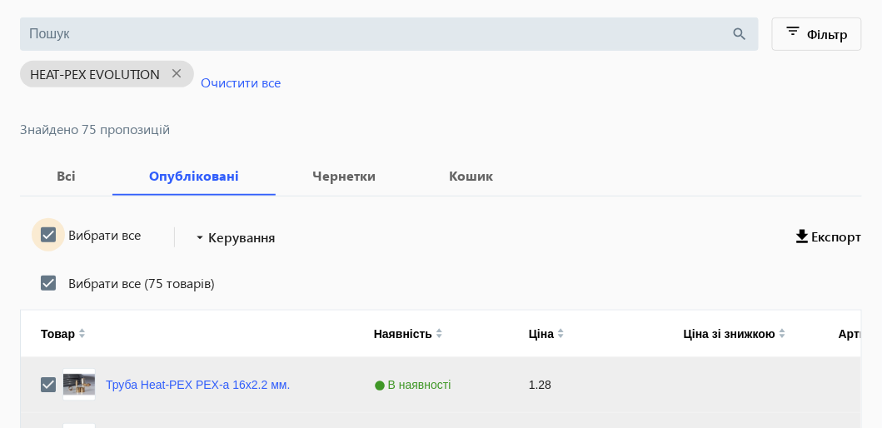
click at [52, 235] on input "Вибрати все" at bounding box center [48, 234] width 33 height 33
checkbox input "false"
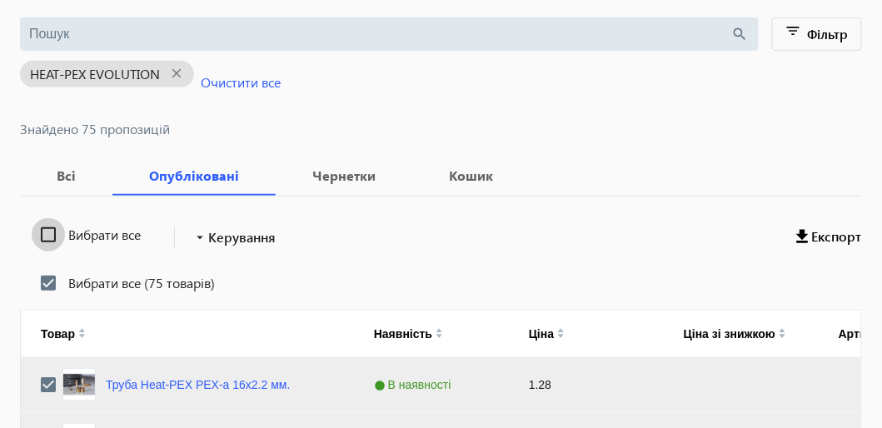
checkbox input "false"
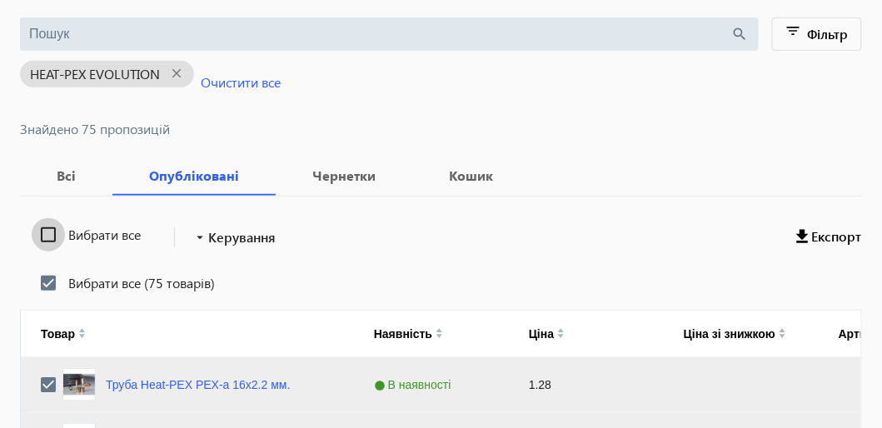
checkbox input "false"
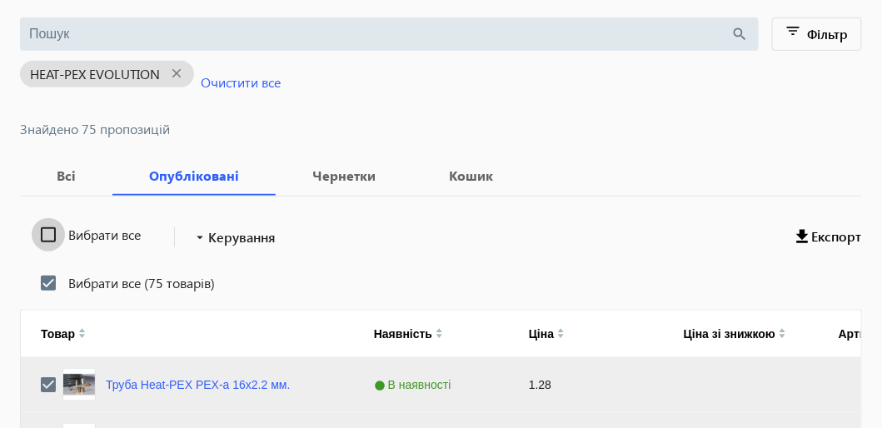
checkbox input "false"
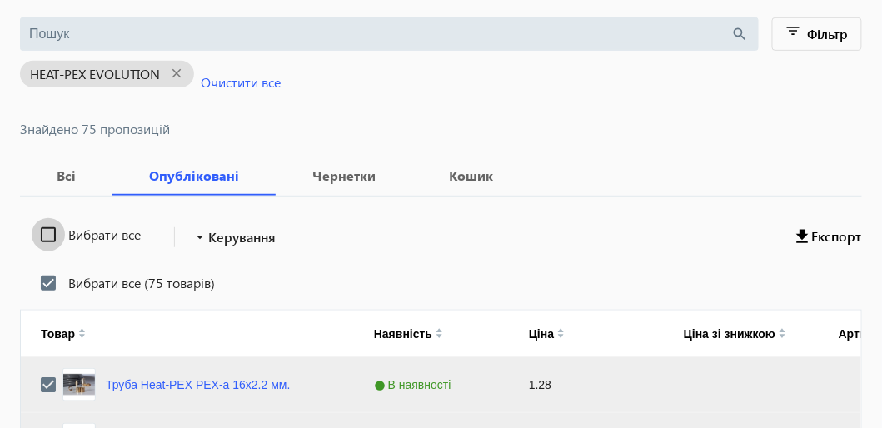
checkbox input "false"
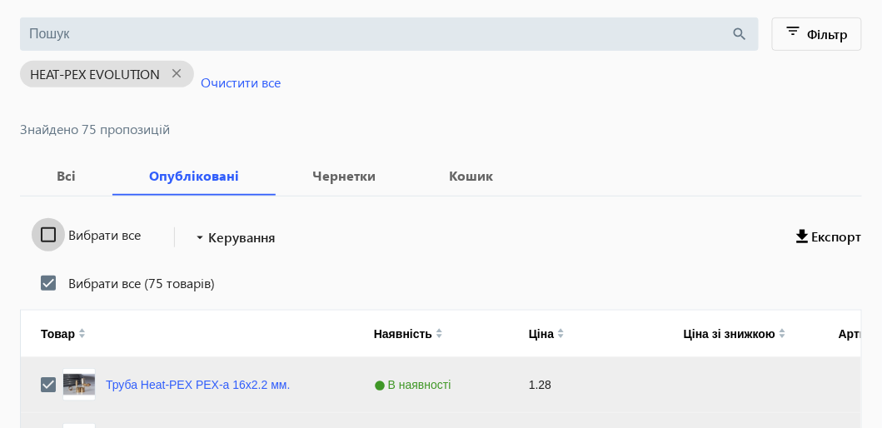
checkbox input "false"
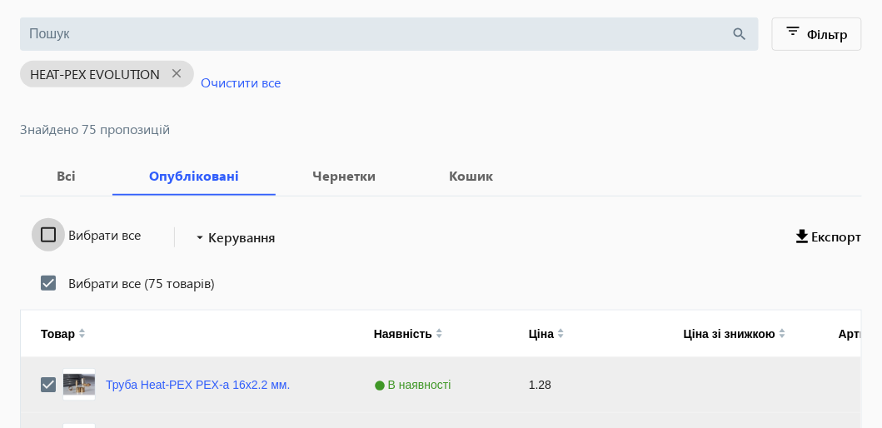
checkbox input "false"
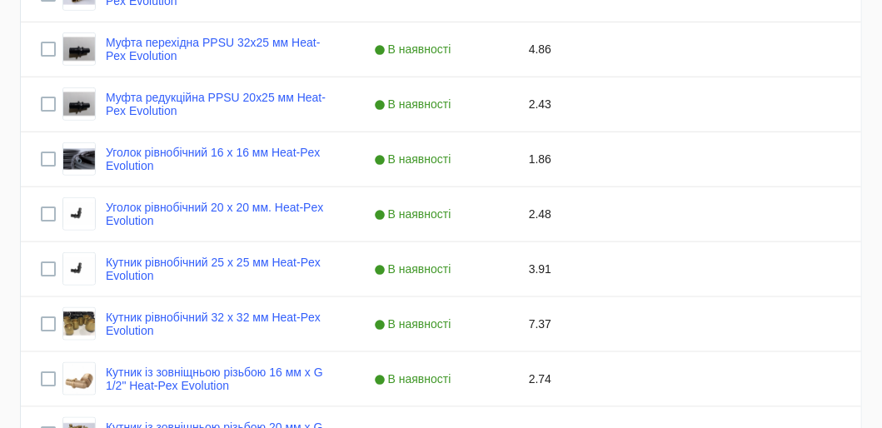
scroll to position [1856, 0]
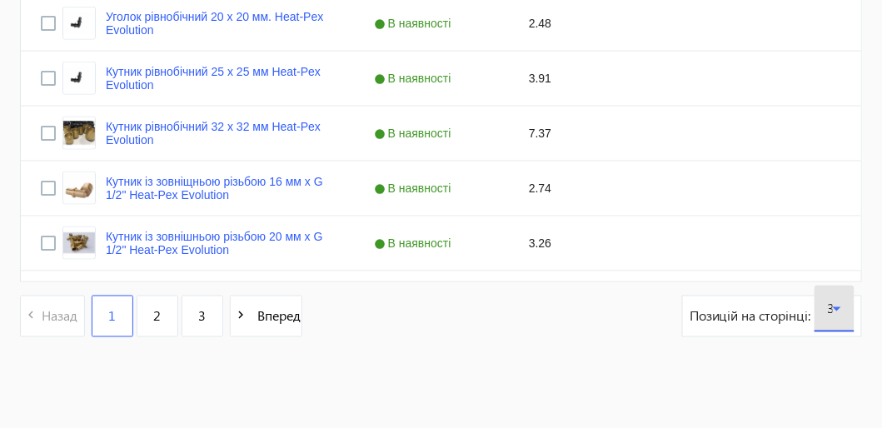
click at [838, 307] on icon at bounding box center [837, 309] width 8 height 4
click at [833, 256] on span "120" at bounding box center [839, 256] width 22 height 17
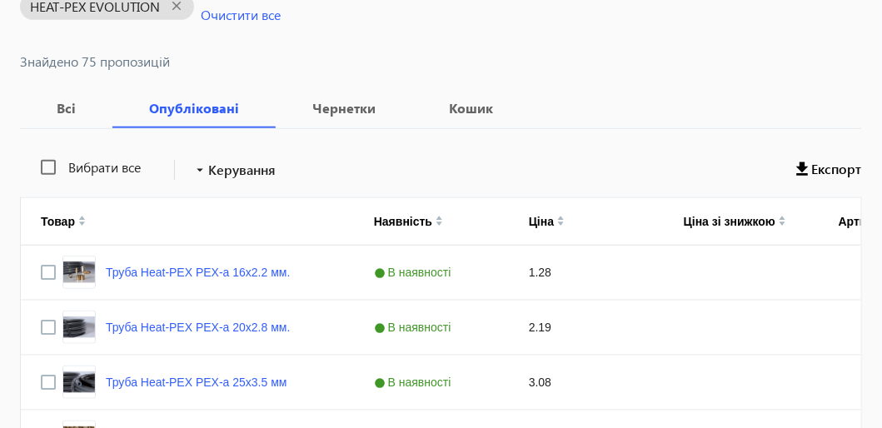
scroll to position [82, 0]
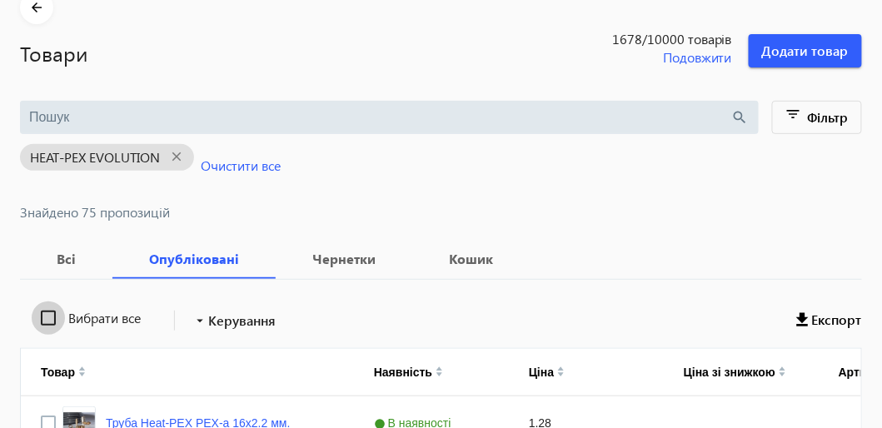
click at [45, 318] on input "Вибрати все" at bounding box center [48, 317] width 33 height 33
checkbox input "true"
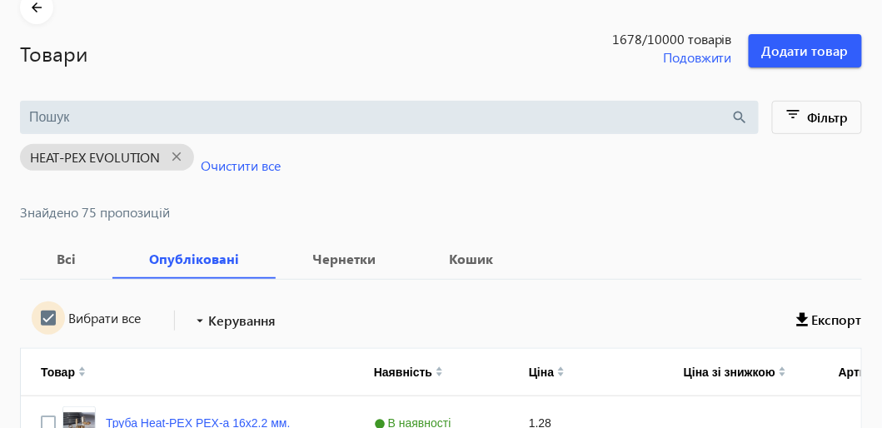
checkbox input "true"
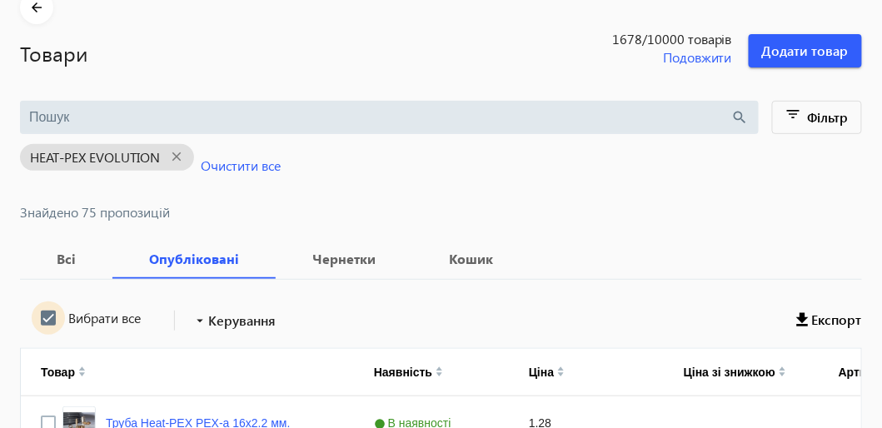
checkbox input "true"
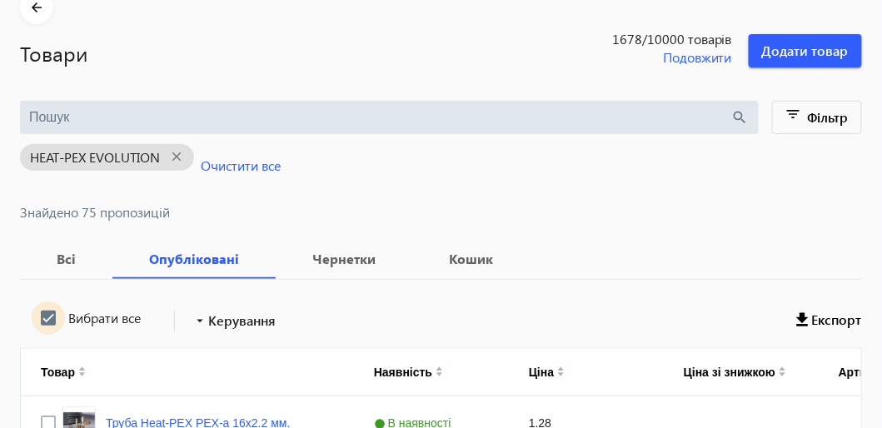
checkbox input "true"
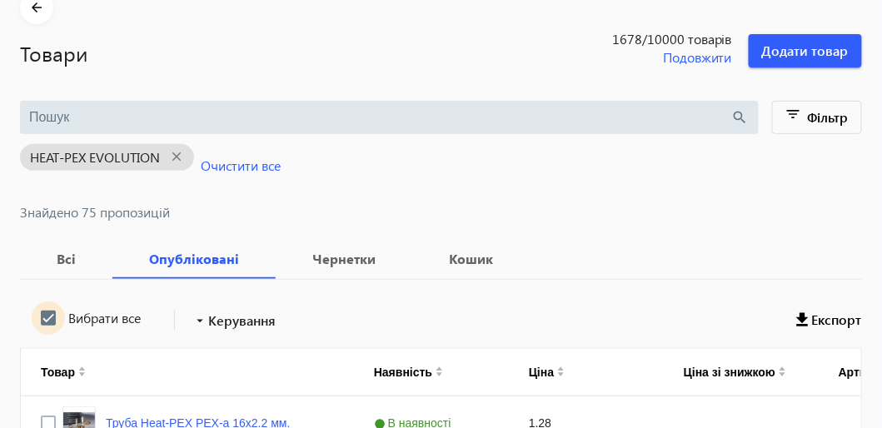
checkbox input "true"
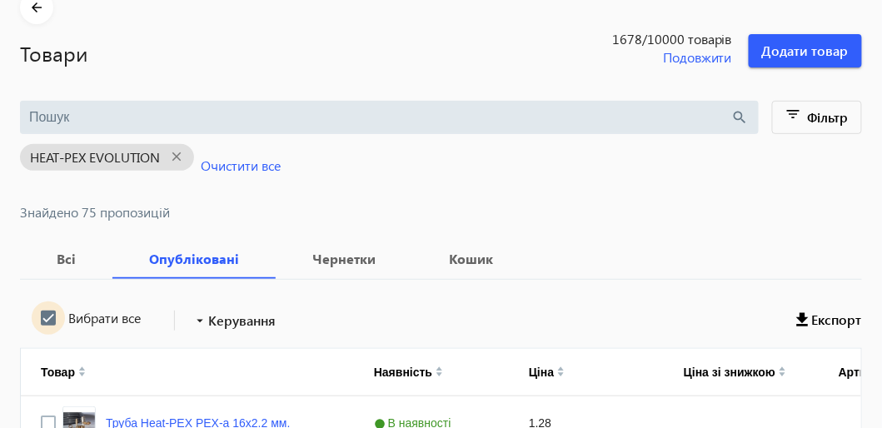
checkbox input "true"
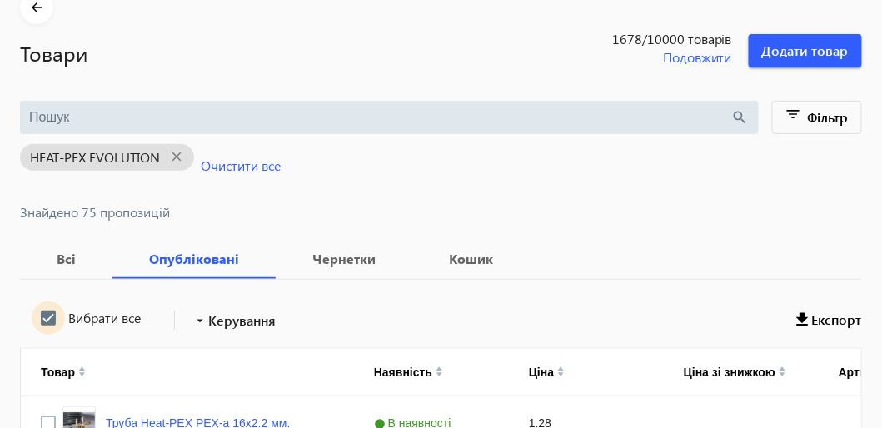
checkbox input "true"
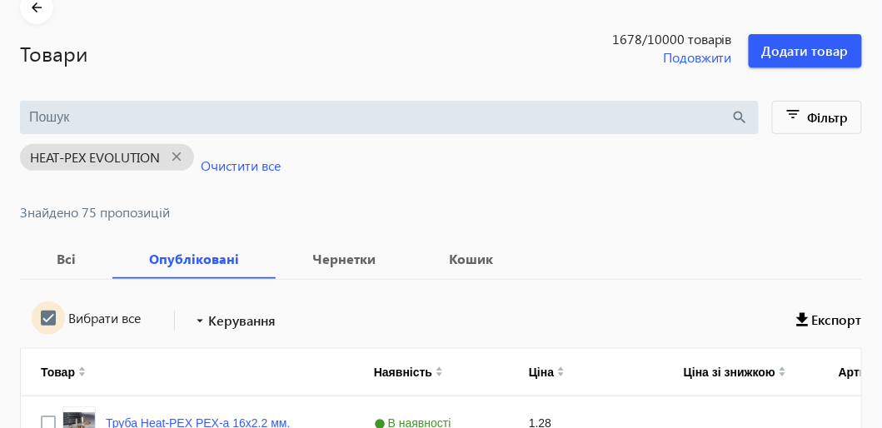
checkbox input "true"
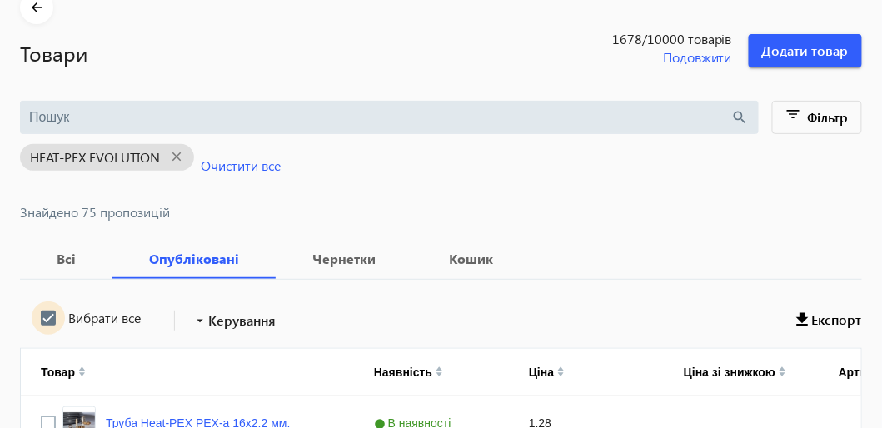
checkbox input "true"
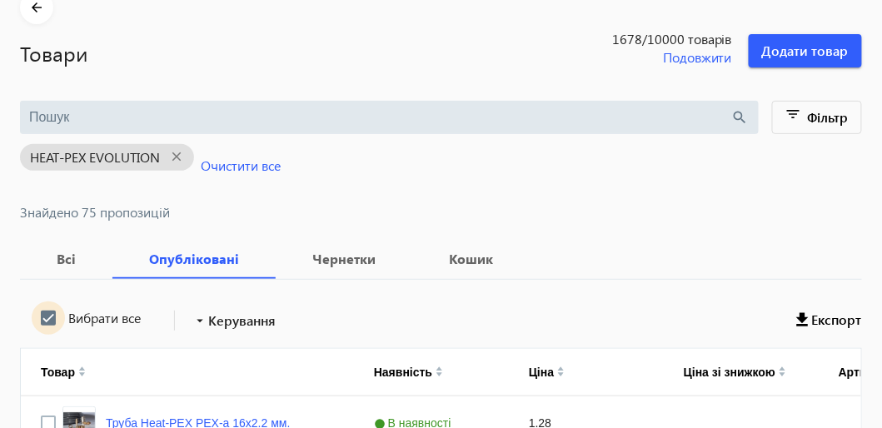
checkbox input "true"
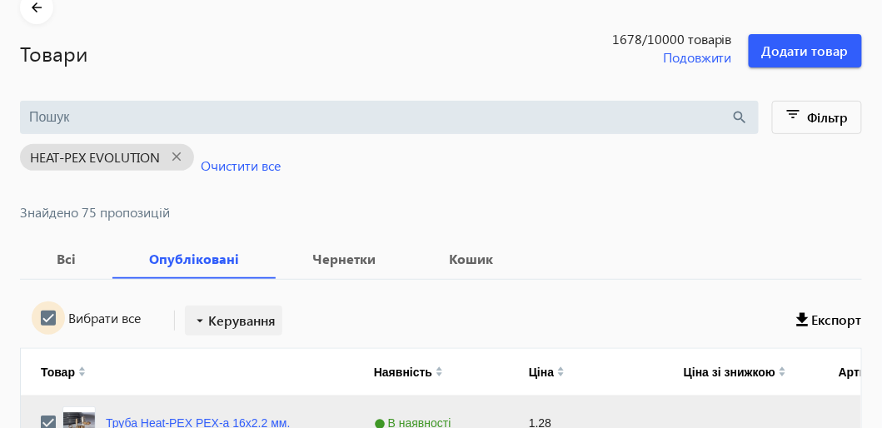
scroll to position [249, 0]
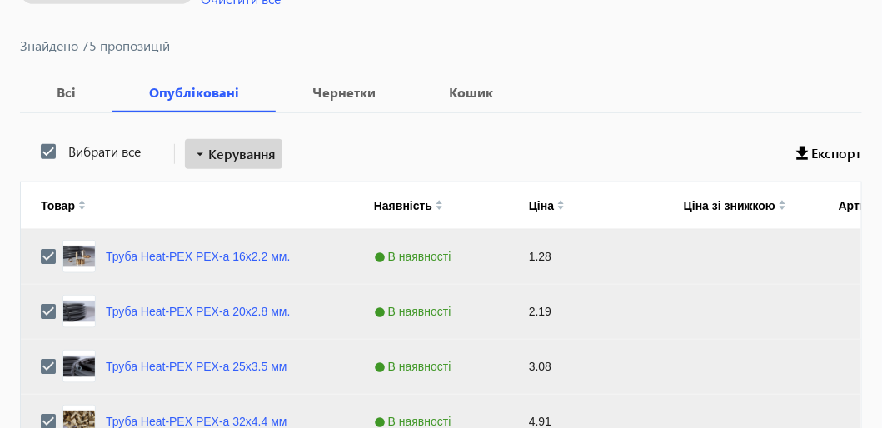
click at [234, 147] on span "Керування" at bounding box center [241, 154] width 67 height 20
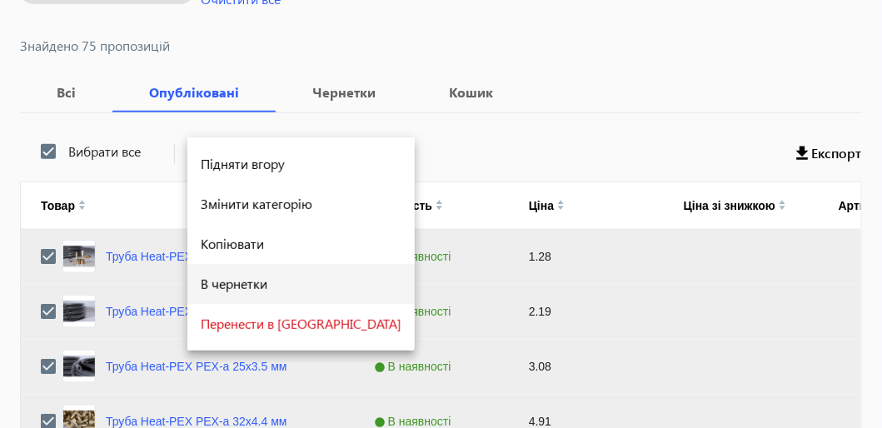
click at [251, 290] on span "В чернетки" at bounding box center [301, 283] width 201 height 13
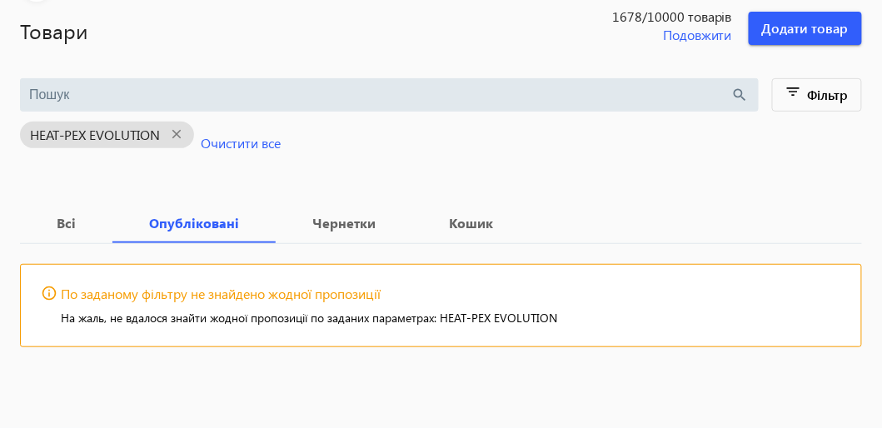
scroll to position [102, 0]
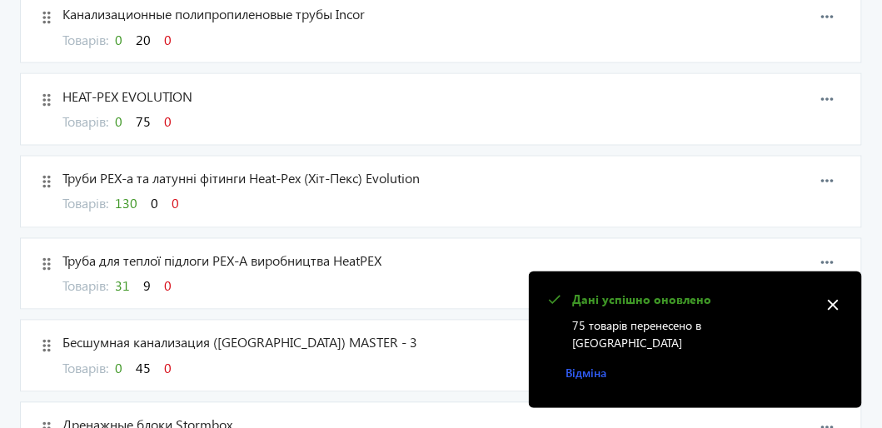
scroll to position [583, 0]
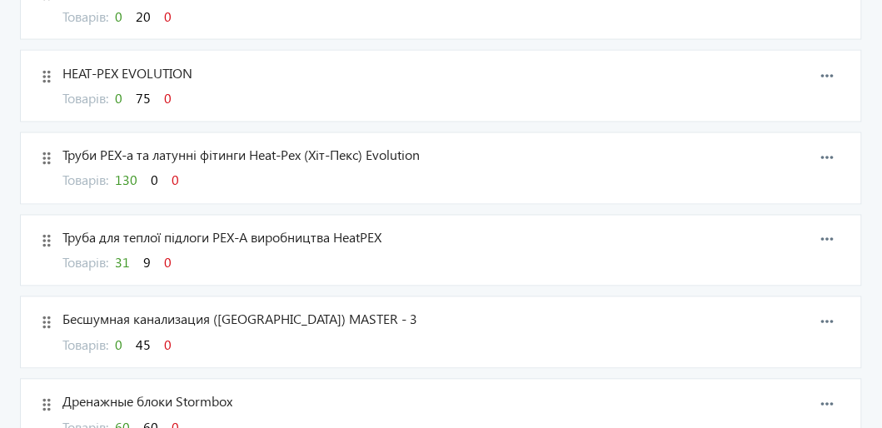
click at [134, 177] on span "130" at bounding box center [126, 180] width 22 height 17
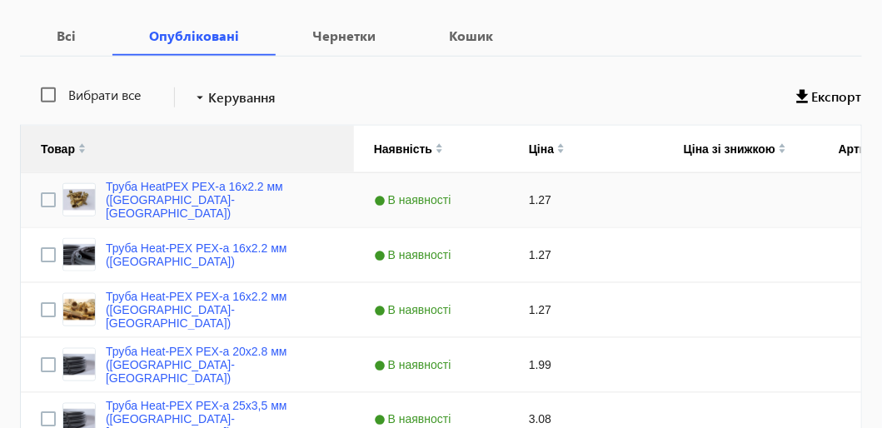
scroll to position [307, 0]
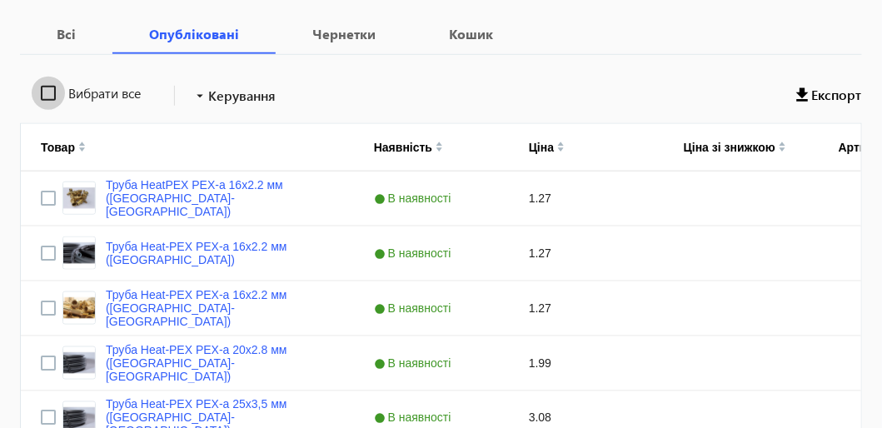
click at [48, 95] on input "Вибрати все" at bounding box center [48, 93] width 33 height 33
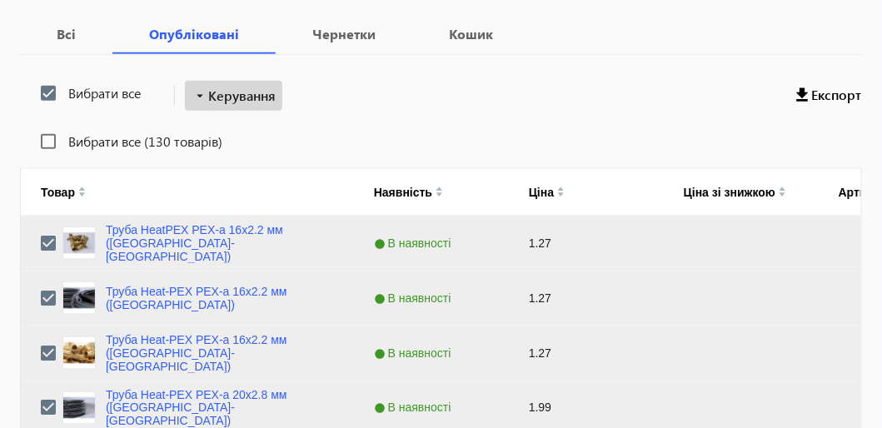
click at [247, 102] on span "Керування" at bounding box center [241, 96] width 67 height 20
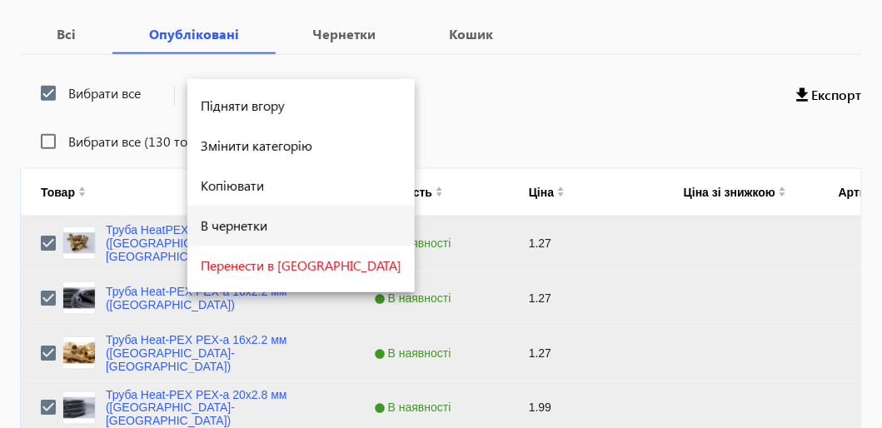
click at [255, 229] on span "В чернетки" at bounding box center [301, 225] width 201 height 13
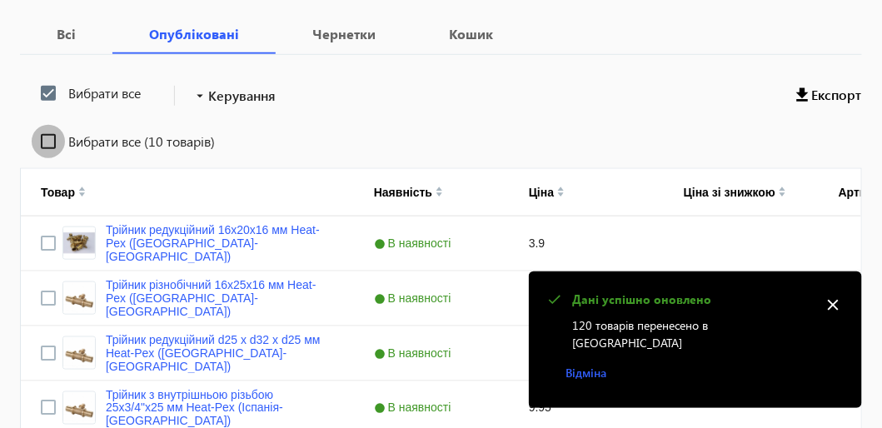
click at [44, 135] on input "Вибрати все (10 товарів)" at bounding box center [48, 141] width 33 height 33
click at [230, 92] on span "Керування" at bounding box center [241, 96] width 67 height 20
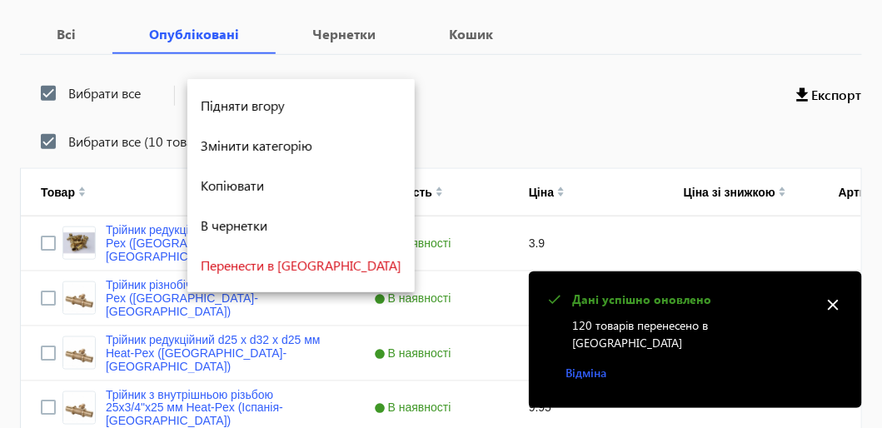
click at [366, 92] on div at bounding box center [441, 214] width 882 height 428
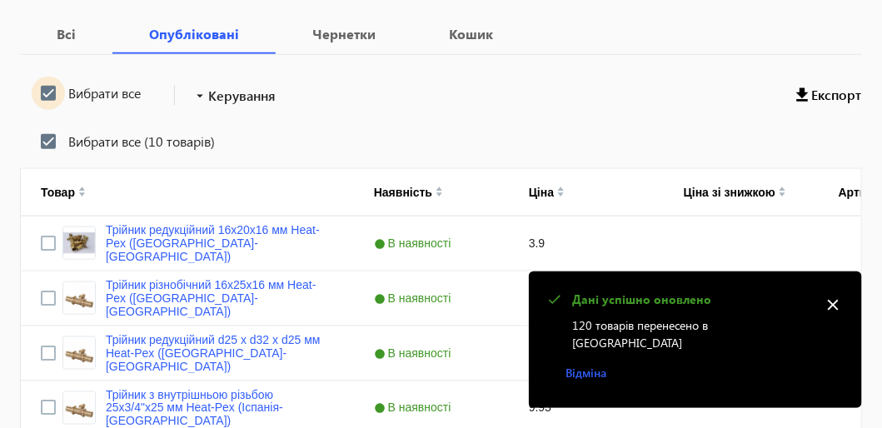
click at [56, 93] on input "Вибрати все" at bounding box center [48, 93] width 33 height 33
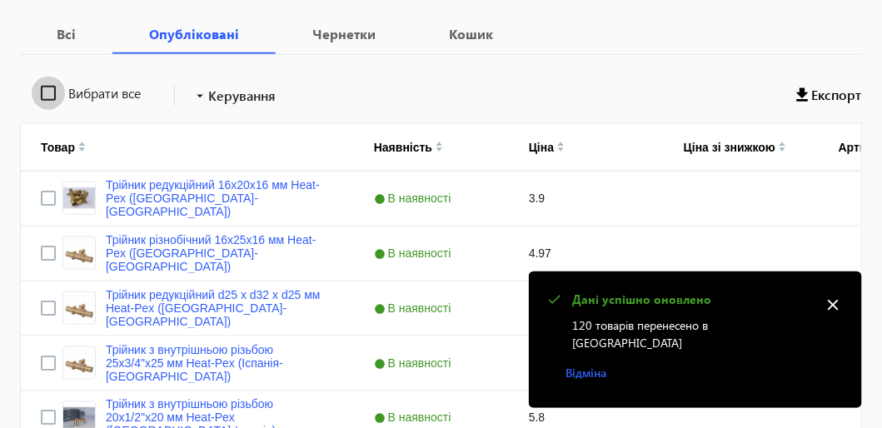
click at [48, 92] on input "Вибрати все" at bounding box center [48, 93] width 33 height 33
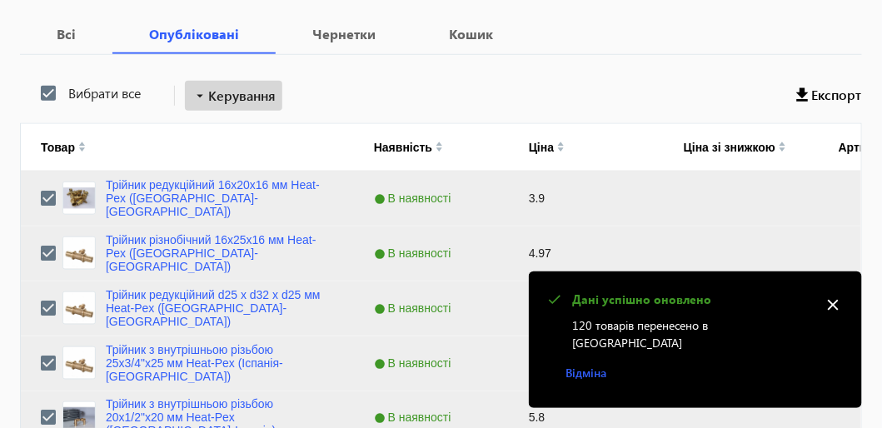
click at [230, 92] on span "Керування" at bounding box center [241, 96] width 67 height 20
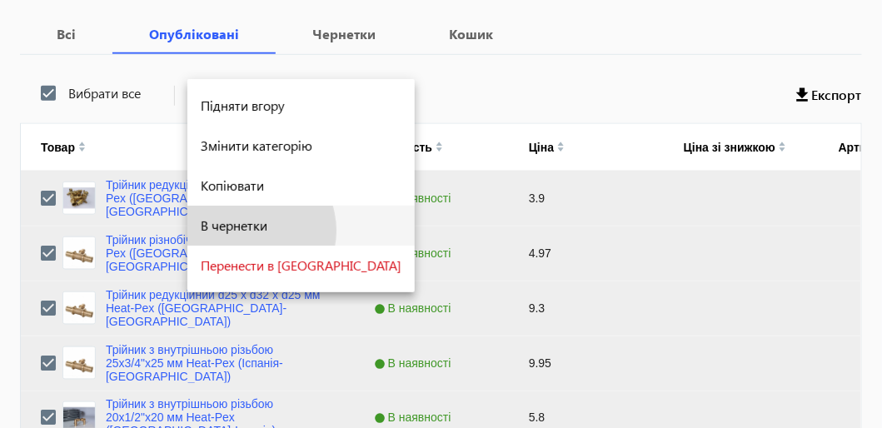
click at [242, 231] on span "В чернетки" at bounding box center [301, 225] width 201 height 13
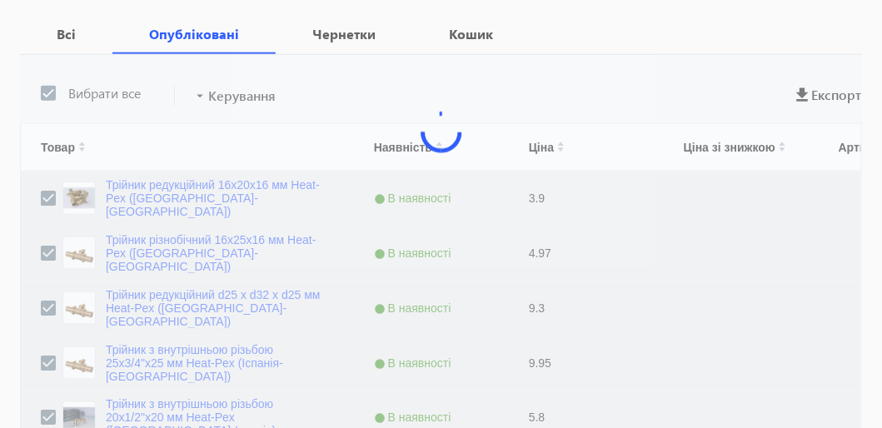
scroll to position [102, 0]
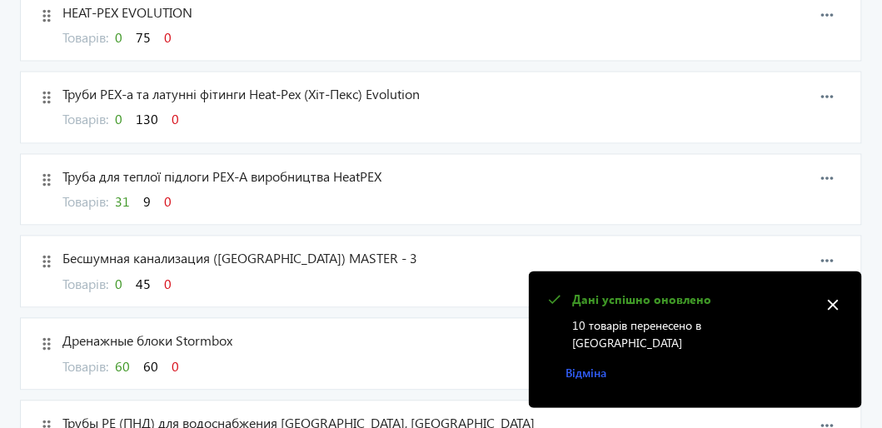
scroll to position [666, 0]
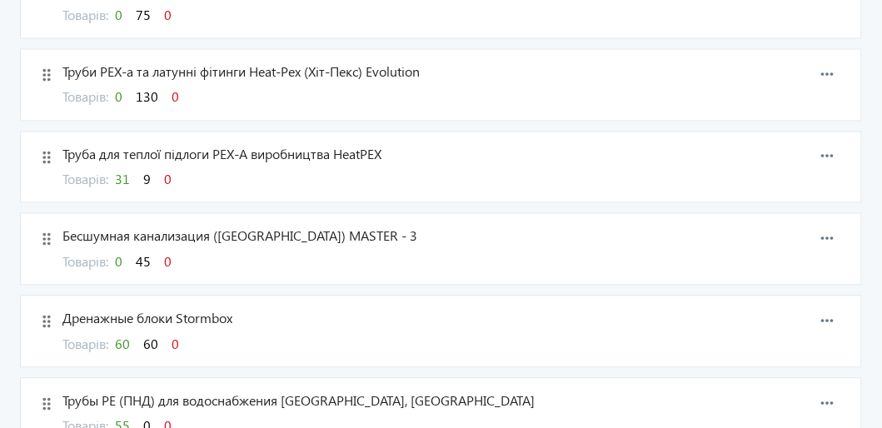
click at [128, 175] on span "31" at bounding box center [122, 179] width 15 height 17
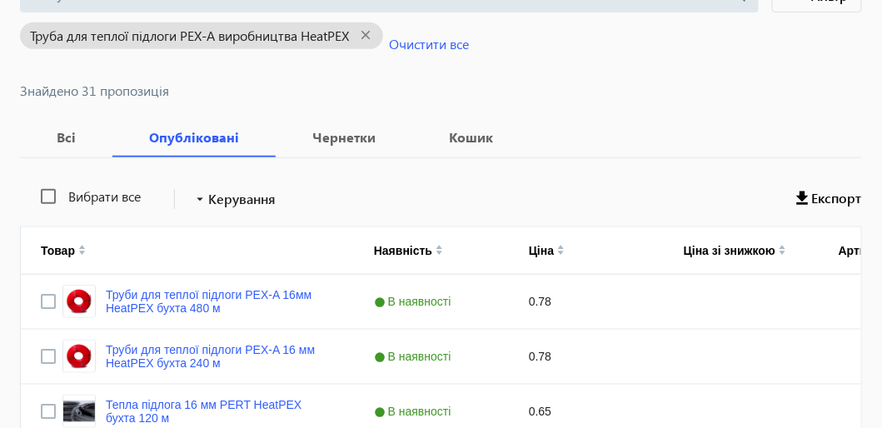
scroll to position [249, 0]
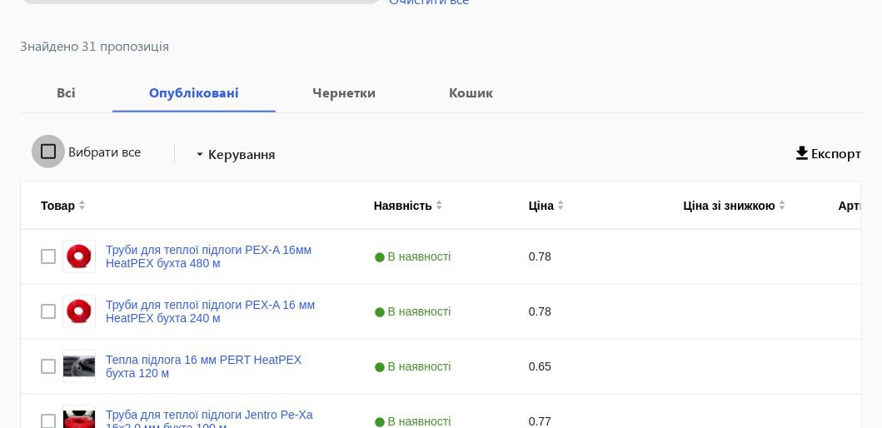
click at [48, 152] on input "Вибрати все" at bounding box center [48, 151] width 33 height 33
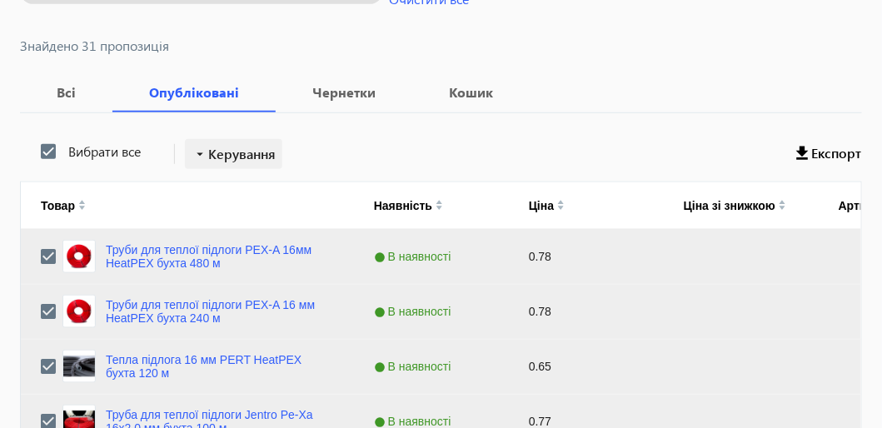
click at [247, 144] on span "Керування" at bounding box center [241, 154] width 67 height 20
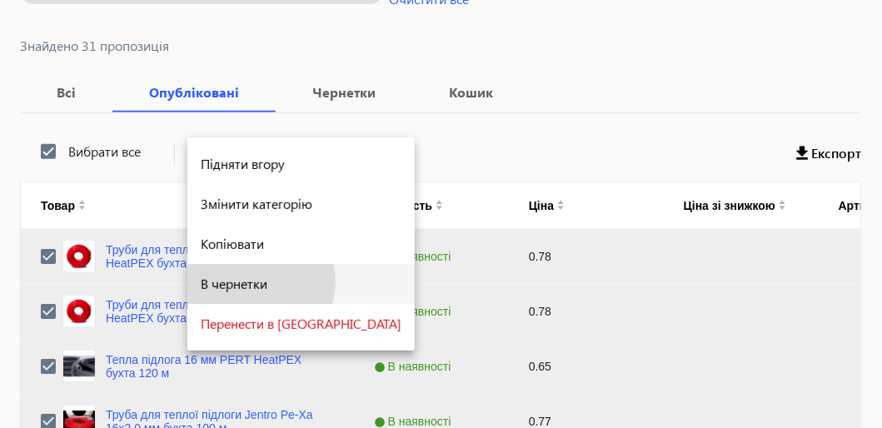
click at [256, 281] on span "В чернетки" at bounding box center [301, 283] width 201 height 13
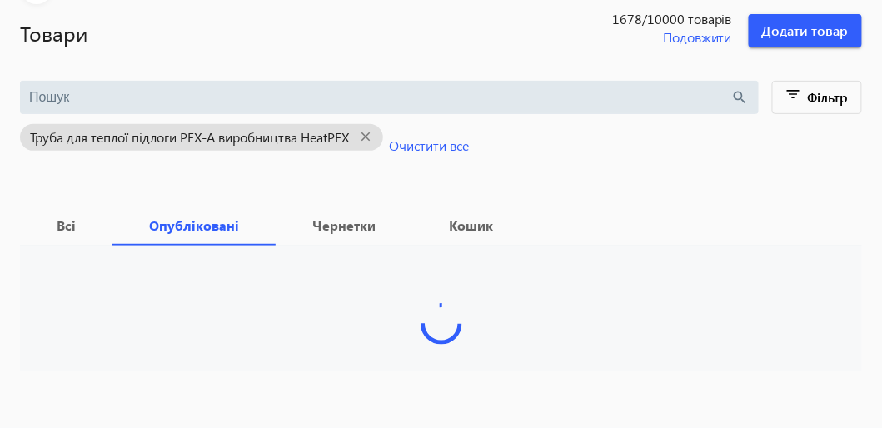
scroll to position [102, 0]
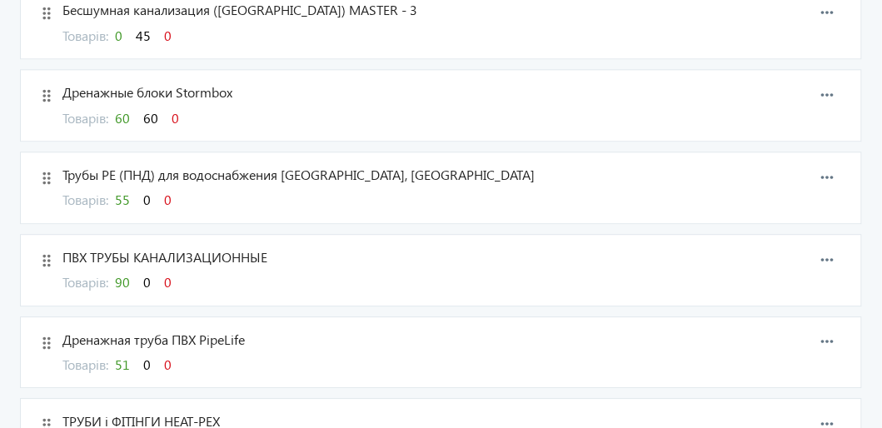
scroll to position [916, 0]
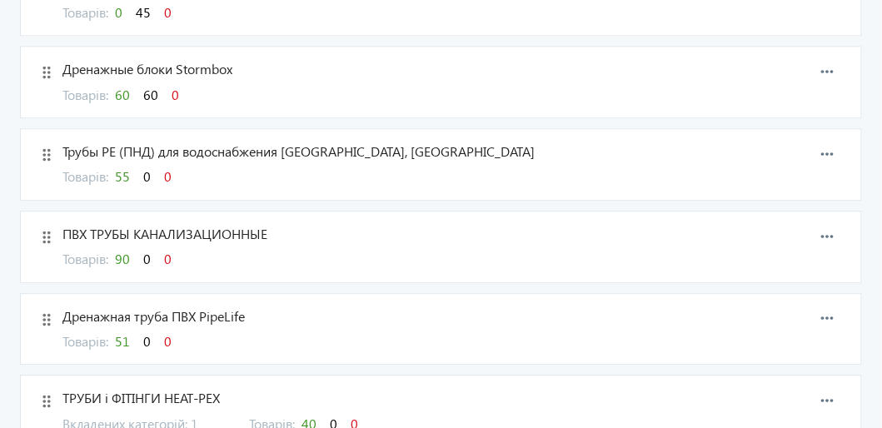
click at [128, 172] on span "55" at bounding box center [122, 175] width 15 height 17
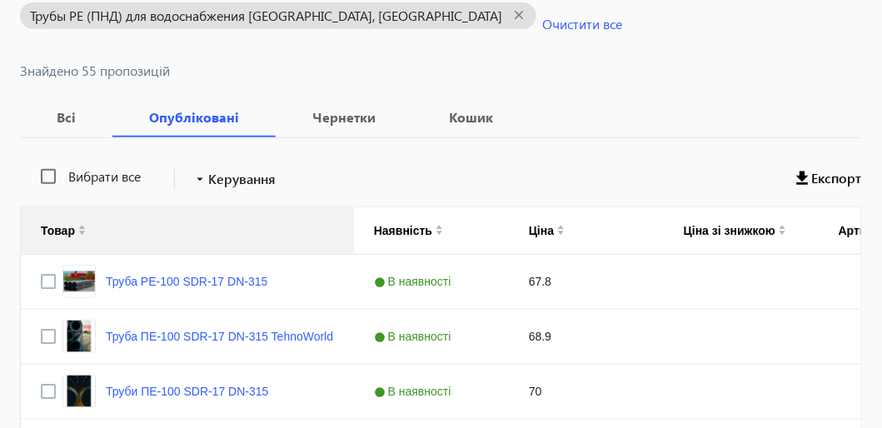
scroll to position [249, 0]
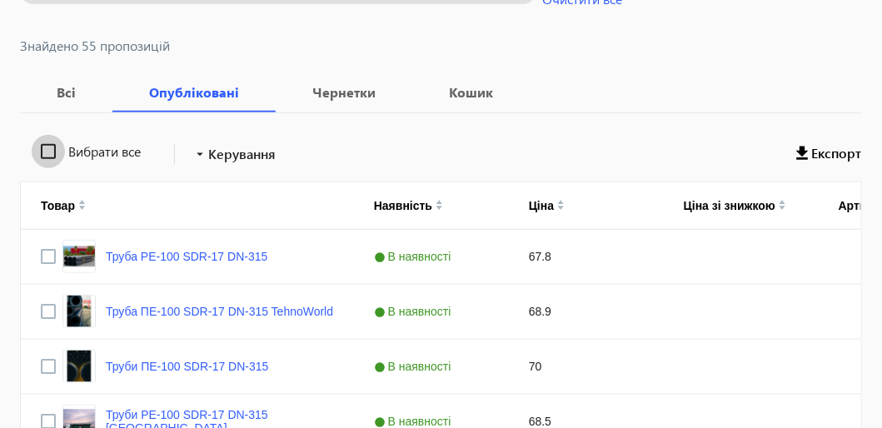
click at [51, 153] on input "Вибрати все" at bounding box center [48, 151] width 33 height 33
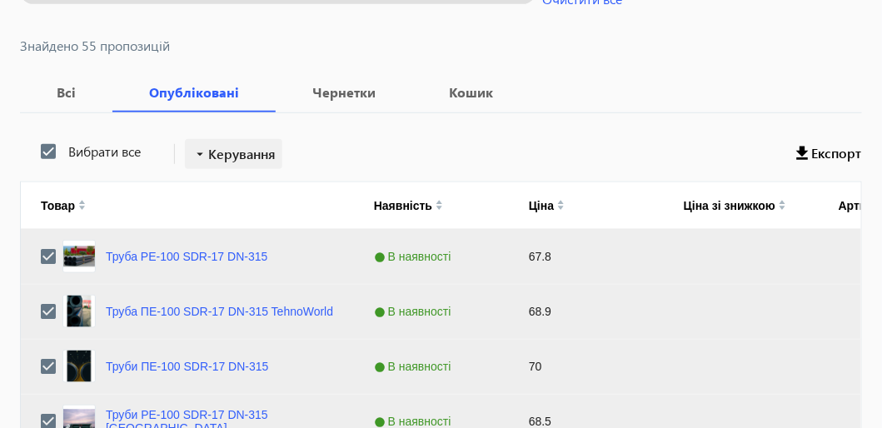
click at [248, 150] on span "Керування" at bounding box center [241, 154] width 67 height 20
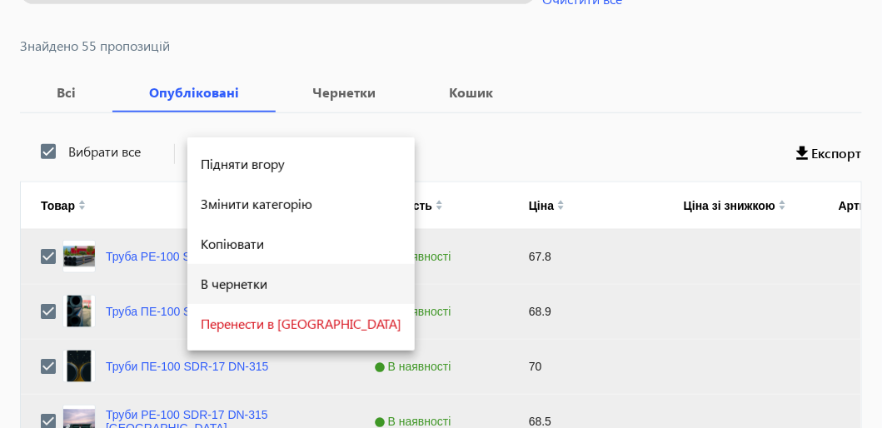
click at [253, 283] on span "В чернетки" at bounding box center [301, 283] width 201 height 13
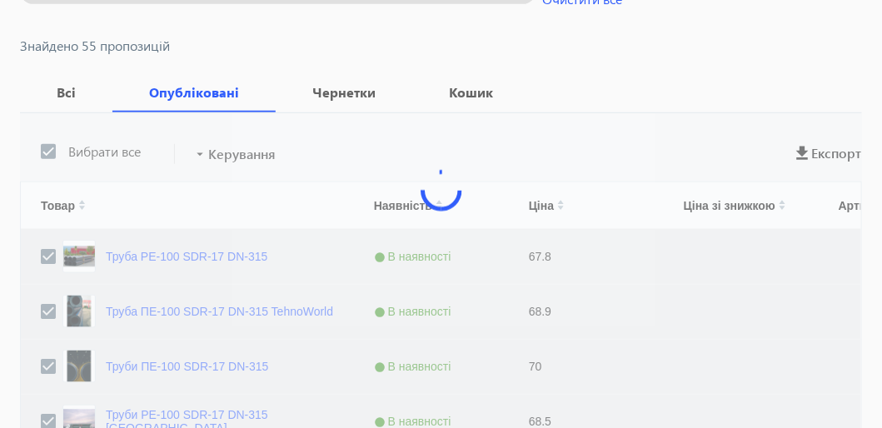
scroll to position [102, 0]
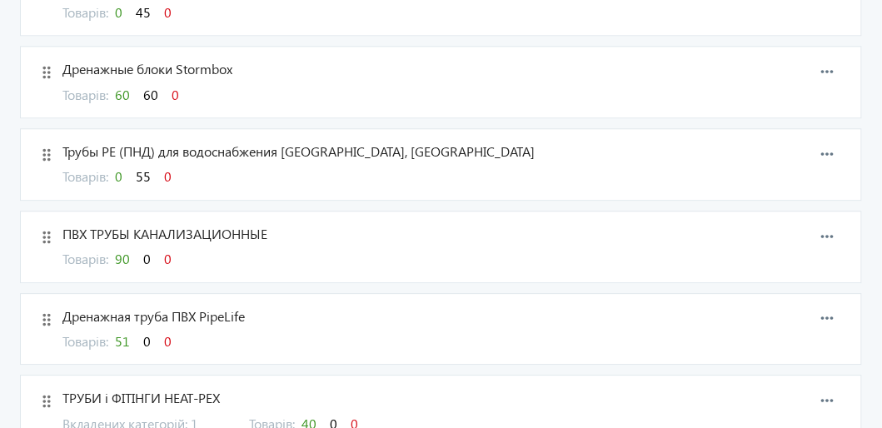
scroll to position [998, 0]
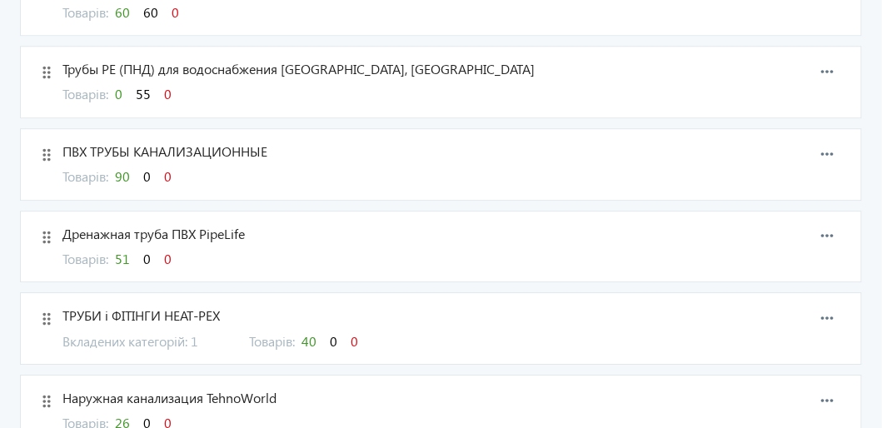
click at [130, 168] on span "90" at bounding box center [122, 175] width 15 height 17
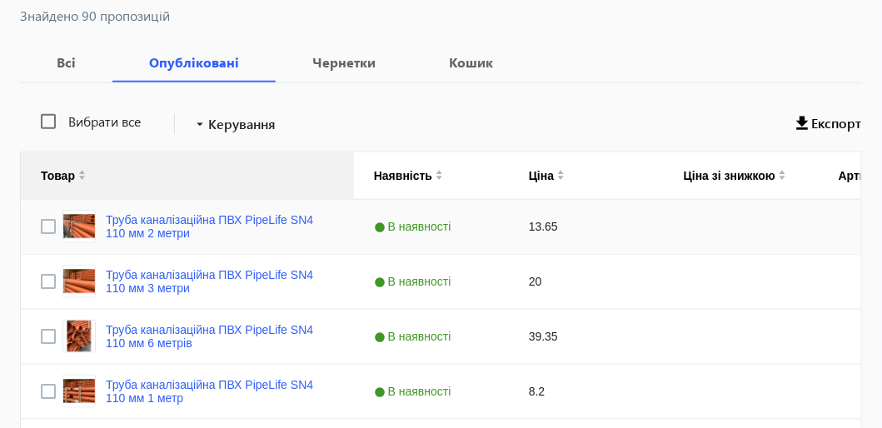
scroll to position [281, 0]
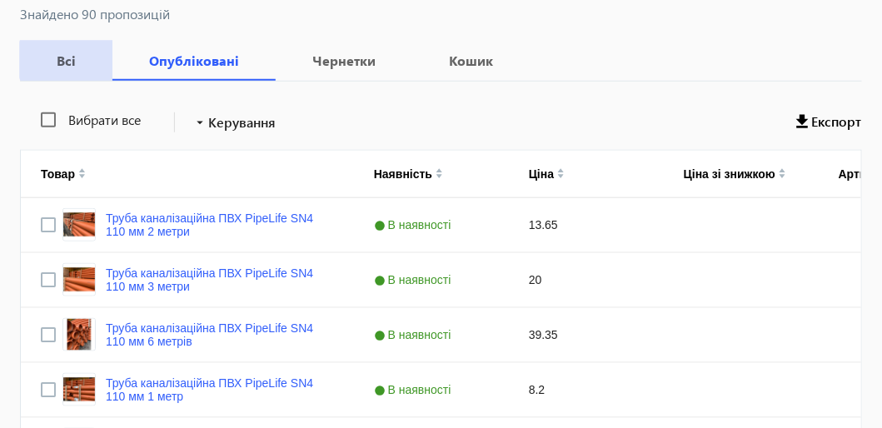
click at [67, 59] on b "Всі" at bounding box center [66, 60] width 52 height 13
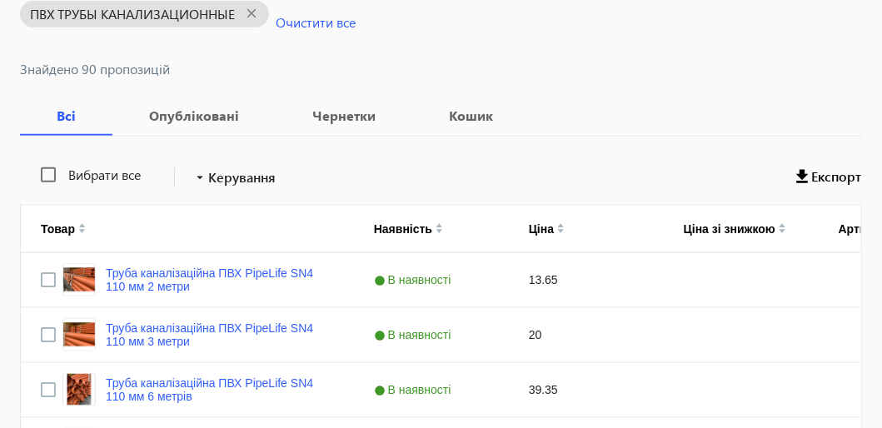
scroll to position [249, 0]
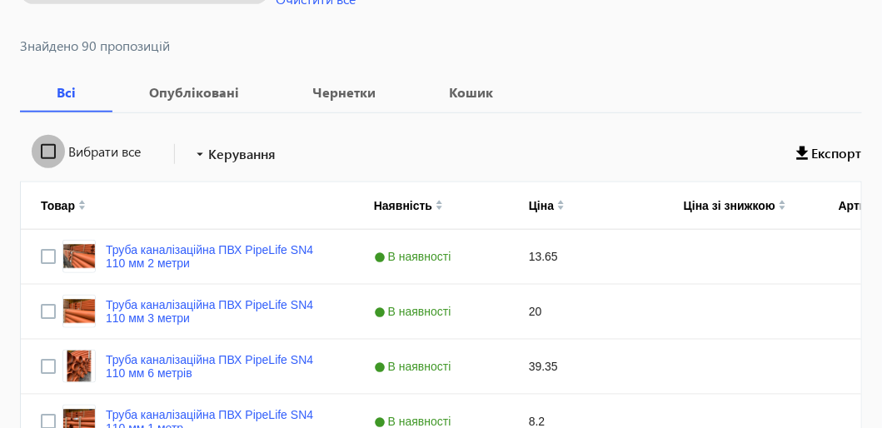
click at [51, 148] on input "Вибрати все" at bounding box center [48, 151] width 33 height 33
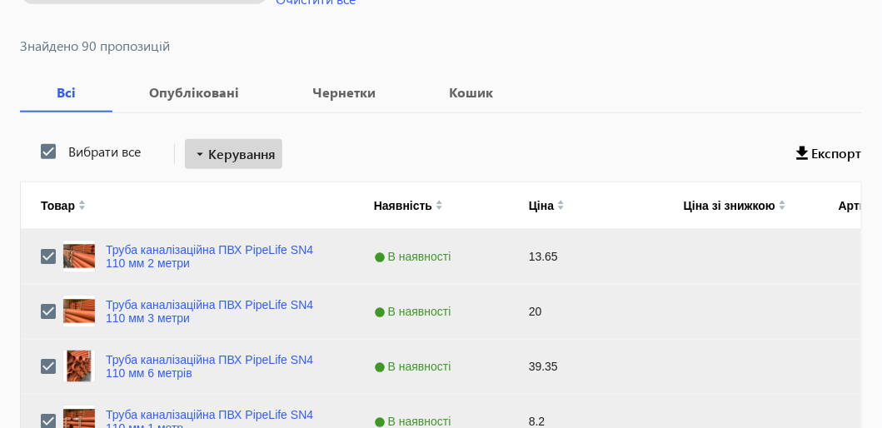
click at [263, 156] on span "Керування" at bounding box center [241, 154] width 67 height 20
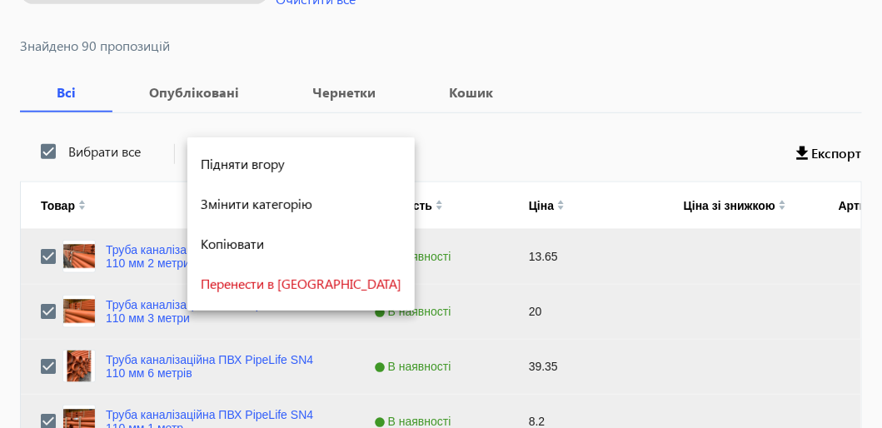
click at [378, 113] on div at bounding box center [441, 214] width 882 height 428
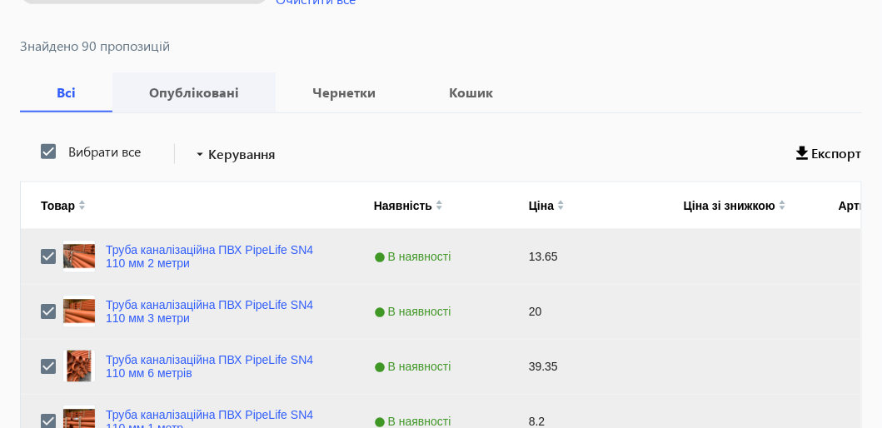
click at [190, 92] on b "Опубліковані" at bounding box center [193, 92] width 123 height 13
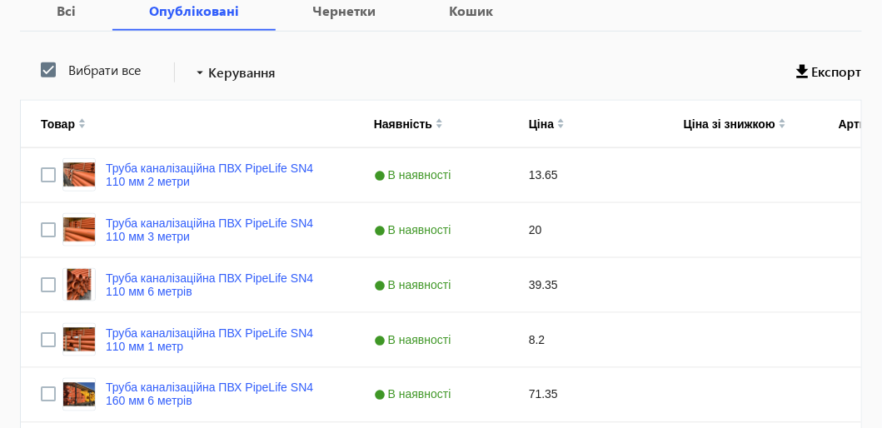
scroll to position [333, 0]
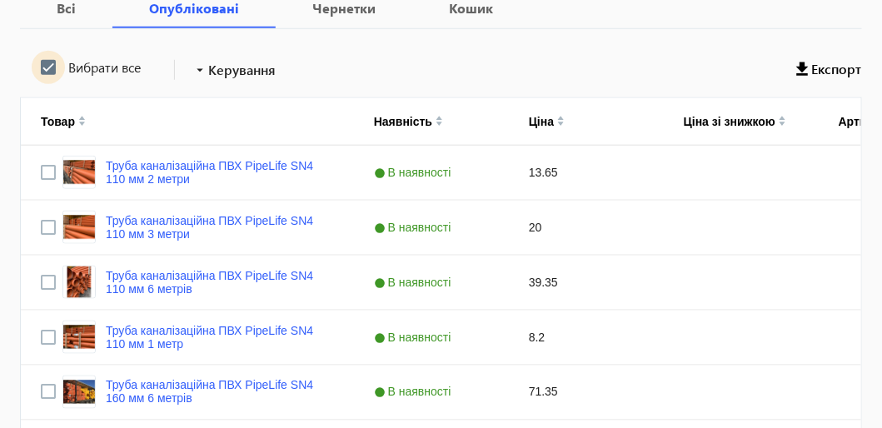
click at [55, 67] on input "Вибрати все" at bounding box center [48, 67] width 33 height 33
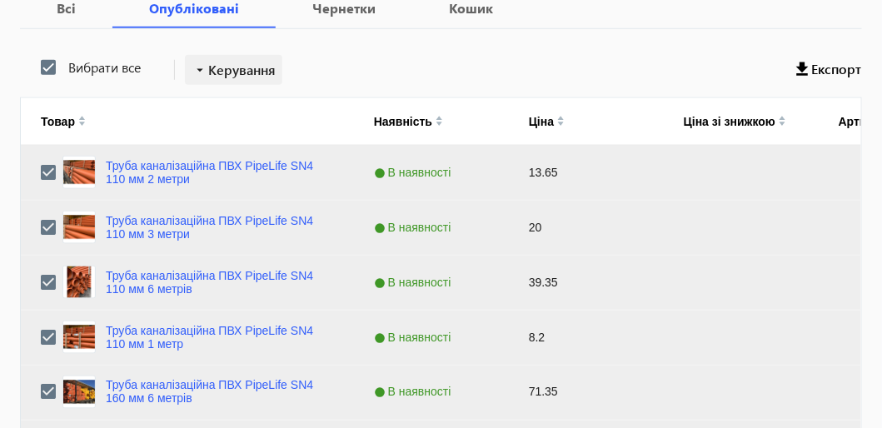
click at [215, 69] on span "Керування" at bounding box center [241, 70] width 67 height 20
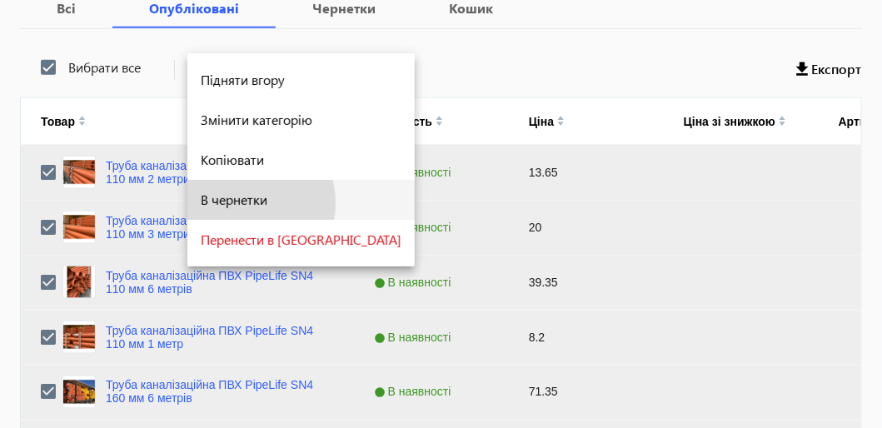
click at [228, 204] on span "В чернетки" at bounding box center [301, 199] width 201 height 13
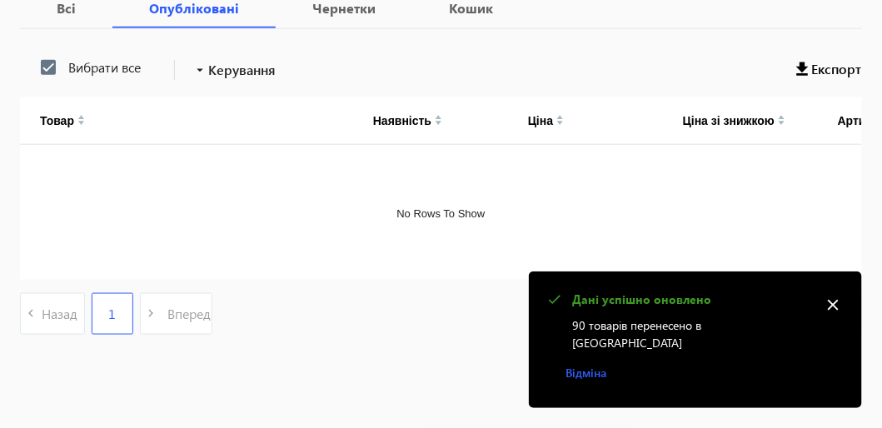
scroll to position [102, 0]
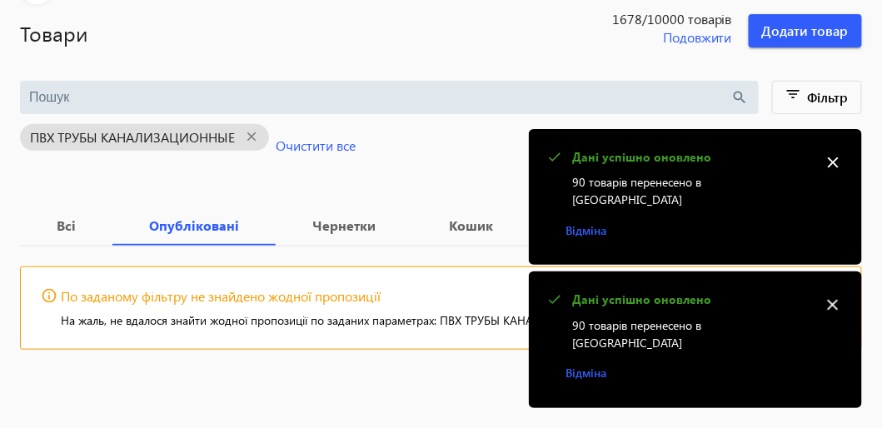
click at [835, 317] on mat-icon "close" at bounding box center [832, 304] width 25 height 25
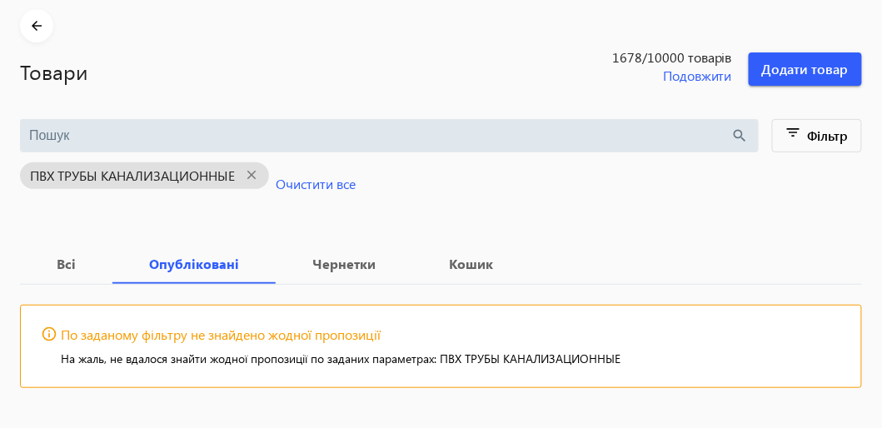
scroll to position [0, 0]
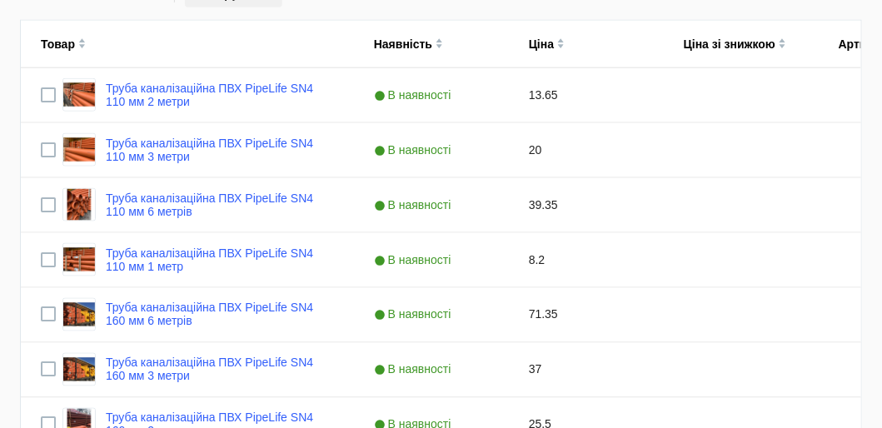
scroll to position [249, 0]
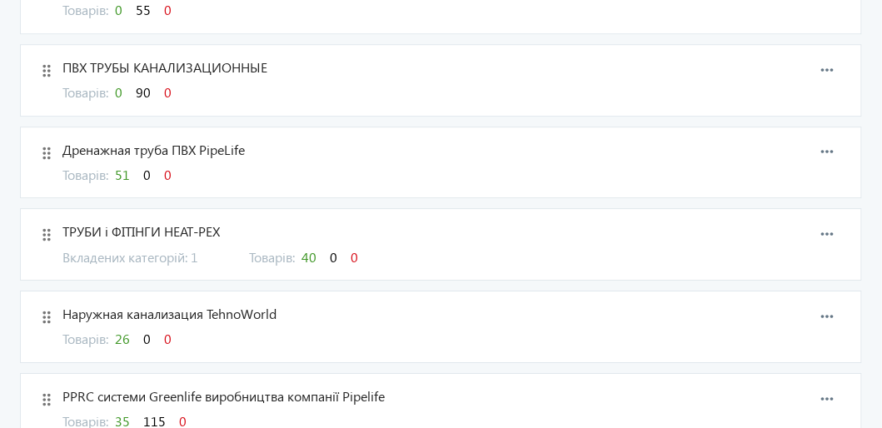
scroll to position [1166, 0]
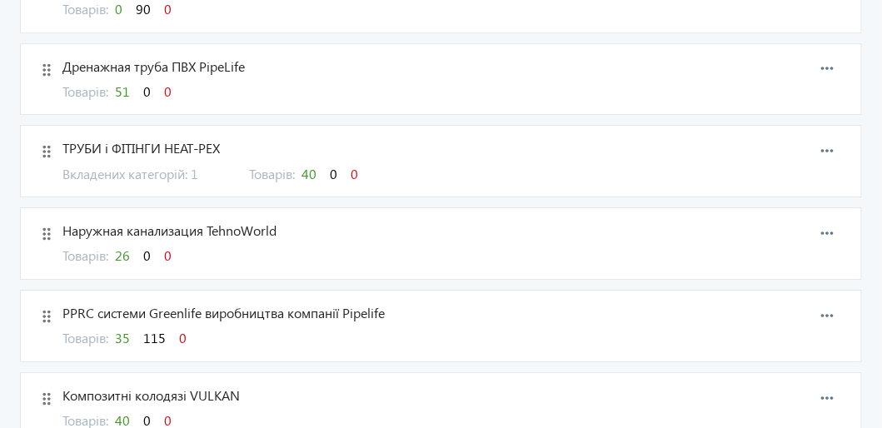
click at [315, 165] on span "40" at bounding box center [308, 173] width 15 height 17
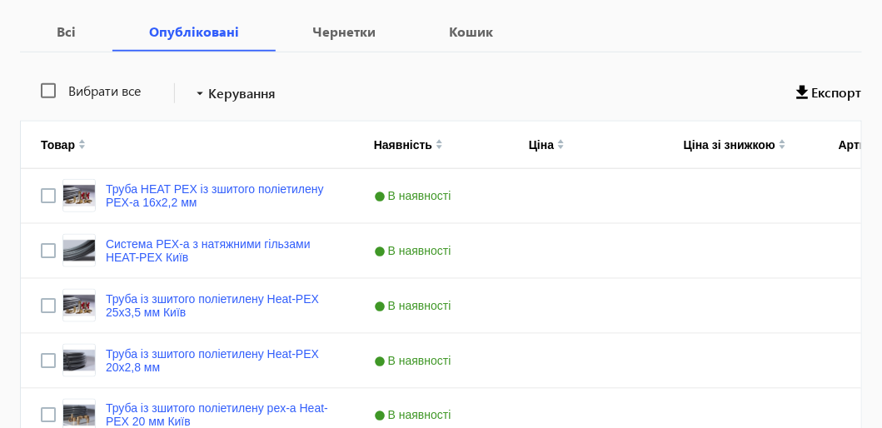
scroll to position [333, 0]
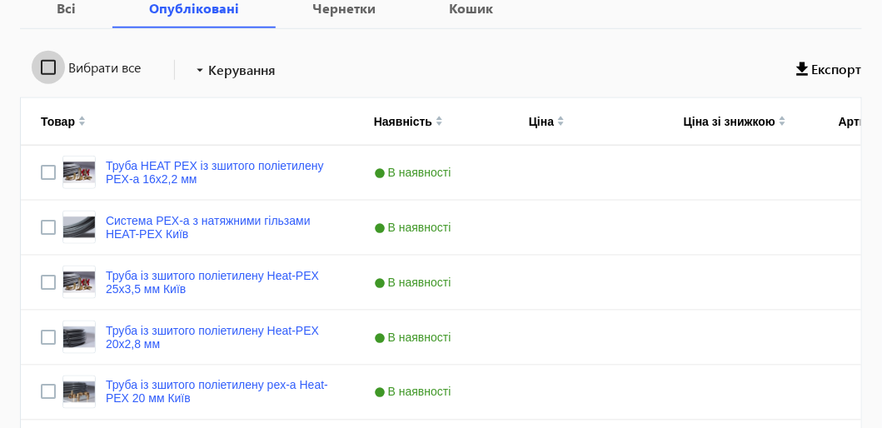
click at [52, 72] on input "Вибрати все" at bounding box center [48, 67] width 33 height 33
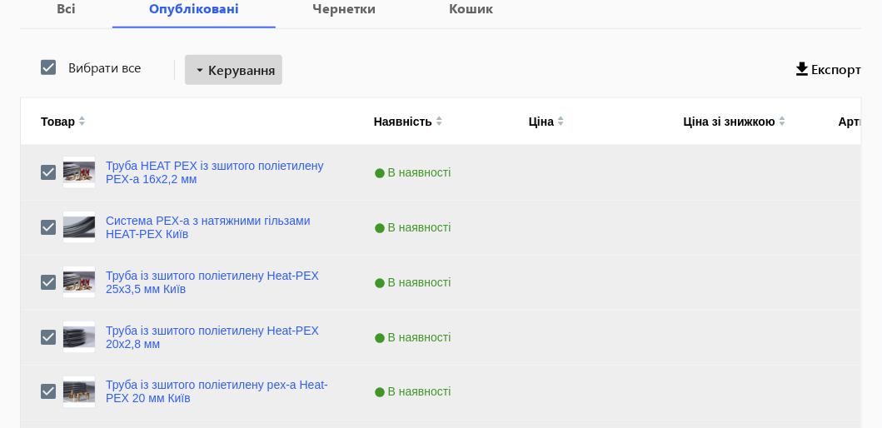
click at [256, 72] on span "Керування" at bounding box center [241, 70] width 67 height 20
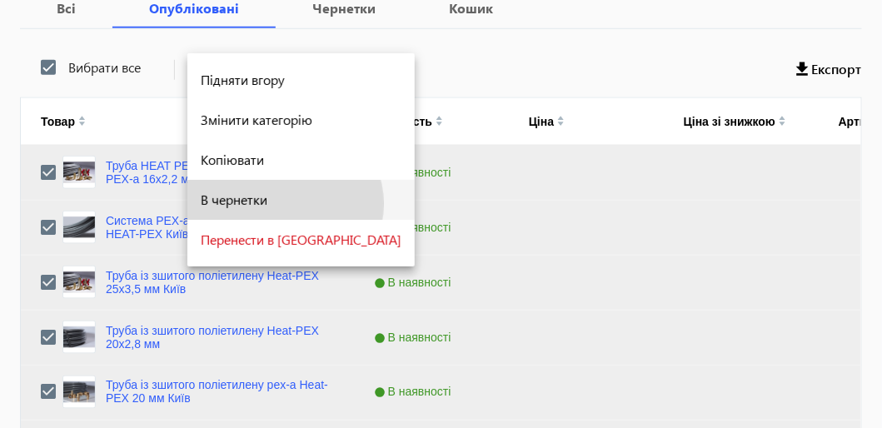
click at [284, 204] on span "В чернетки" at bounding box center [301, 199] width 201 height 13
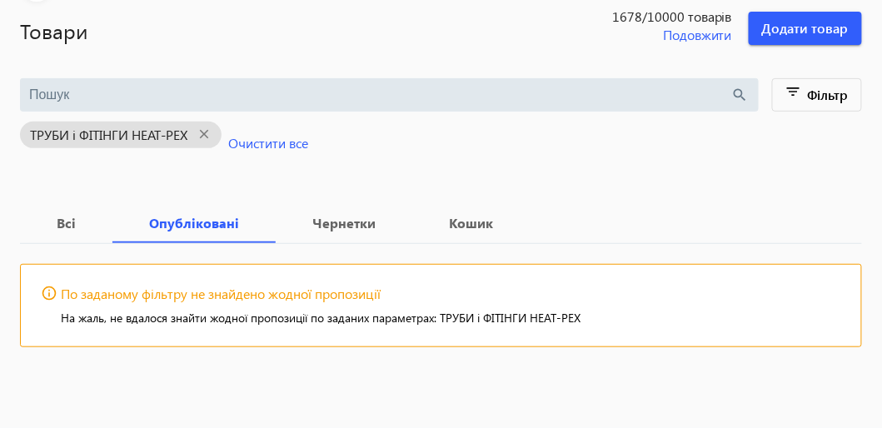
scroll to position [102, 0]
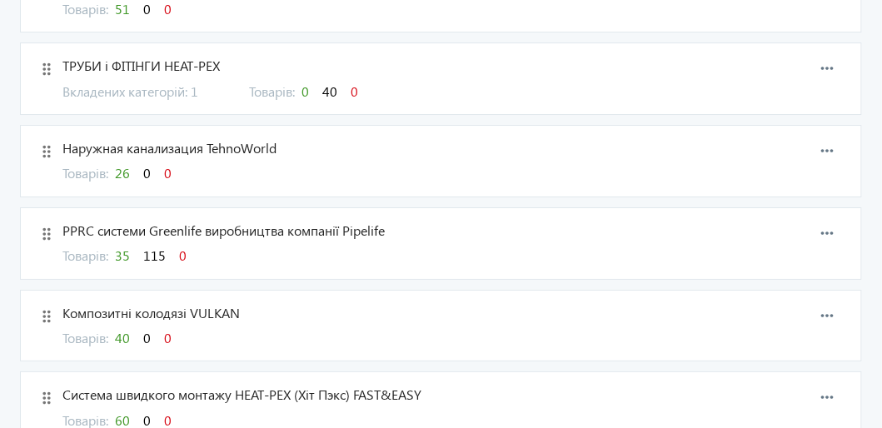
scroll to position [1332, 0]
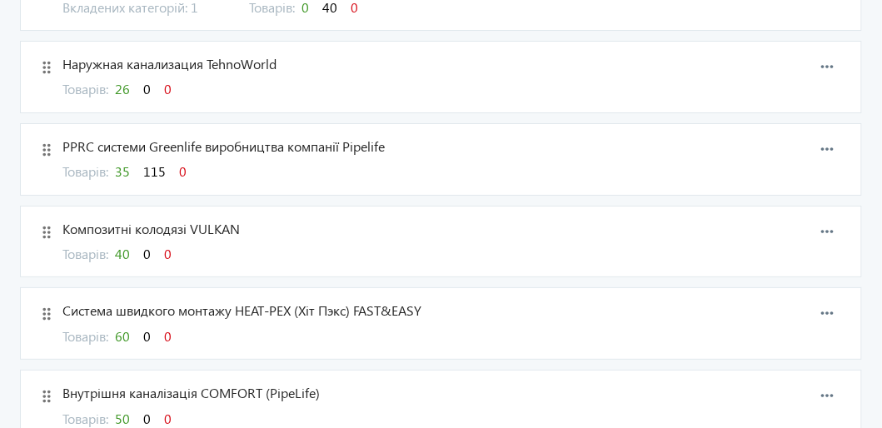
click at [129, 80] on span "26" at bounding box center [122, 88] width 15 height 17
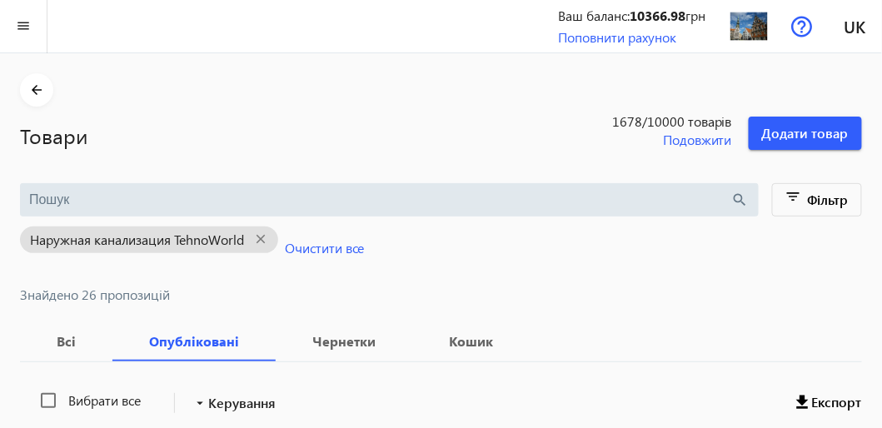
scroll to position [166, 0]
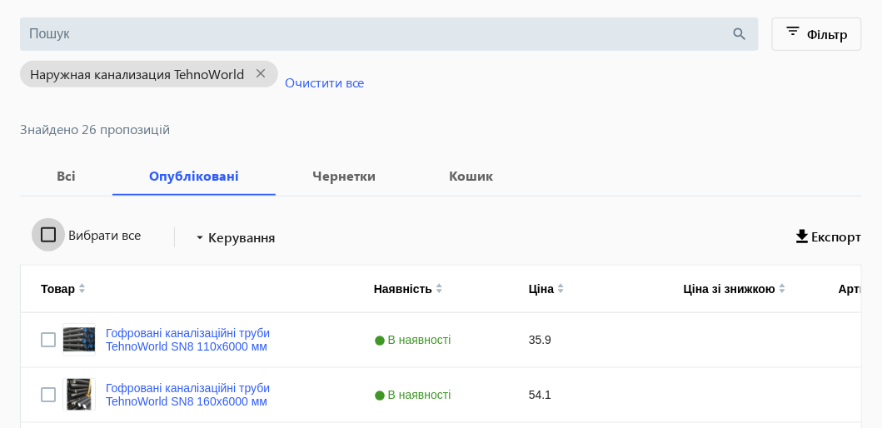
click at [51, 232] on input "Вибрати все" at bounding box center [48, 234] width 33 height 33
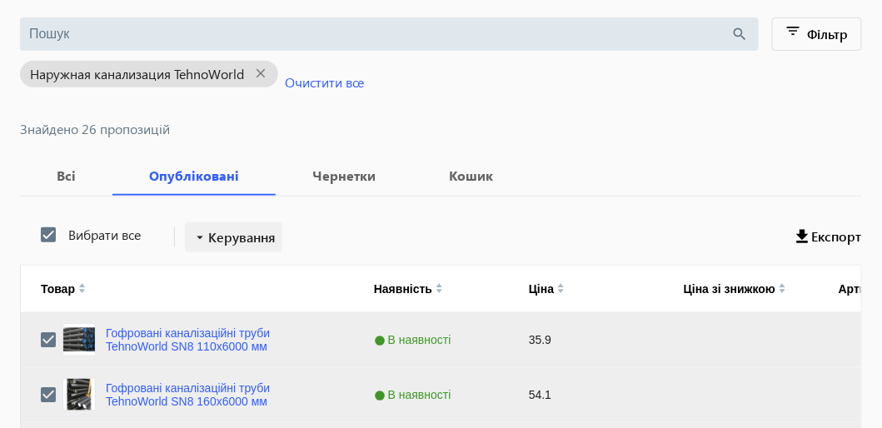
click at [263, 236] on span "Керування" at bounding box center [241, 237] width 67 height 20
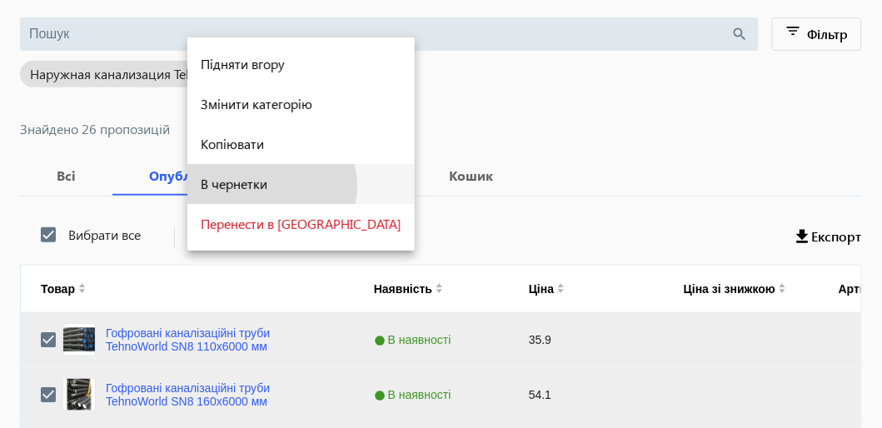
click at [271, 186] on span "В чернетки" at bounding box center [301, 183] width 201 height 13
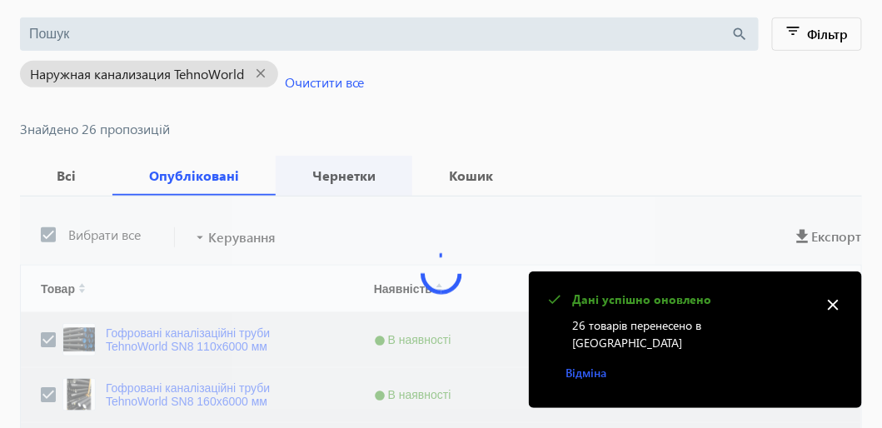
scroll to position [102, 0]
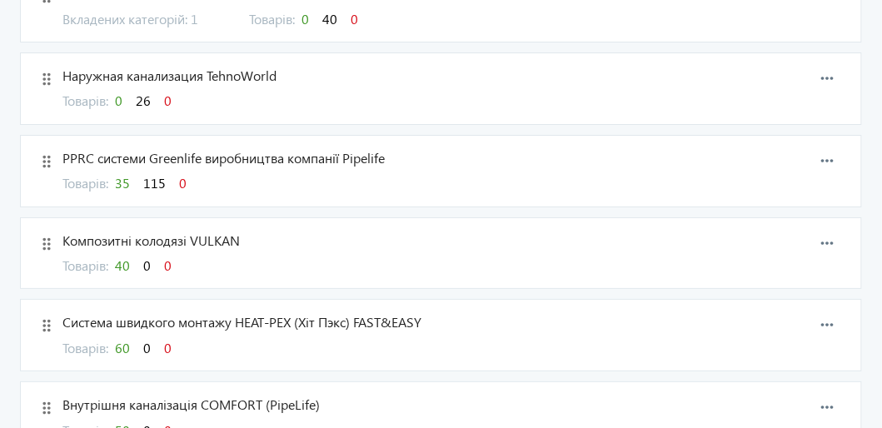
scroll to position [1332, 0]
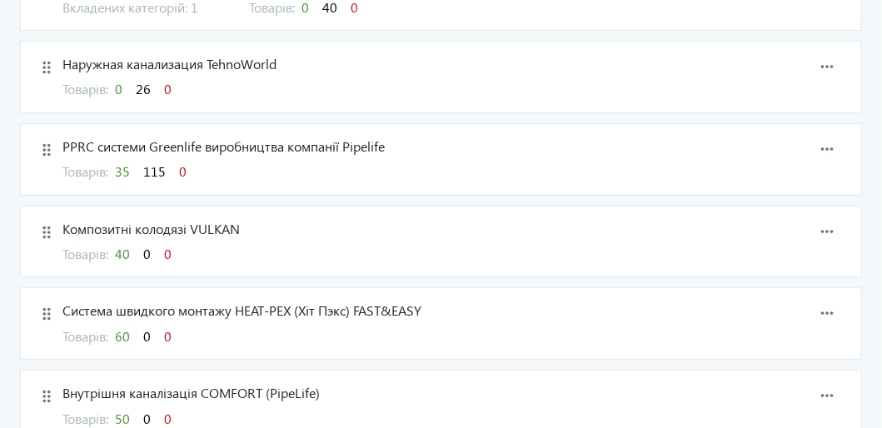
click at [128, 162] on span "35" at bounding box center [122, 170] width 15 height 17
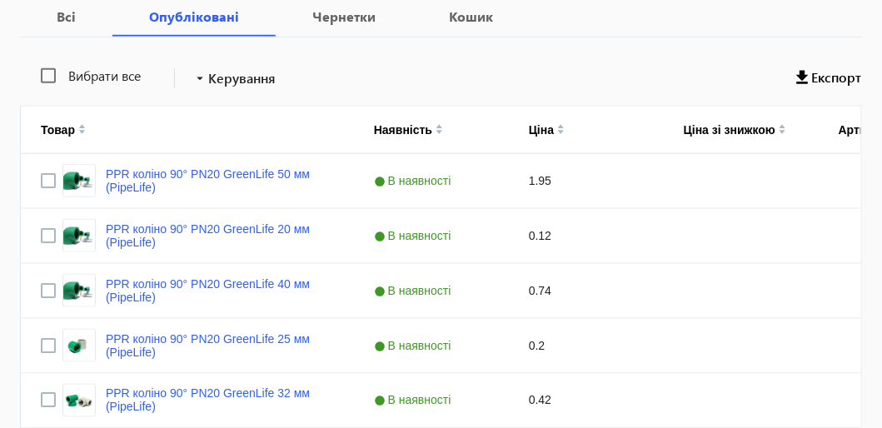
scroll to position [333, 0]
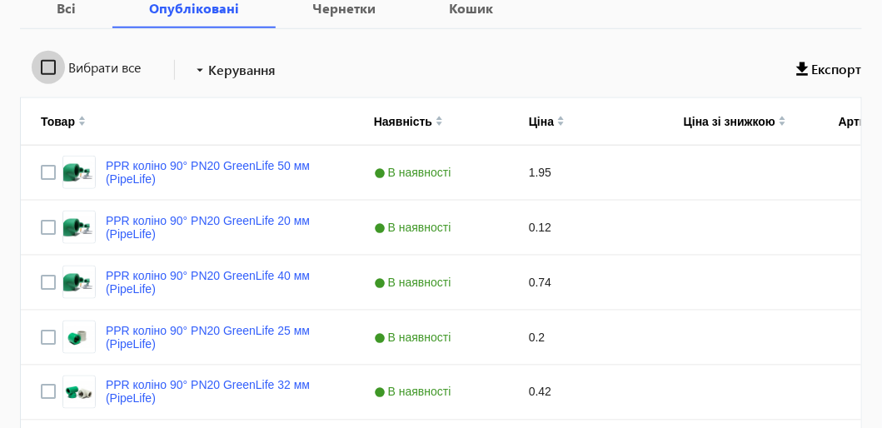
click at [51, 66] on input "Вибрати все" at bounding box center [48, 67] width 33 height 33
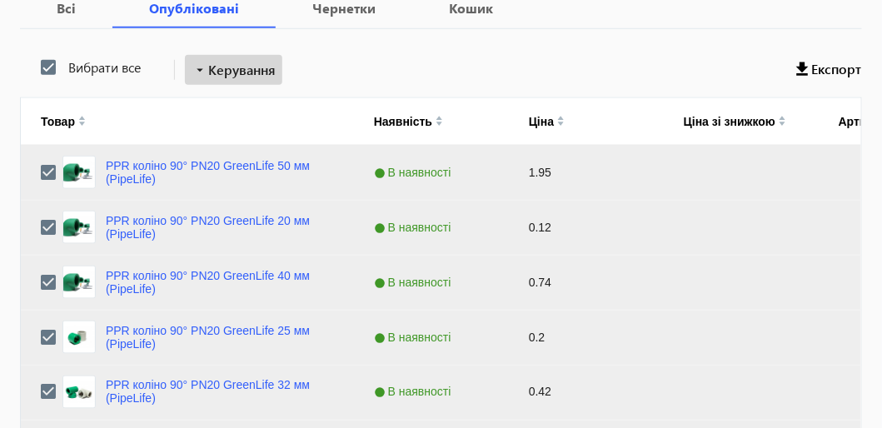
click at [263, 71] on span "Керування" at bounding box center [241, 70] width 67 height 20
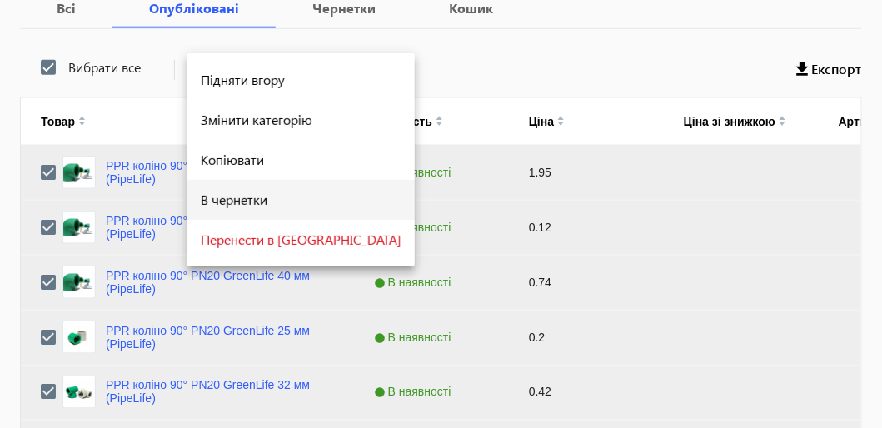
click at [256, 201] on span "В чернетки" at bounding box center [301, 199] width 201 height 13
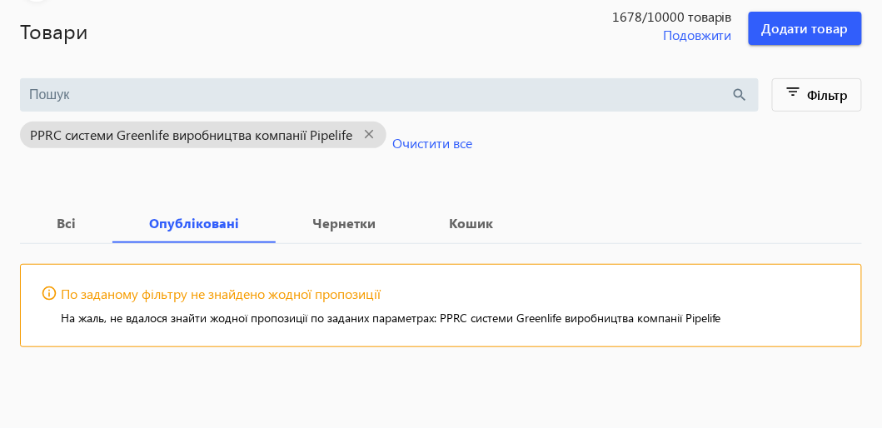
scroll to position [102, 0]
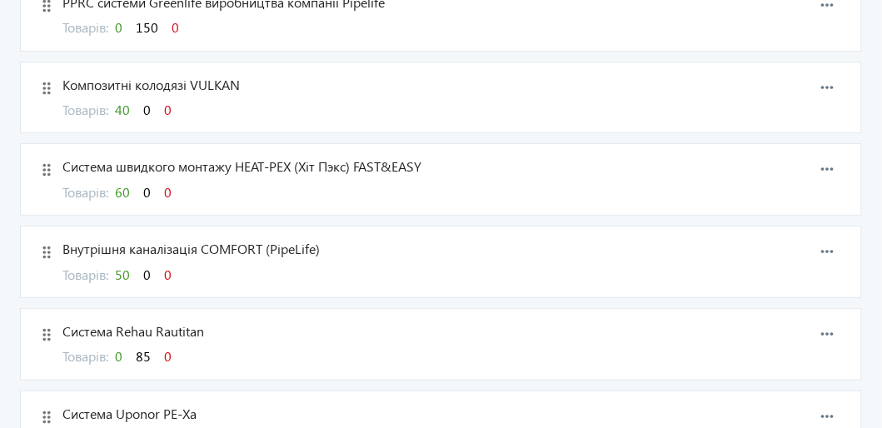
scroll to position [1498, 0]
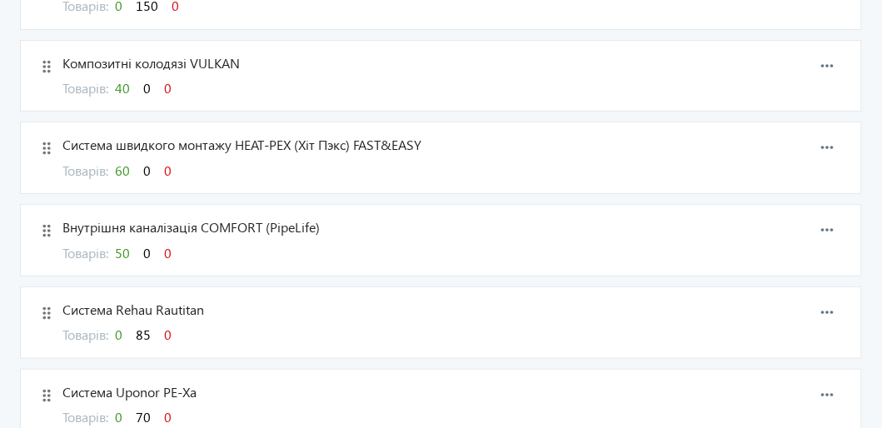
click at [130, 162] on span "60" at bounding box center [122, 170] width 15 height 17
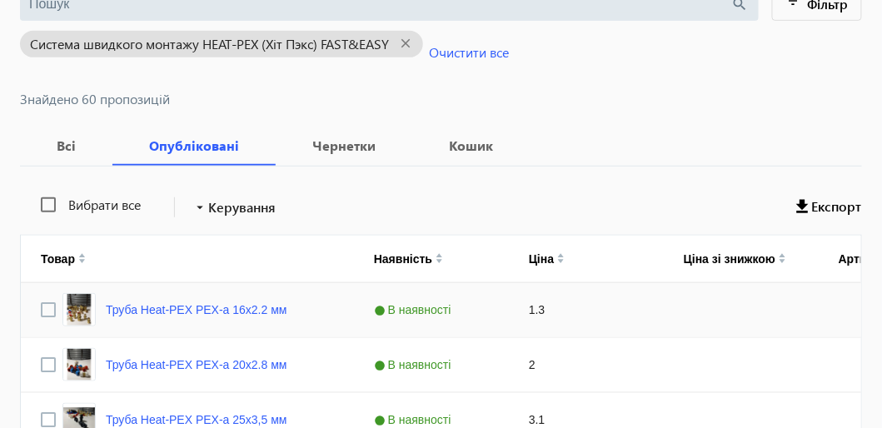
scroll to position [281, 0]
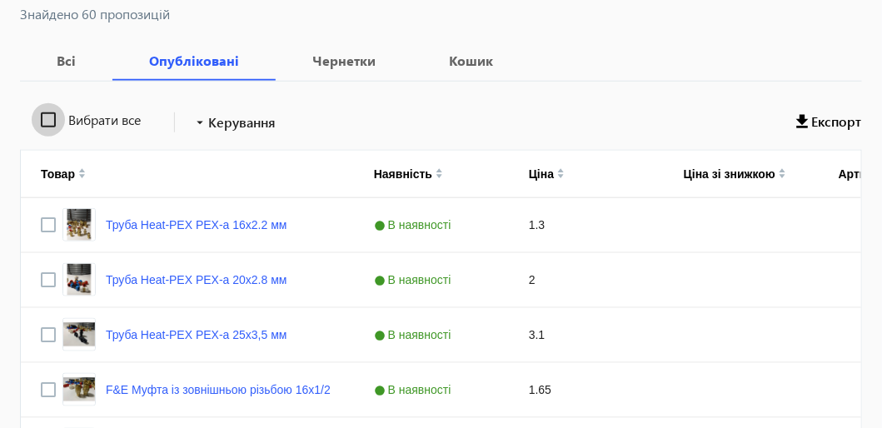
click at [54, 117] on input "Вибрати все" at bounding box center [48, 119] width 33 height 33
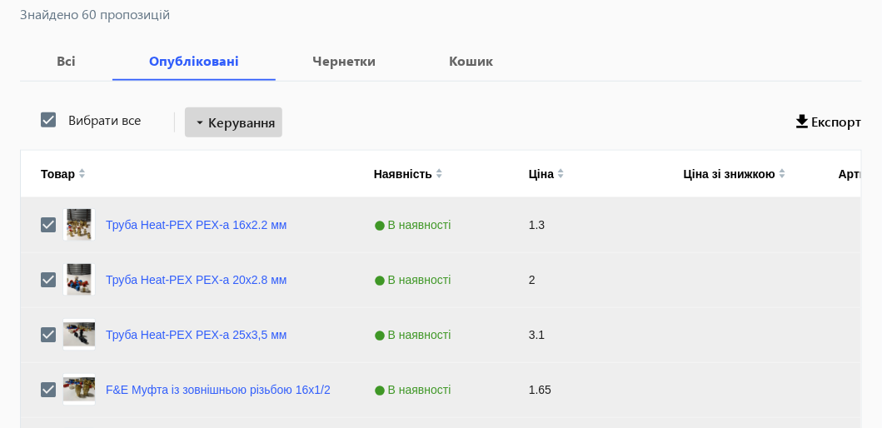
click at [239, 123] on span "Керування" at bounding box center [241, 122] width 67 height 20
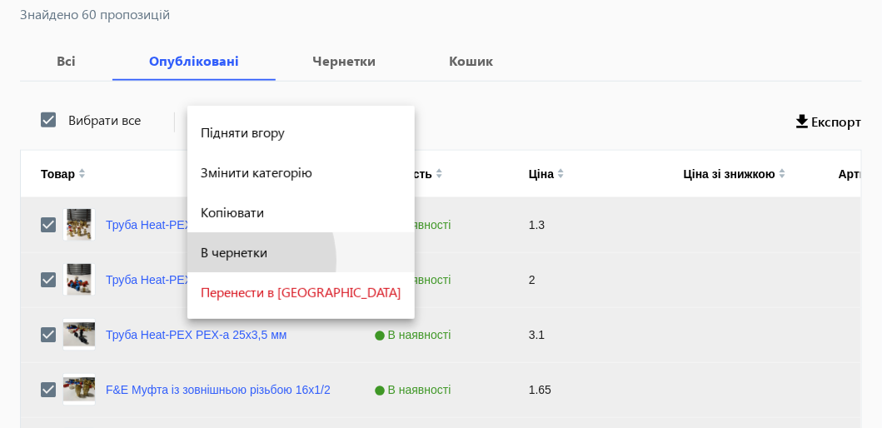
click at [221, 261] on button "В чернетки" at bounding box center [300, 252] width 227 height 40
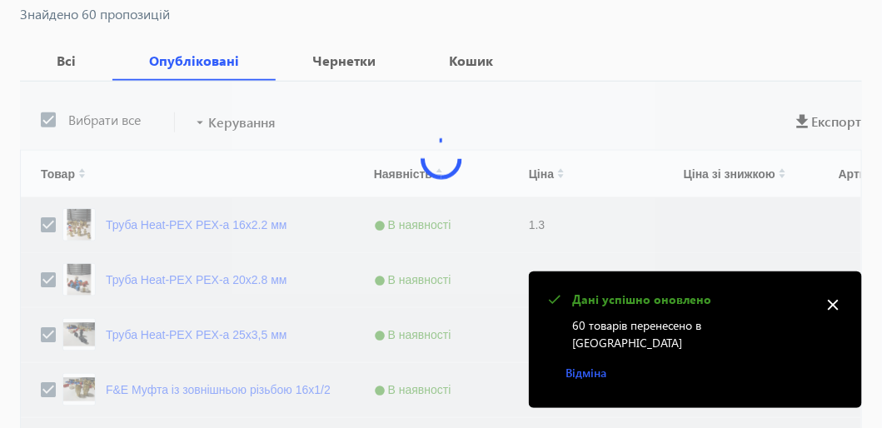
scroll to position [102, 0]
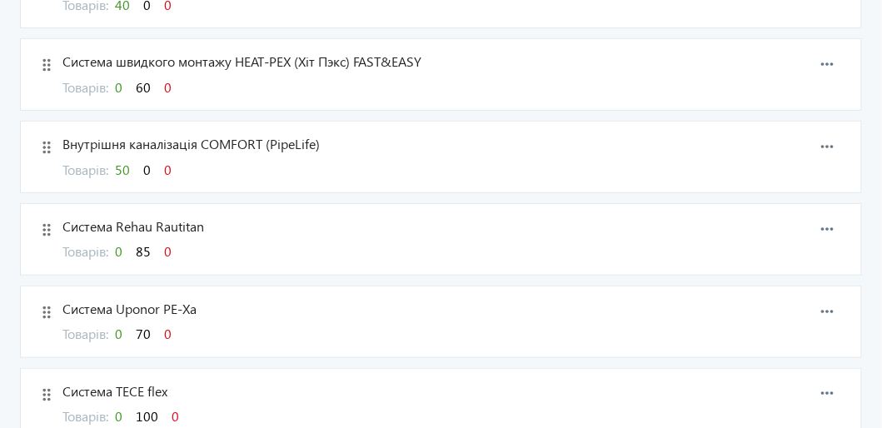
scroll to position [1665, 0]
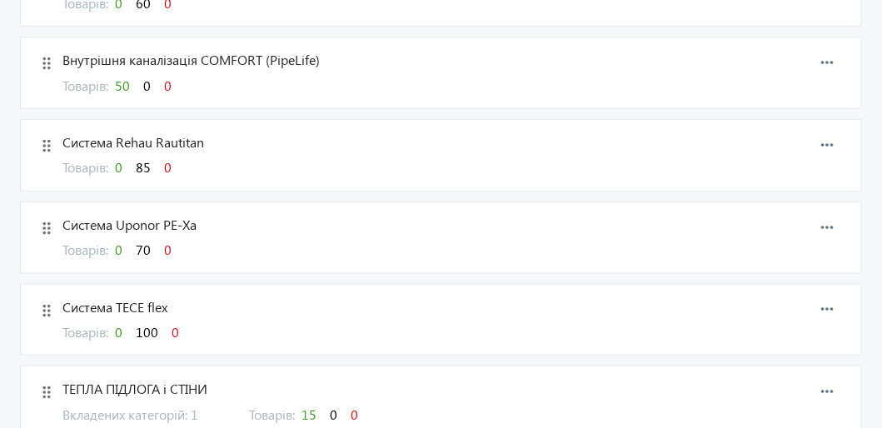
click at [125, 77] on span "50" at bounding box center [122, 85] width 15 height 17
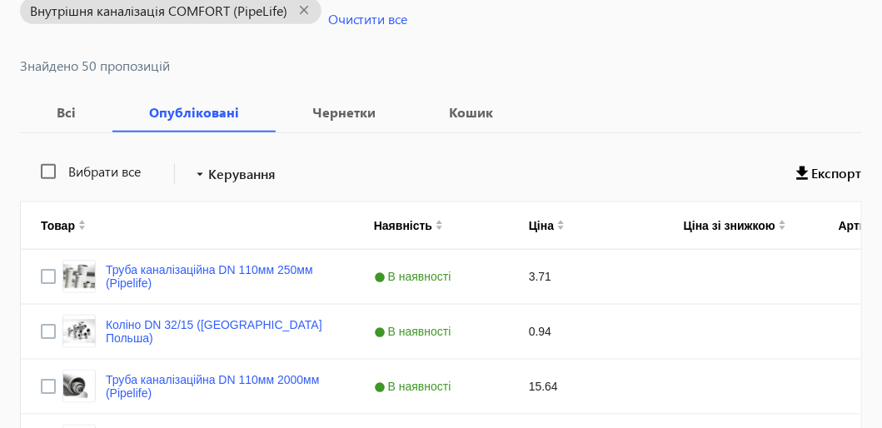
scroll to position [249, 0]
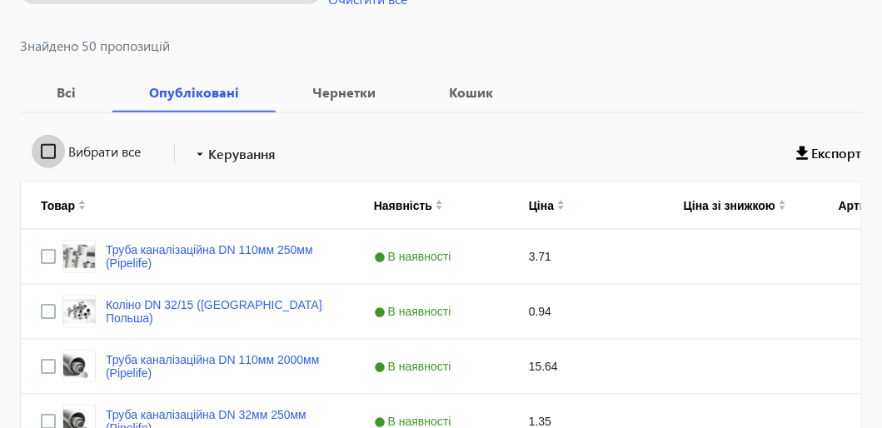
click at [47, 144] on input "Вибрати все" at bounding box center [48, 151] width 33 height 33
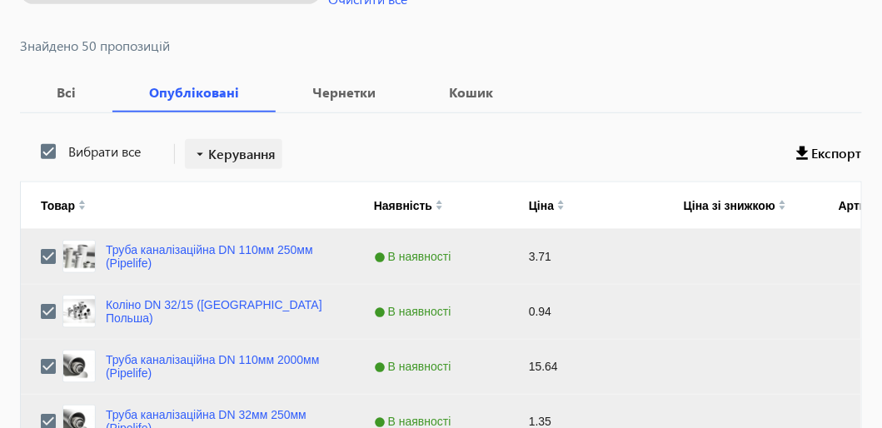
click at [245, 159] on span "Керування" at bounding box center [241, 154] width 67 height 20
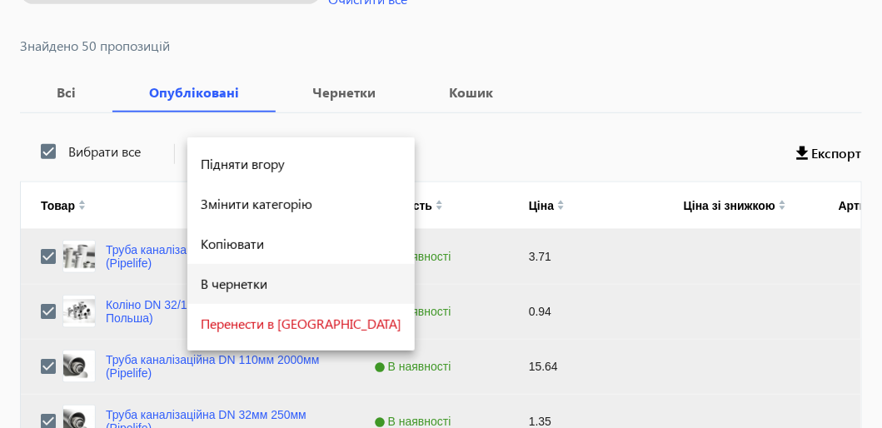
click at [237, 290] on span "В чернетки" at bounding box center [301, 283] width 201 height 13
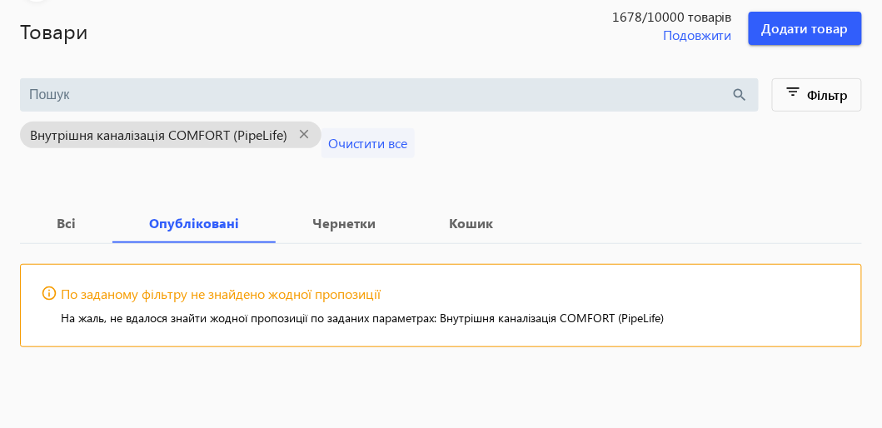
scroll to position [102, 0]
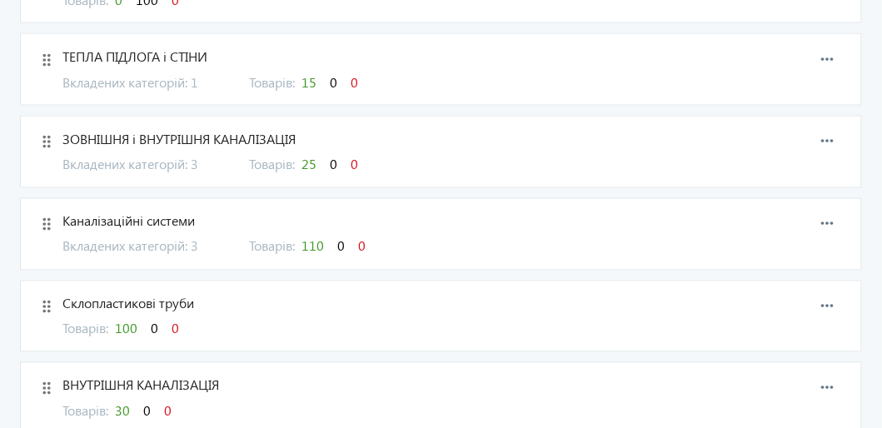
scroll to position [1998, 0]
click at [314, 72] on span "15" at bounding box center [308, 80] width 15 height 17
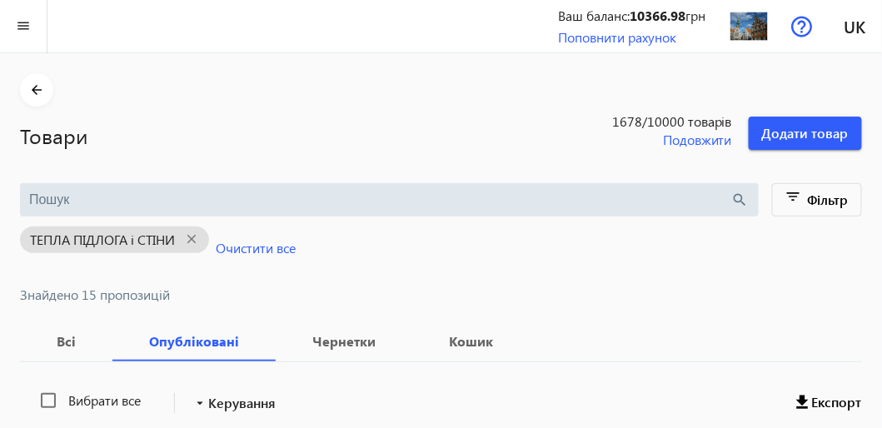
scroll to position [249, 0]
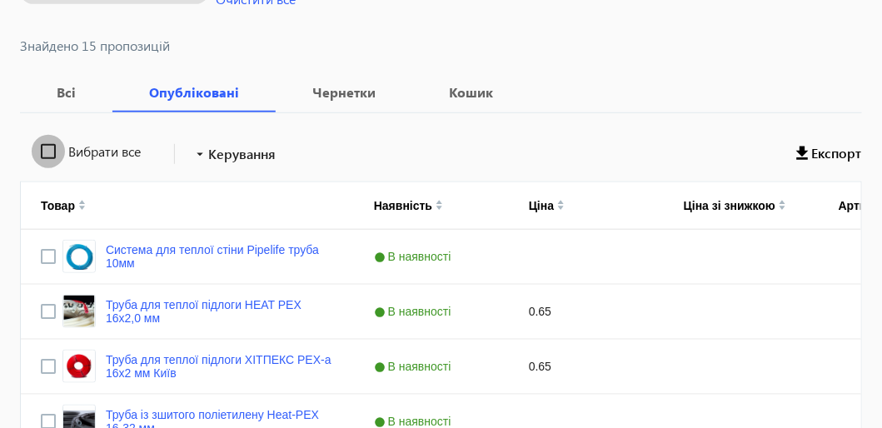
click at [44, 145] on input "Вибрати все" at bounding box center [48, 151] width 33 height 33
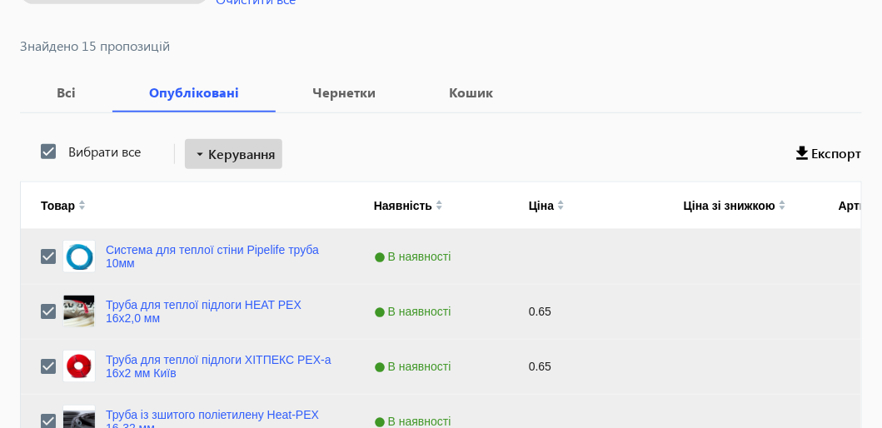
click at [241, 157] on span "Керування" at bounding box center [241, 154] width 67 height 20
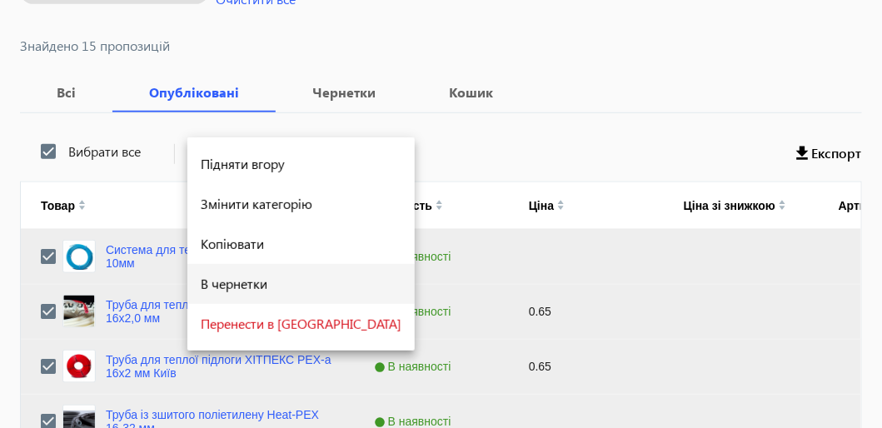
click at [235, 293] on button "В чернетки" at bounding box center [300, 284] width 227 height 40
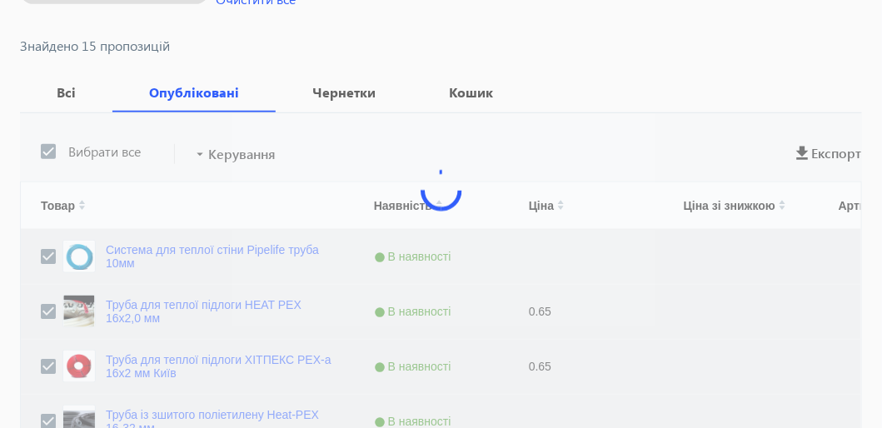
scroll to position [102, 0]
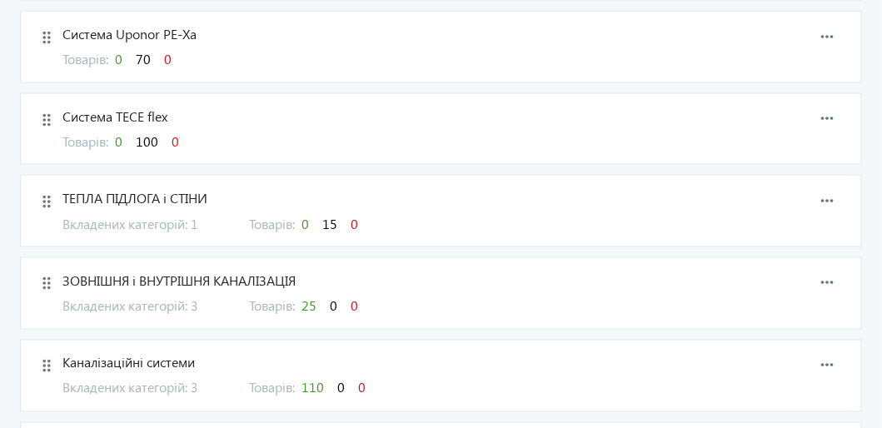
scroll to position [1915, 0]
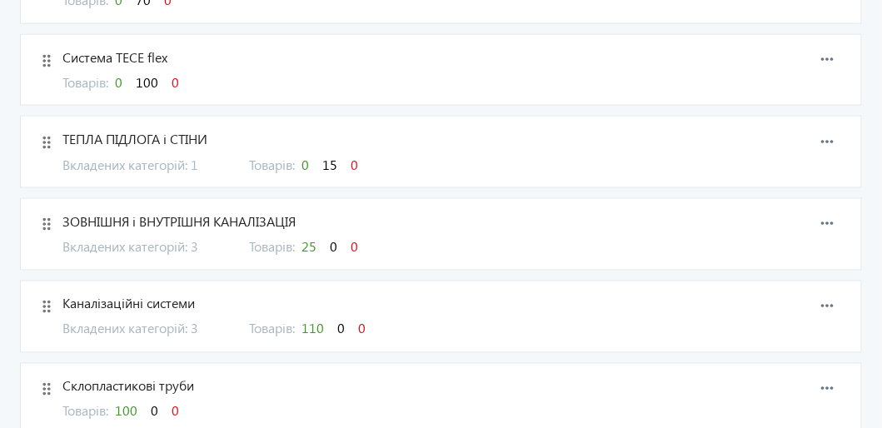
click at [316, 238] on span "25" at bounding box center [308, 246] width 15 height 17
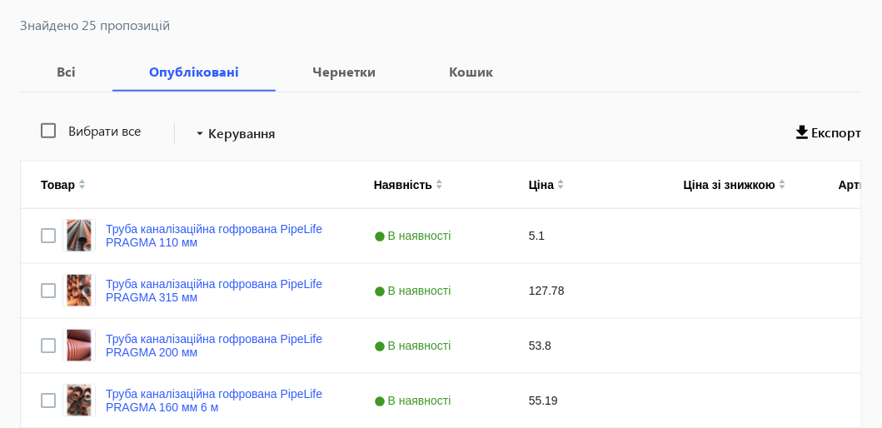
scroll to position [249, 0]
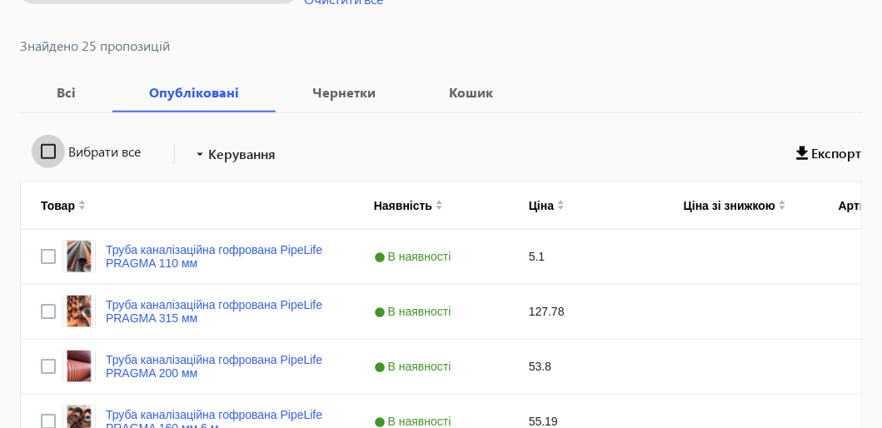
click at [47, 151] on input "Вибрати все" at bounding box center [48, 151] width 33 height 33
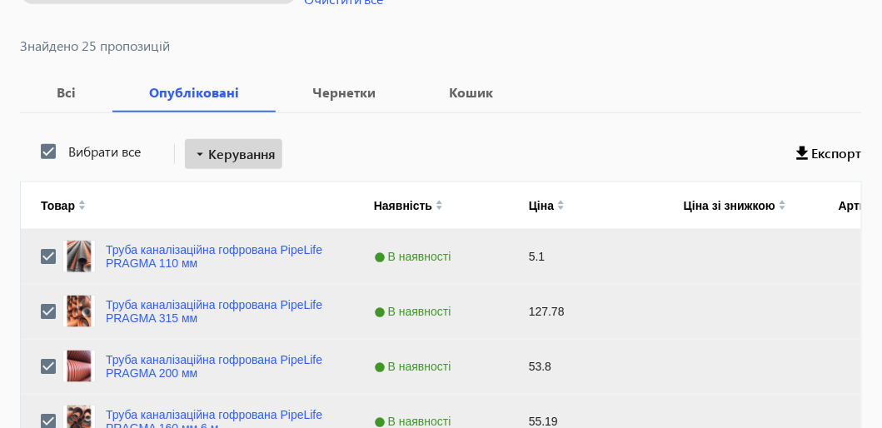
click at [226, 152] on span "Керування" at bounding box center [241, 154] width 67 height 20
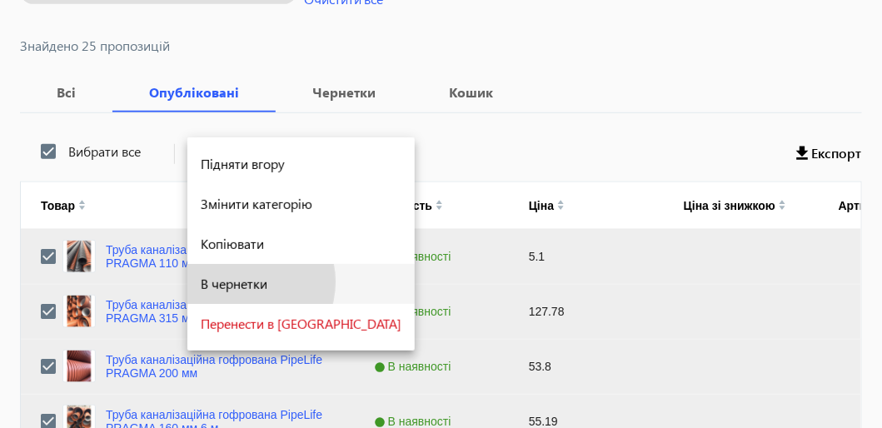
click at [238, 281] on span "В чернетки" at bounding box center [301, 283] width 201 height 13
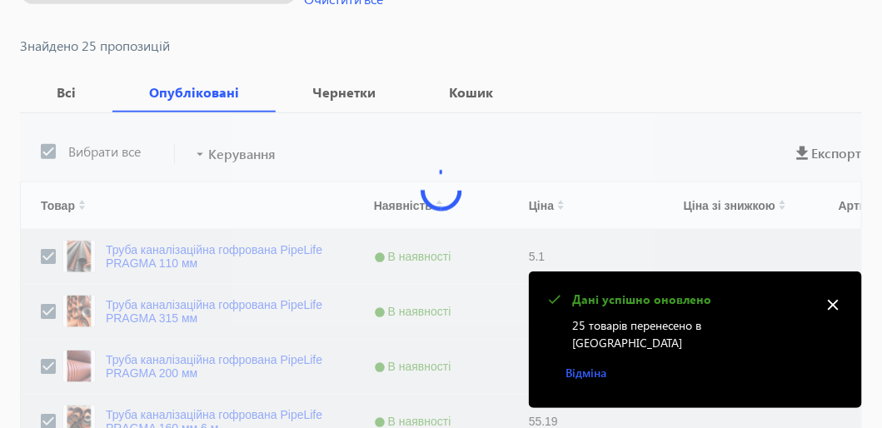
scroll to position [102, 0]
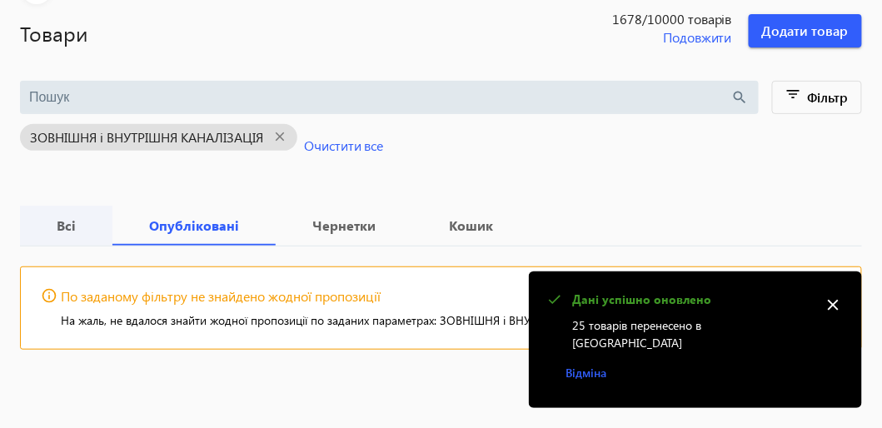
click at [67, 223] on b "Всі" at bounding box center [66, 225] width 52 height 13
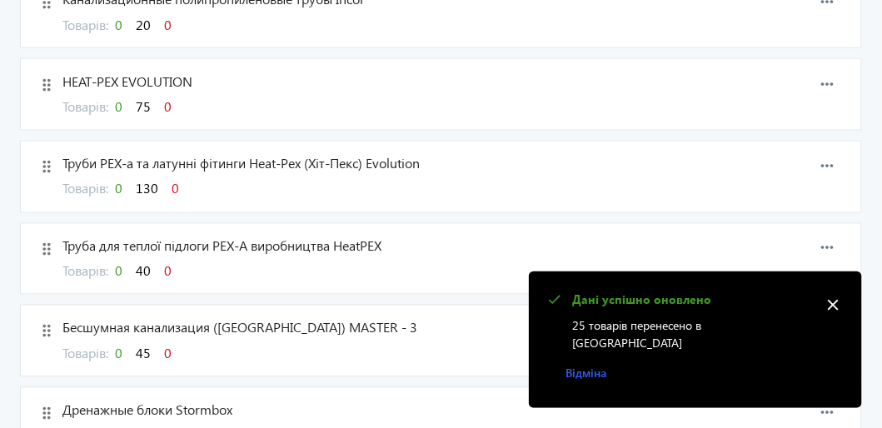
scroll to position [833, 0]
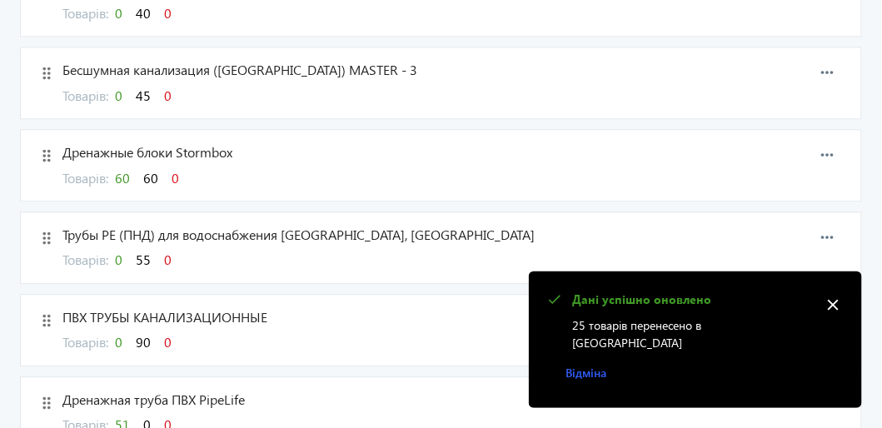
drag, startPoint x: 833, startPoint y: 323, endPoint x: 748, endPoint y: 305, distance: 87.7
click at [833, 317] on mat-icon "close" at bounding box center [832, 304] width 25 height 25
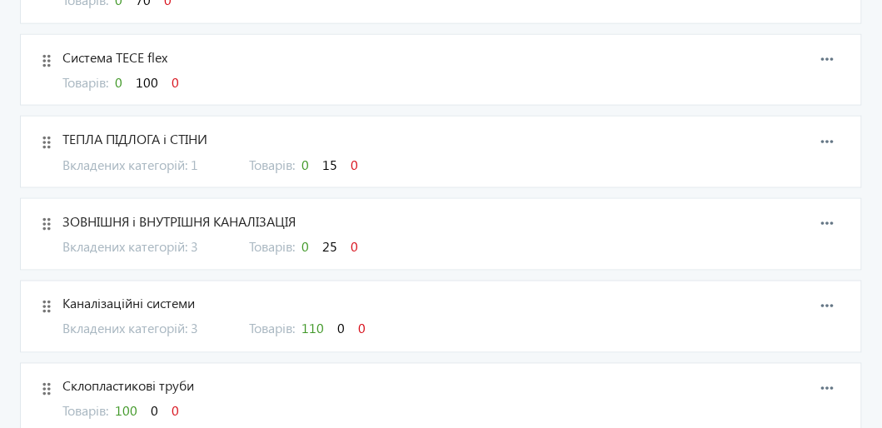
scroll to position [1998, 0]
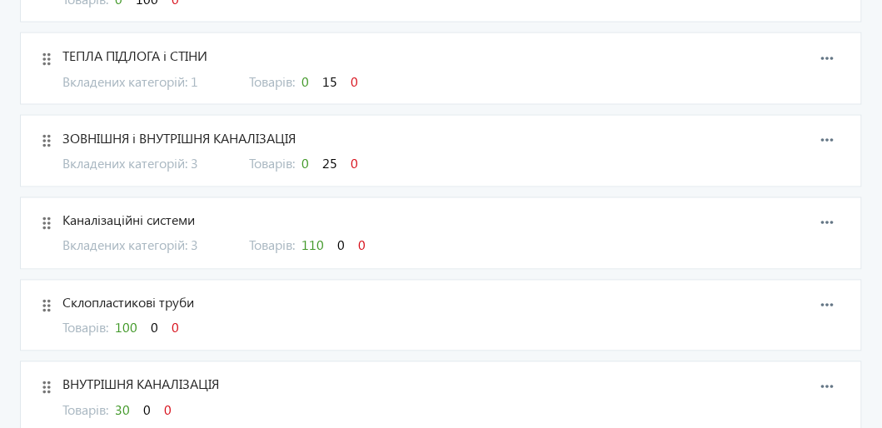
click at [313, 236] on span "110" at bounding box center [312, 244] width 22 height 17
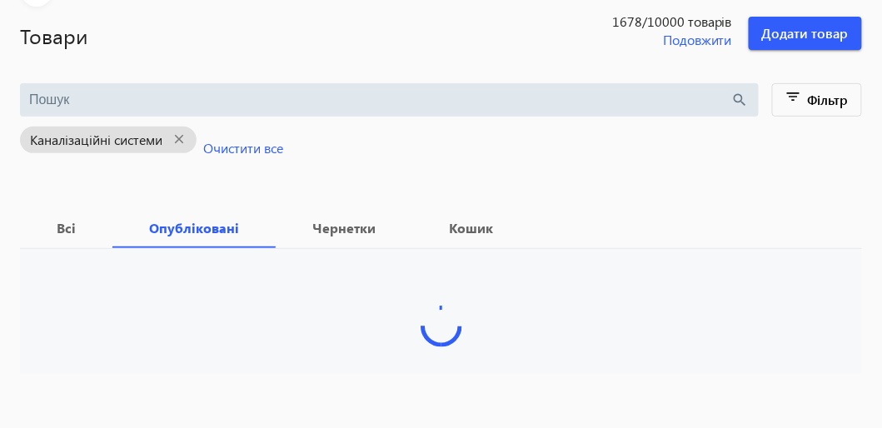
scroll to position [101, 0]
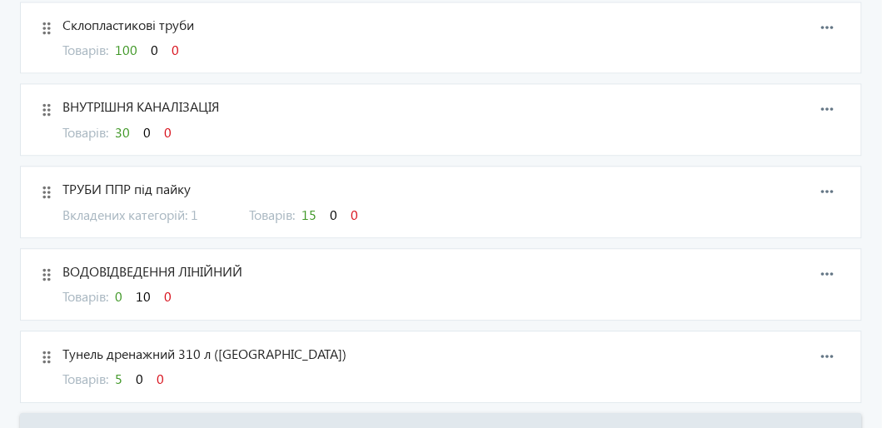
scroll to position [2253, 0]
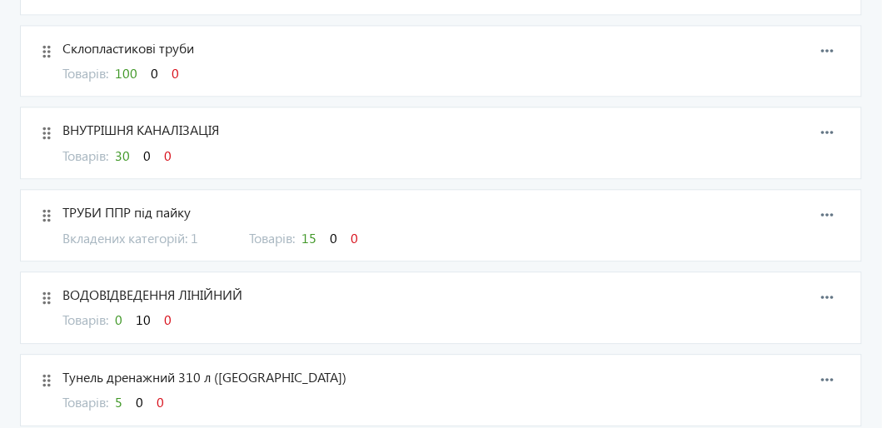
click at [314, 229] on span "15" at bounding box center [308, 237] width 15 height 17
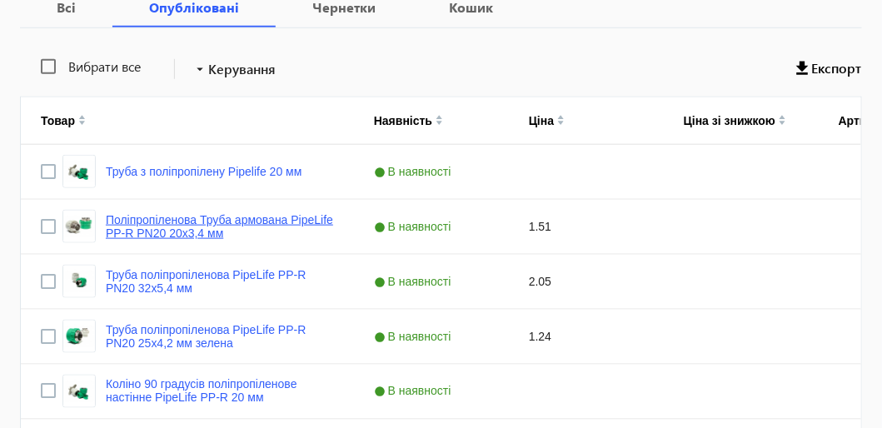
scroll to position [333, 0]
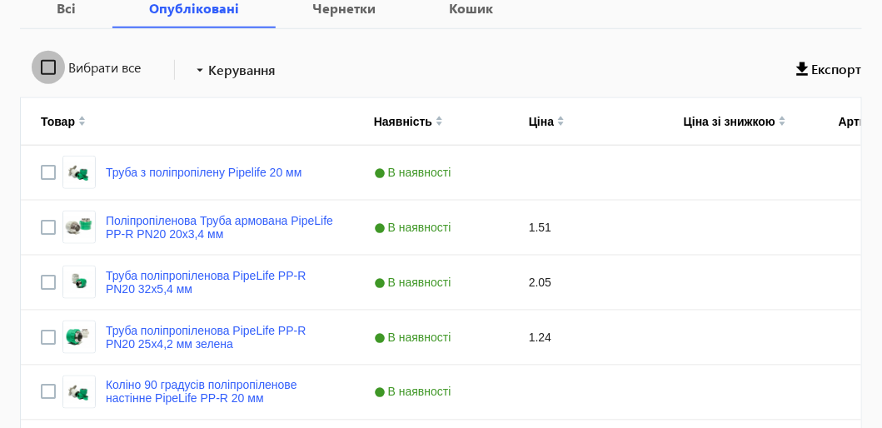
click at [53, 69] on input "Вибрати все" at bounding box center [48, 67] width 33 height 33
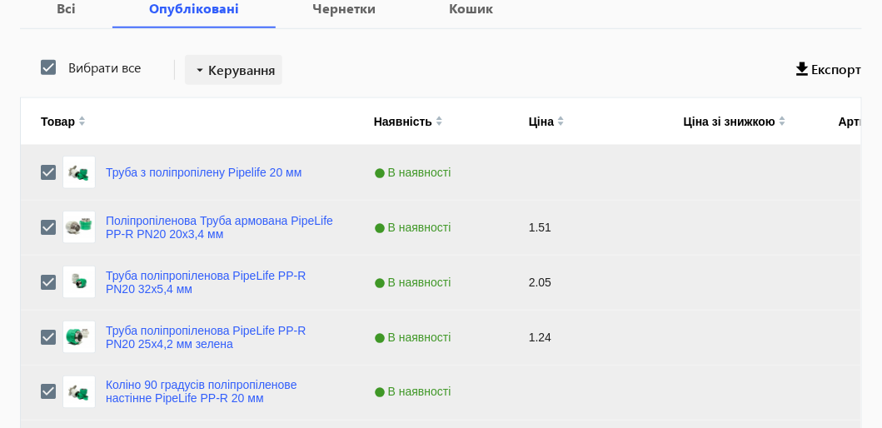
click at [236, 70] on span "Керування" at bounding box center [241, 70] width 67 height 20
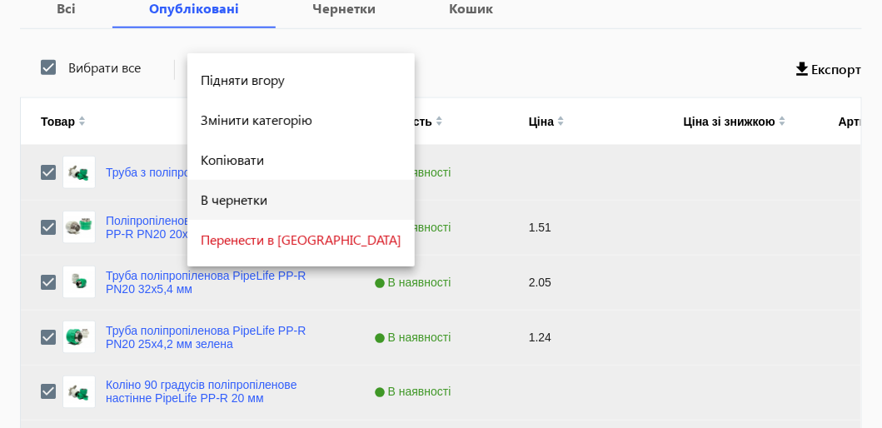
click at [246, 200] on span "В чернетки" at bounding box center [301, 199] width 201 height 13
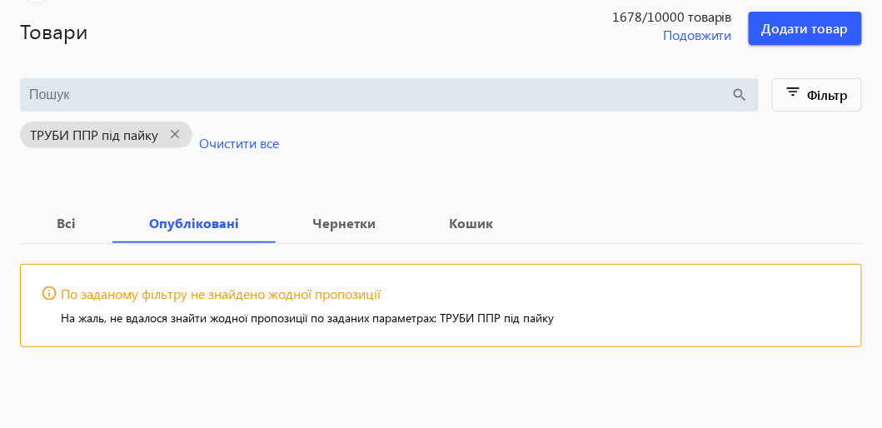
scroll to position [102, 0]
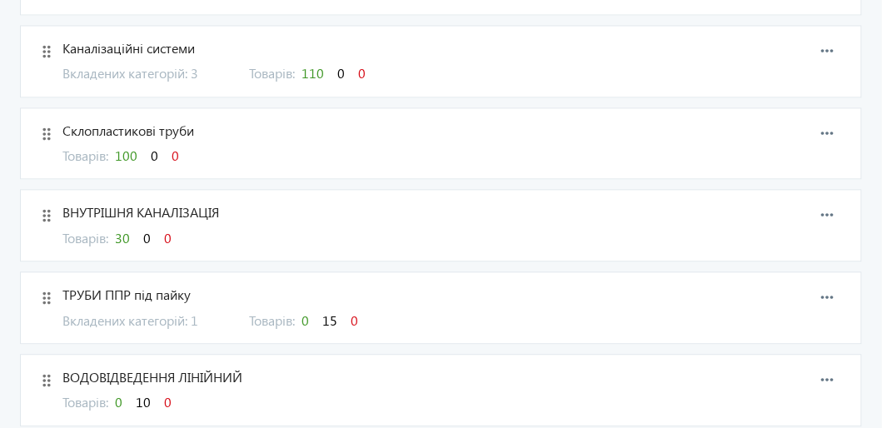
scroll to position [2087, 0]
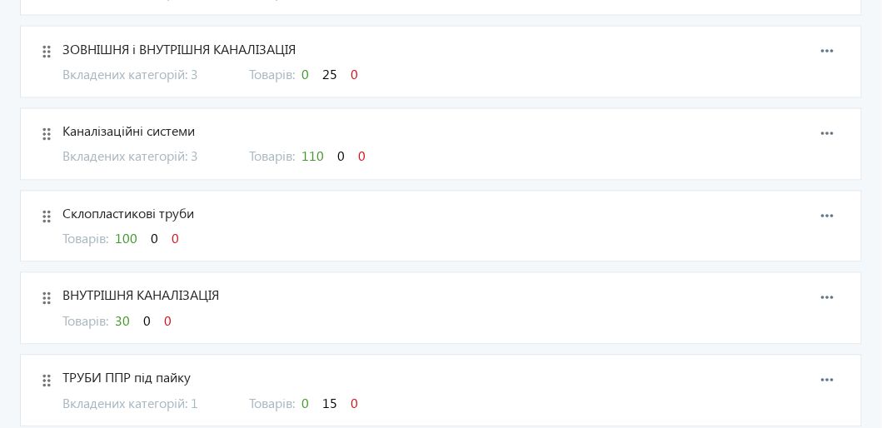
click at [127, 312] on span "30" at bounding box center [122, 320] width 15 height 17
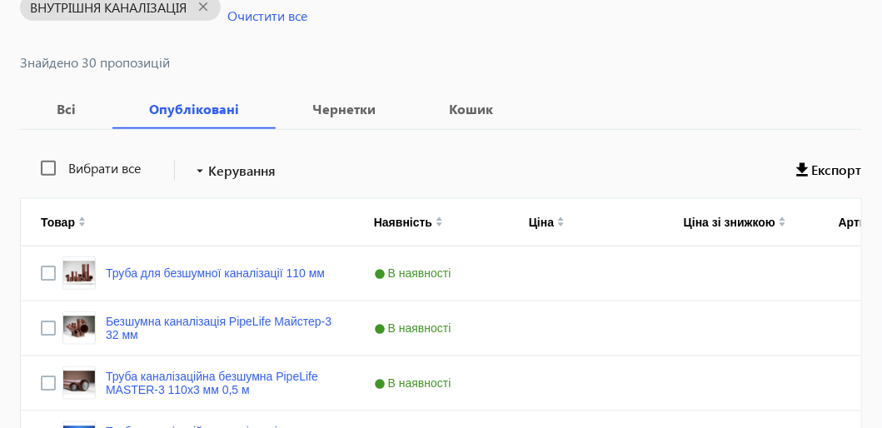
scroll to position [166, 0]
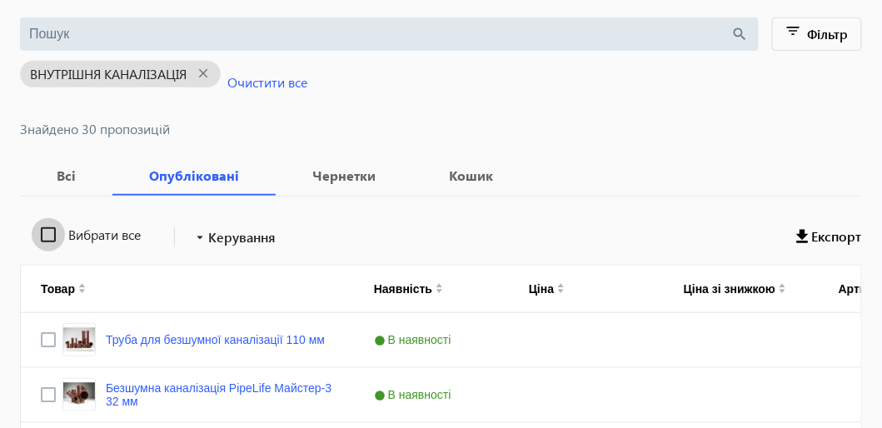
click at [51, 232] on input "Вибрати все" at bounding box center [48, 234] width 33 height 33
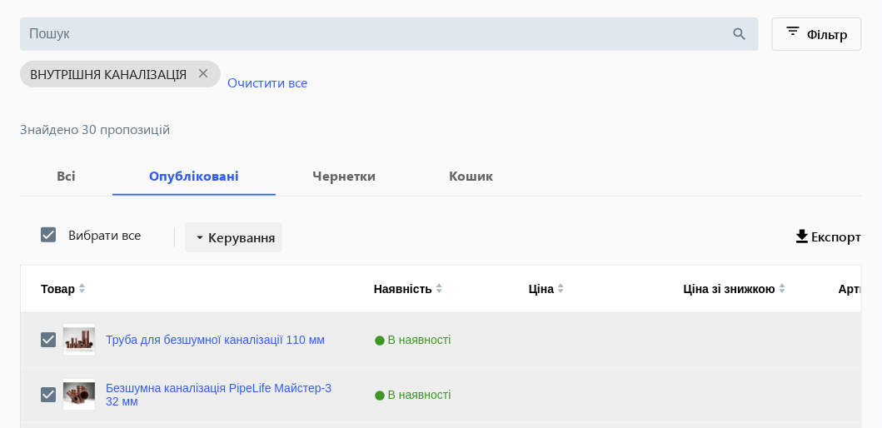
click at [239, 237] on span "Керування" at bounding box center [241, 237] width 67 height 20
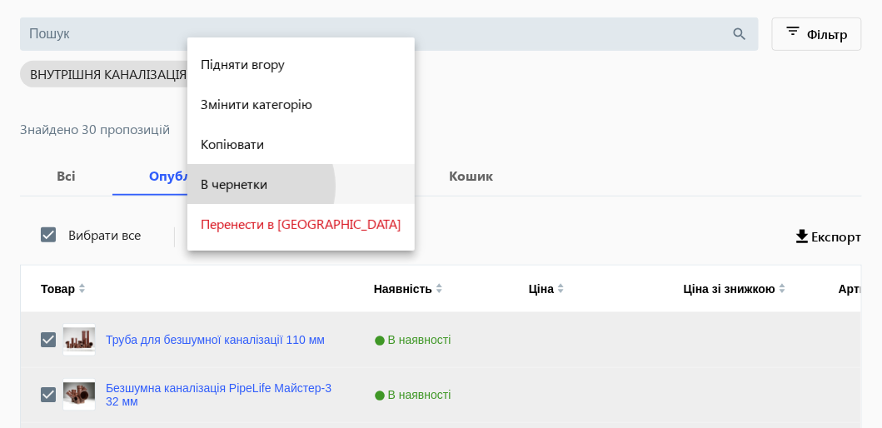
click at [248, 187] on span "В чернетки" at bounding box center [301, 183] width 201 height 13
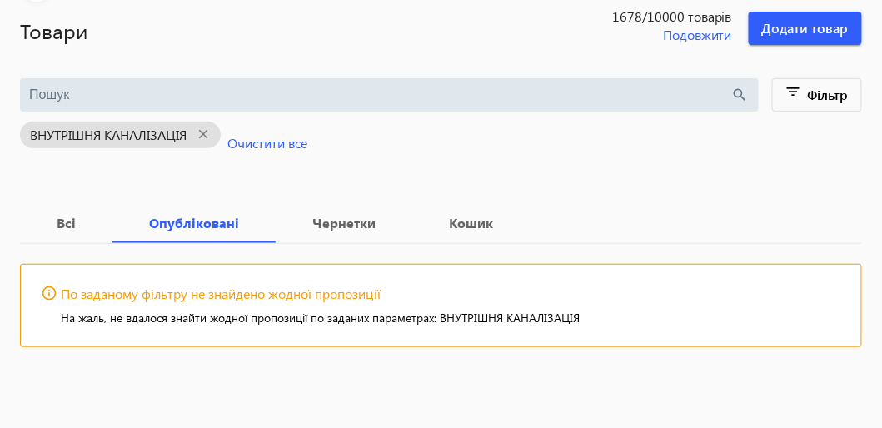
scroll to position [102, 0]
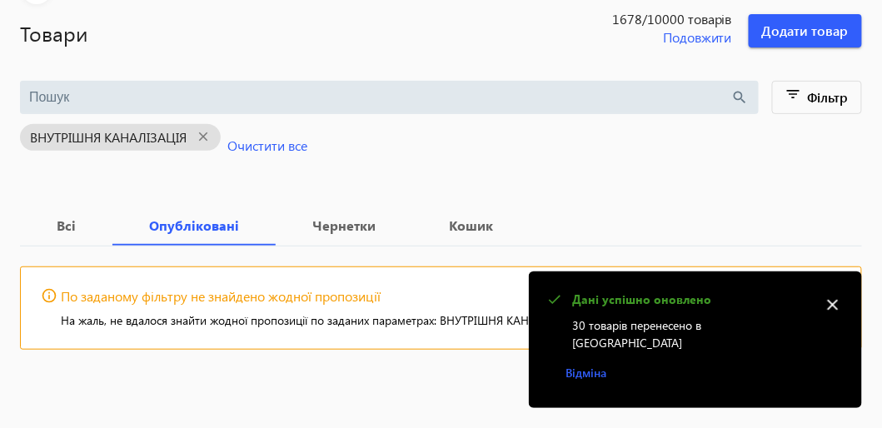
click at [835, 317] on mat-icon "close" at bounding box center [832, 304] width 25 height 25
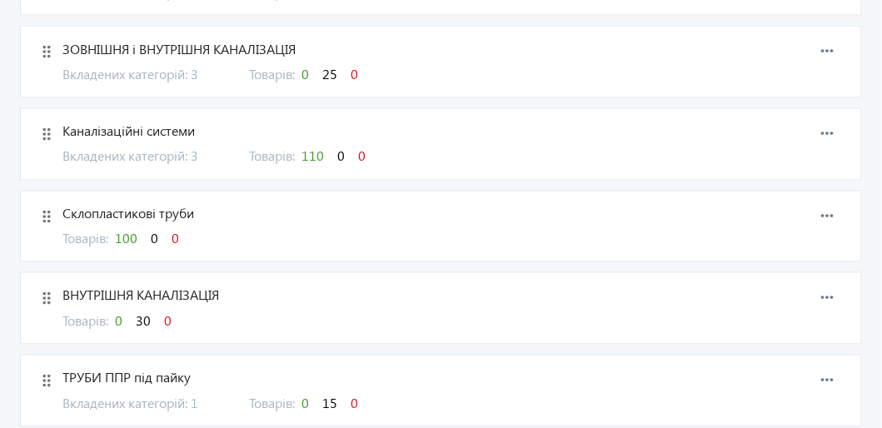
scroll to position [2003, 0]
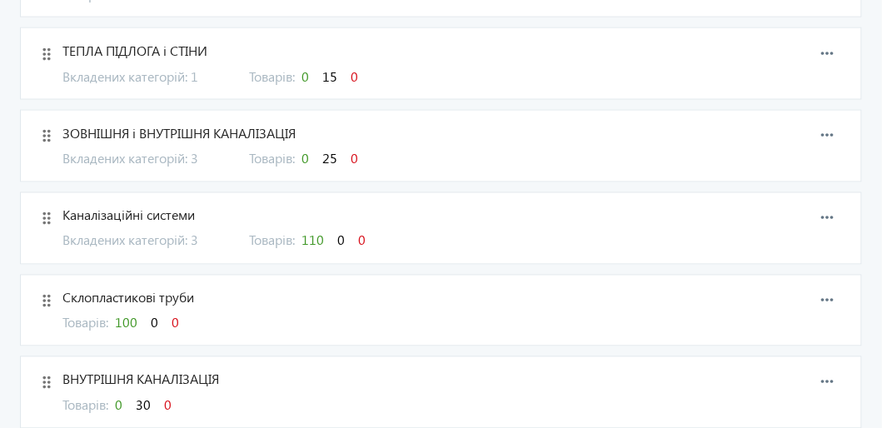
click at [321, 231] on span "110" at bounding box center [312, 239] width 22 height 17
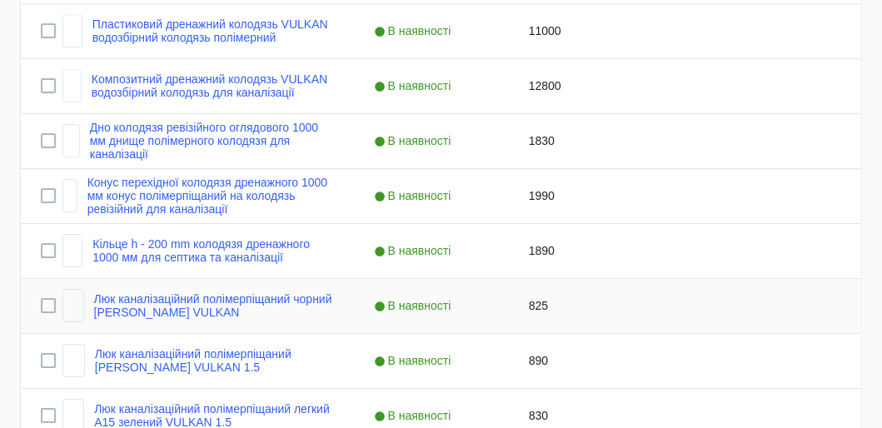
scroll to position [5253, 0]
